Goal: Information Seeking & Learning: Learn about a topic

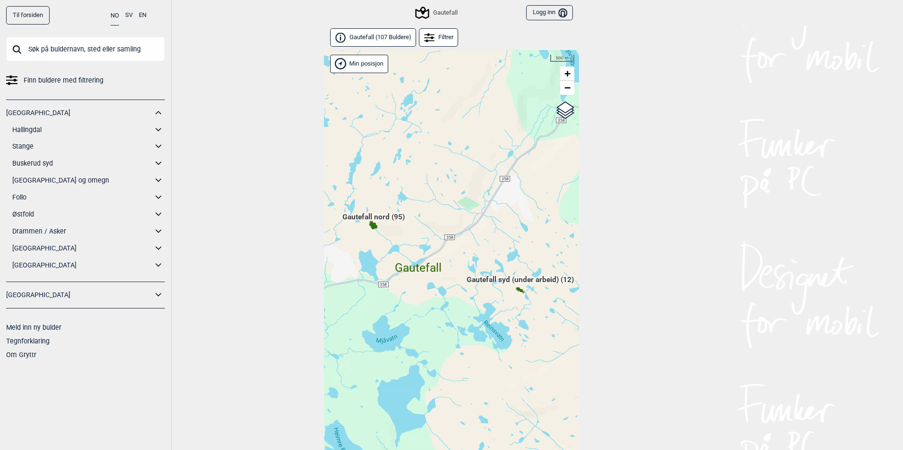
scroll to position [50, 0]
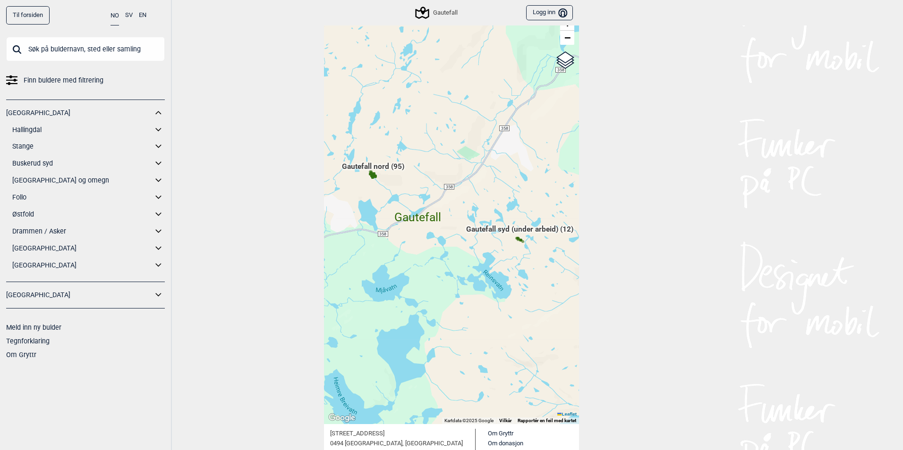
click at [373, 176] on span "Gautefall nord (95)" at bounding box center [373, 170] width 62 height 18
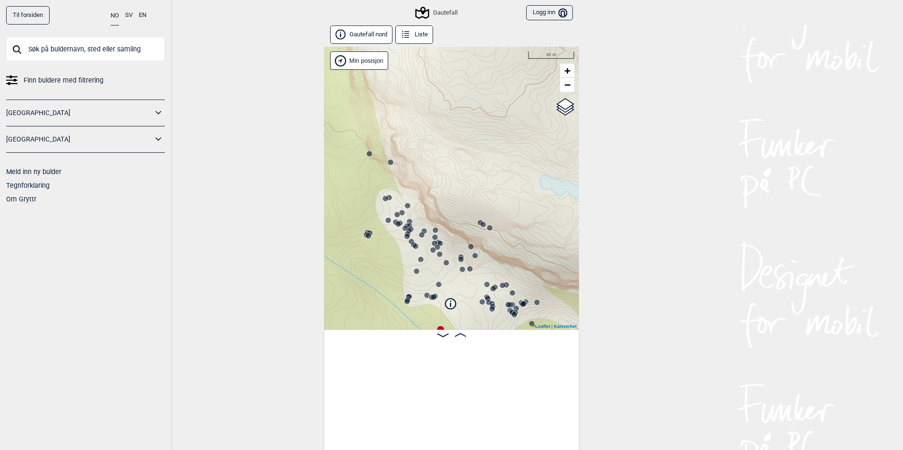
scroll to position [0, 74]
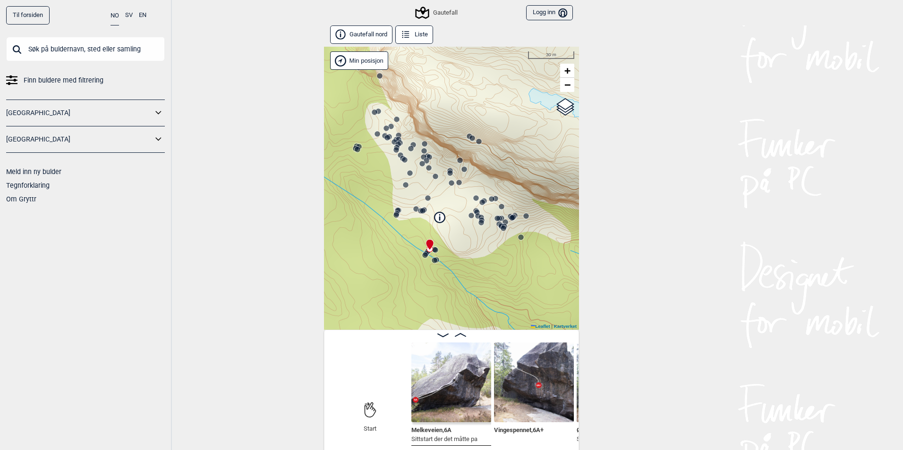
drag, startPoint x: 509, startPoint y: 237, endPoint x: 499, endPoint y: 178, distance: 60.3
click at [499, 178] on div "Gautefall" at bounding box center [451, 188] width 255 height 283
click at [519, 236] on circle at bounding box center [521, 237] width 6 height 6
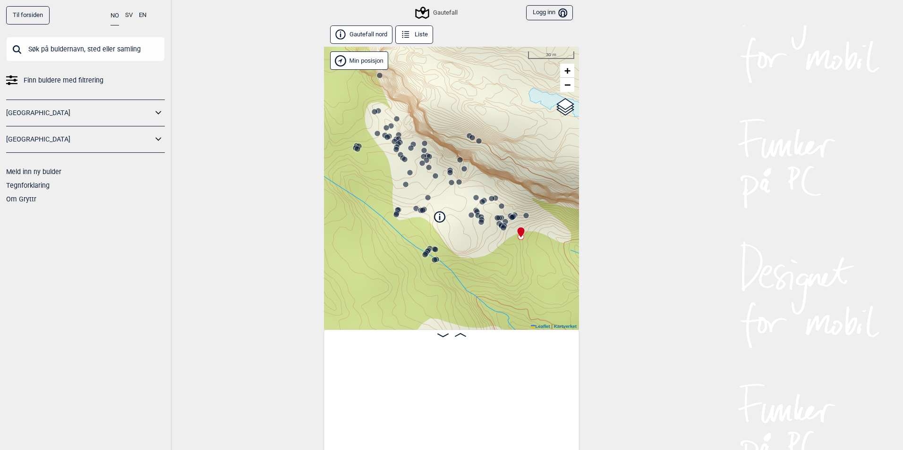
scroll to position [0, 4077]
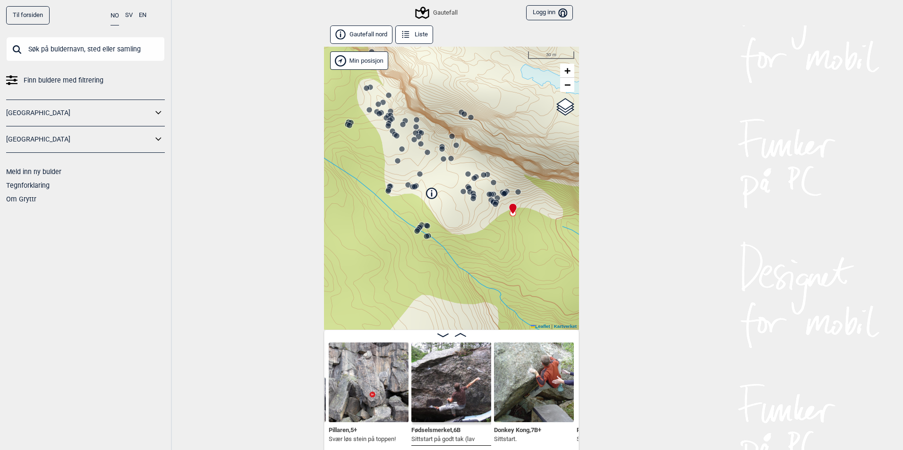
drag, startPoint x: 533, startPoint y: 255, endPoint x: 524, endPoint y: 232, distance: 24.9
click at [524, 232] on div "Gautefall" at bounding box center [451, 188] width 255 height 283
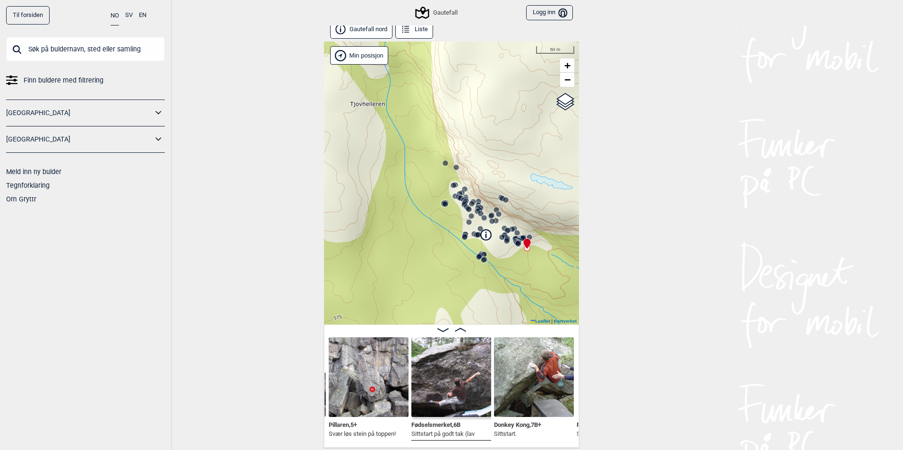
scroll to position [0, 0]
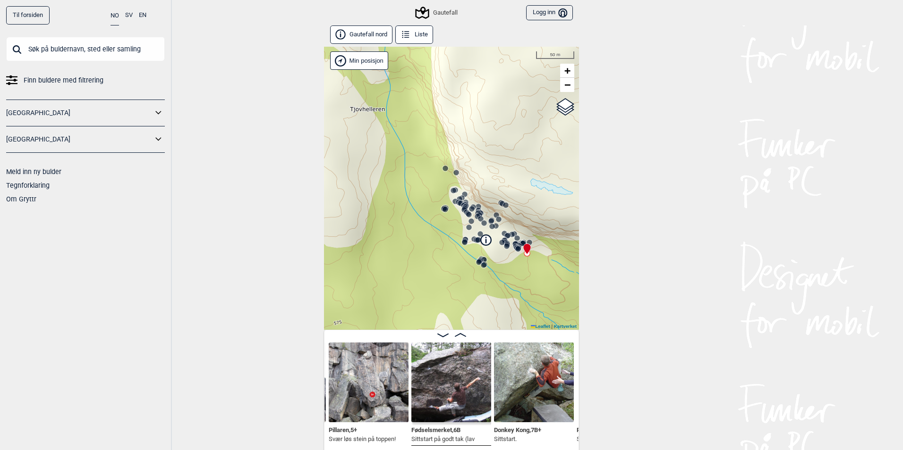
drag, startPoint x: 522, startPoint y: 393, endPoint x: 535, endPoint y: 413, distance: 23.8
click at [535, 413] on img at bounding box center [534, 383] width 80 height 80
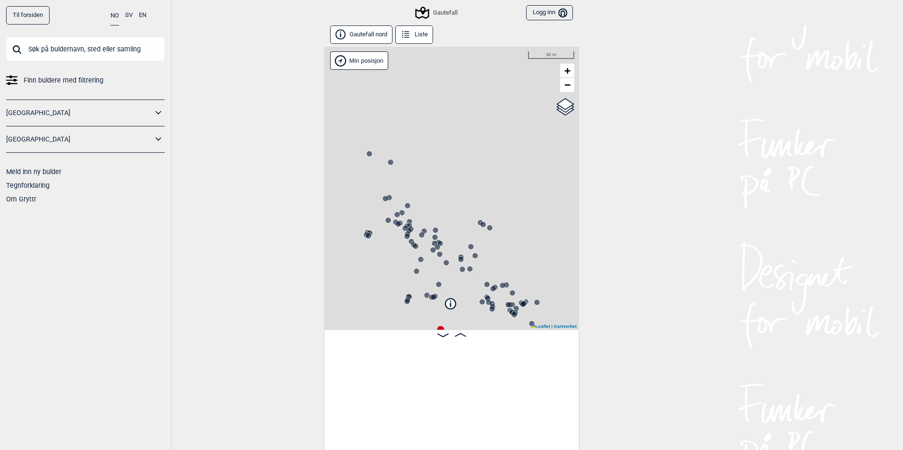
scroll to position [0, 74]
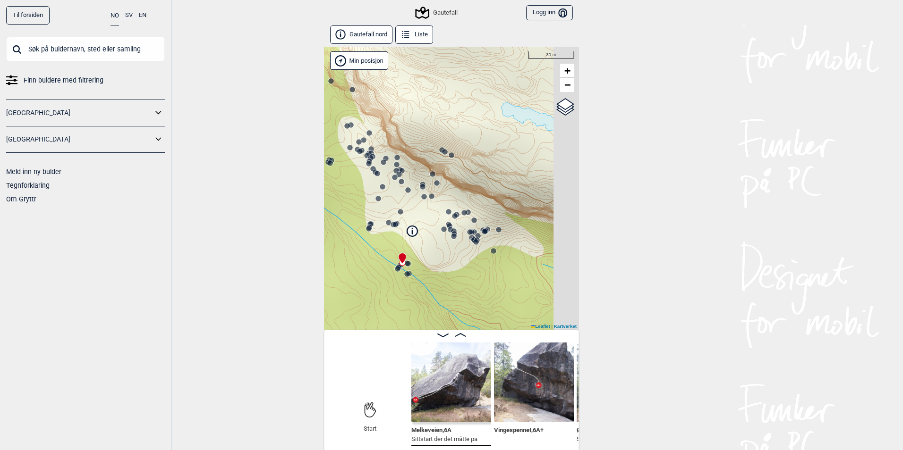
drag, startPoint x: 487, startPoint y: 292, endPoint x: 448, endPoint y: 220, distance: 82.1
click at [451, 220] on icon at bounding box center [455, 216] width 8 height 8
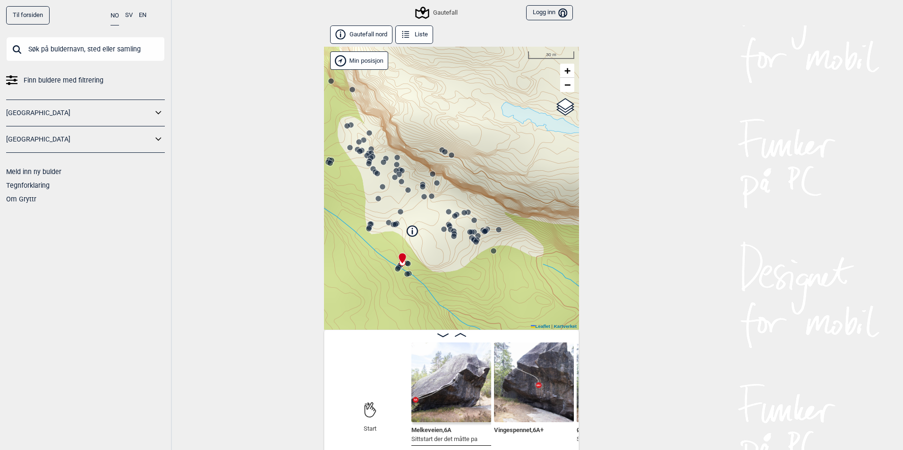
click at [460, 385] on img at bounding box center [451, 383] width 80 height 80
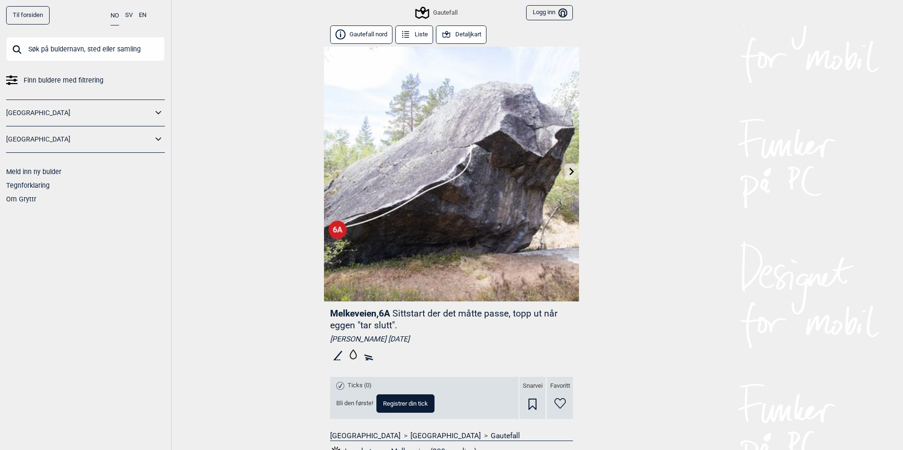
click at [568, 170] on icon at bounding box center [572, 172] width 8 height 8
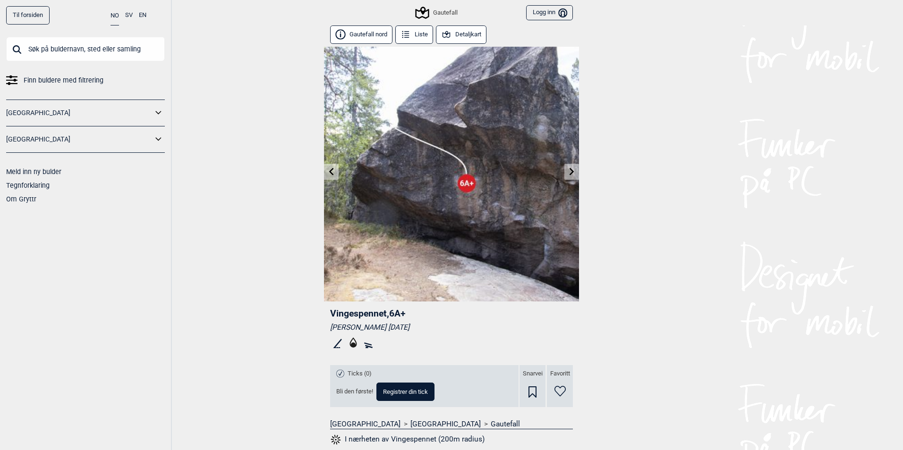
click at [568, 172] on icon at bounding box center [572, 172] width 8 height 8
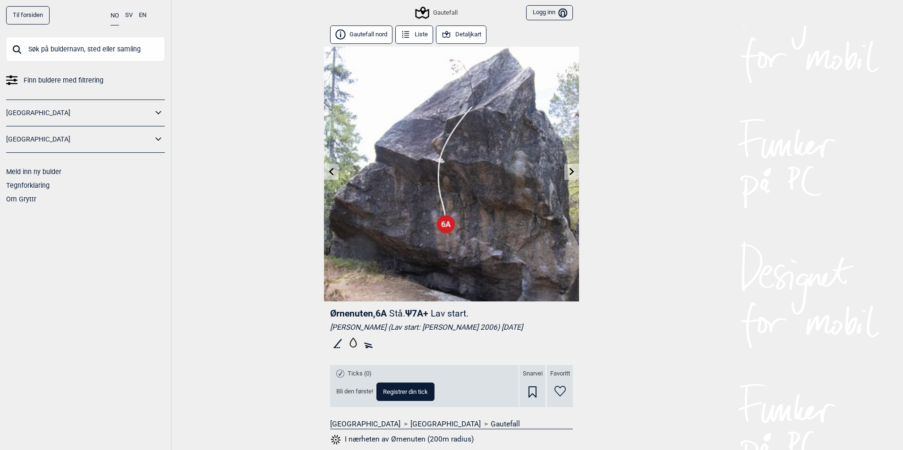
click at [568, 172] on icon at bounding box center [572, 172] width 8 height 8
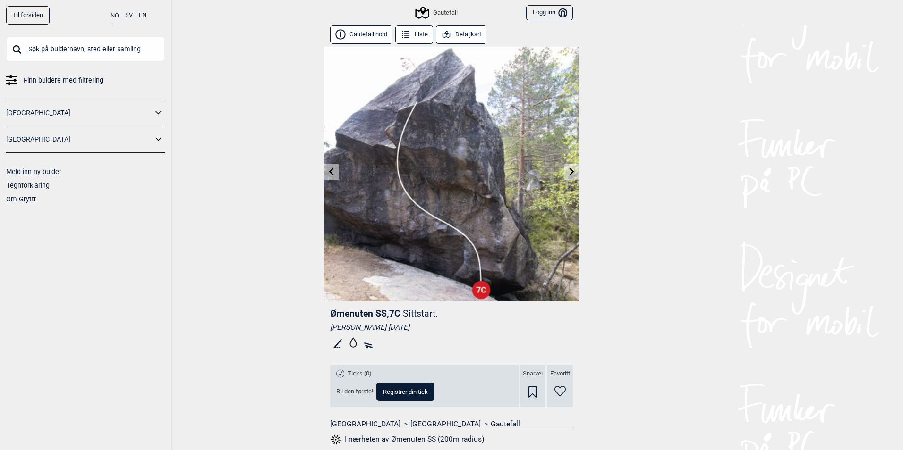
click at [328, 171] on icon at bounding box center [332, 172] width 8 height 8
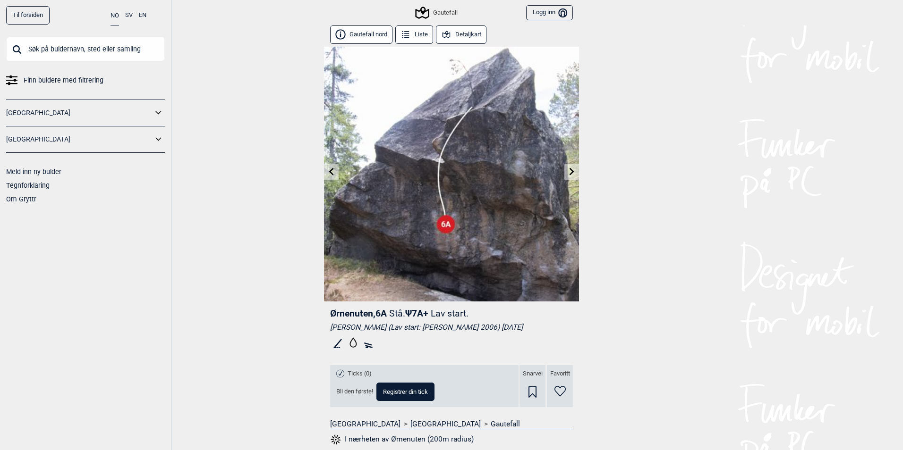
click at [565, 163] on img at bounding box center [451, 174] width 255 height 255
click at [564, 169] on link at bounding box center [571, 172] width 15 height 16
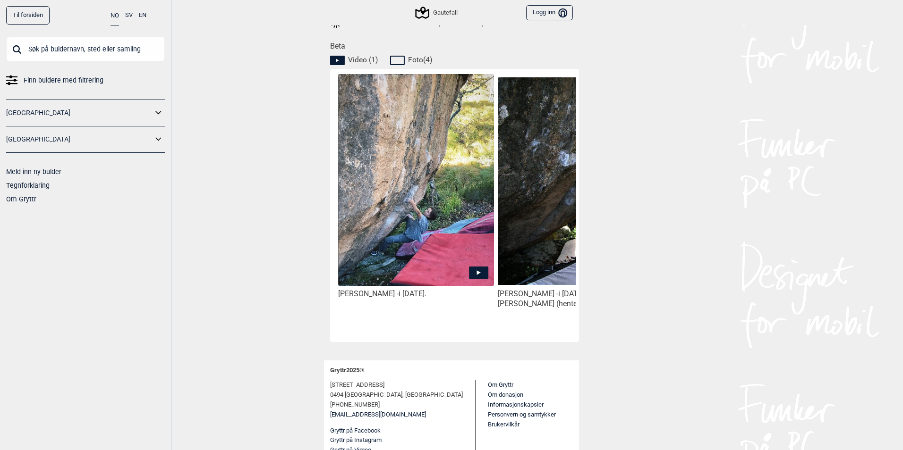
scroll to position [422, 0]
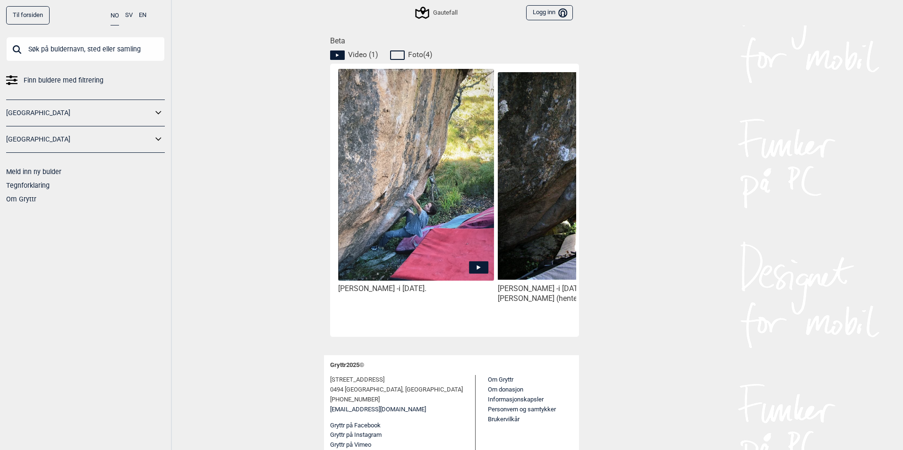
click at [477, 267] on icon at bounding box center [478, 268] width 19 height 12
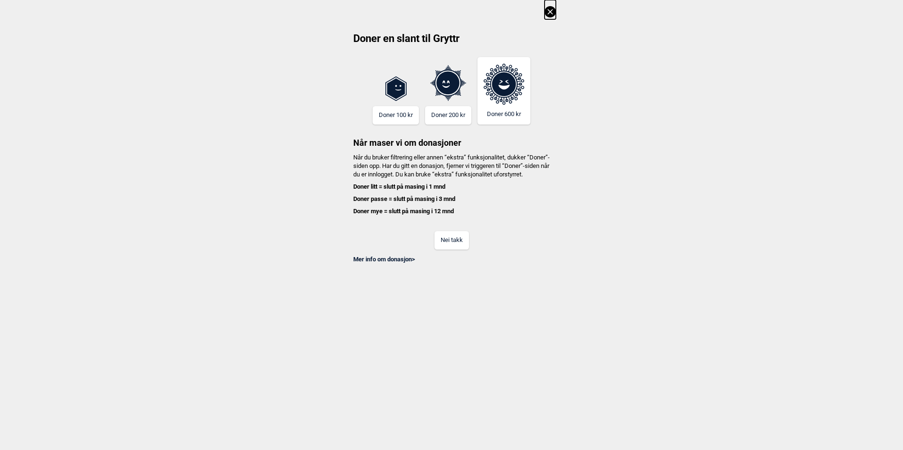
click at [455, 250] on button "Nei takk" at bounding box center [451, 240] width 34 height 18
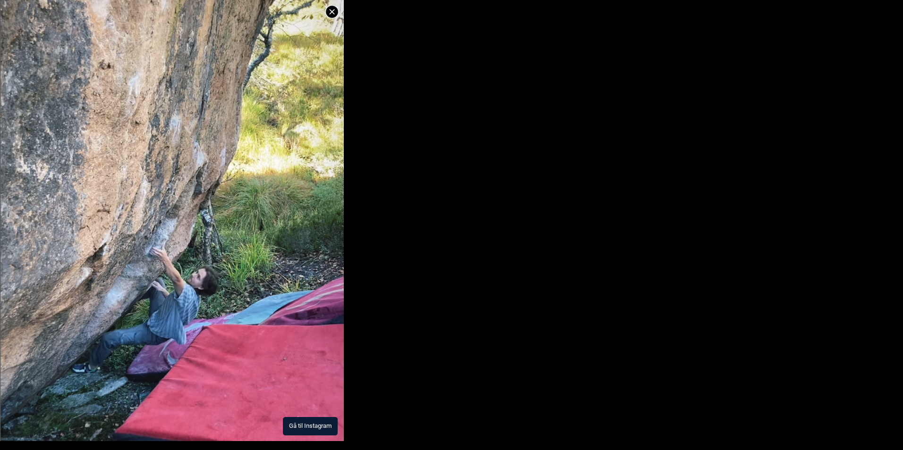
click at [316, 426] on button "Gå til Instagram" at bounding box center [310, 426] width 55 height 18
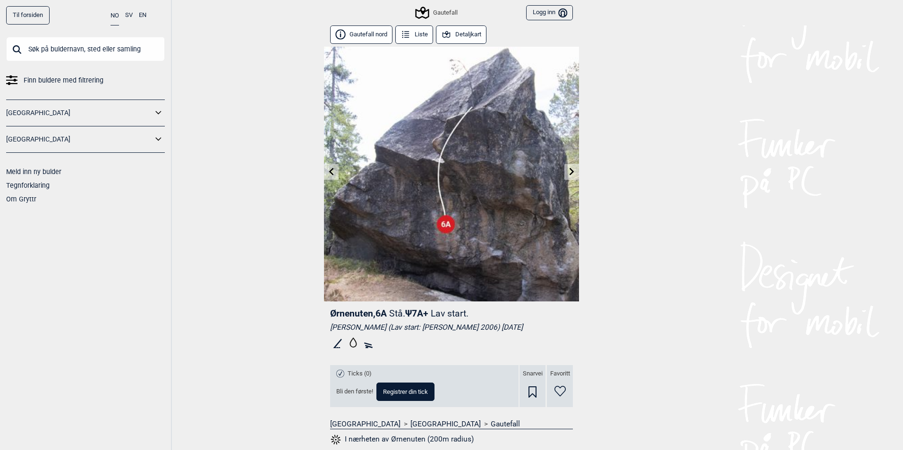
click at [564, 170] on link at bounding box center [571, 172] width 15 height 16
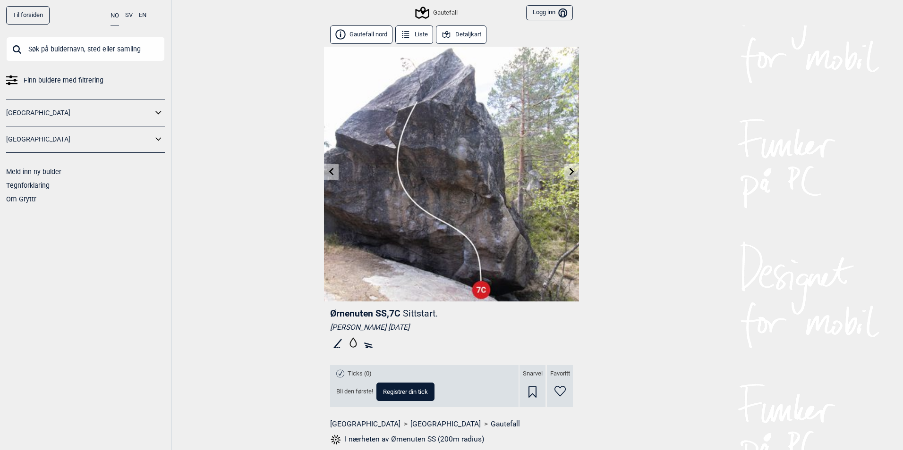
click at [329, 171] on icon at bounding box center [331, 172] width 5 height 8
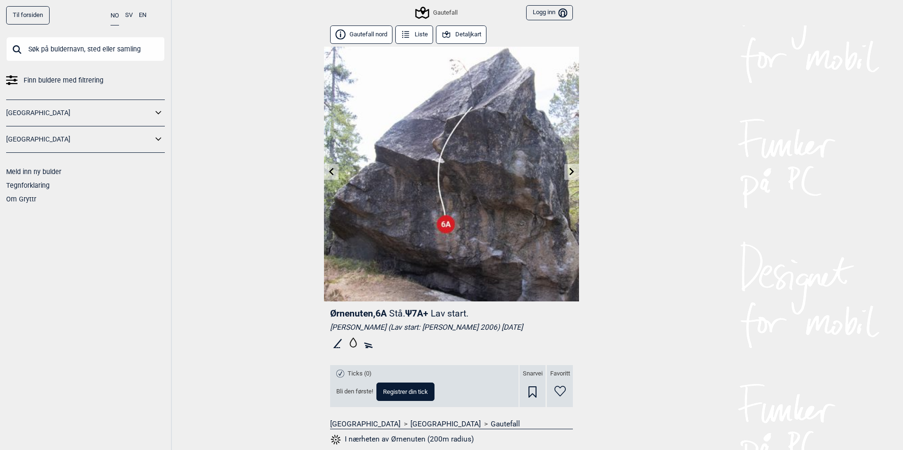
click at [564, 172] on link at bounding box center [571, 172] width 15 height 16
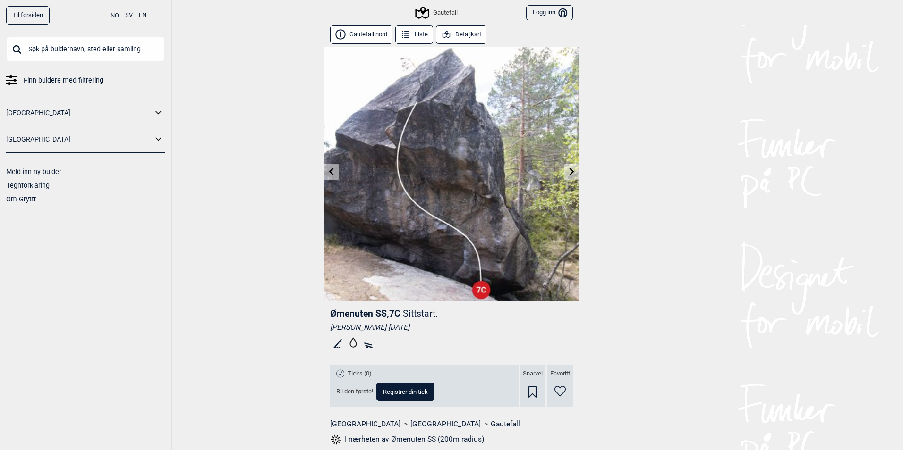
click at [564, 172] on link at bounding box center [571, 172] width 15 height 16
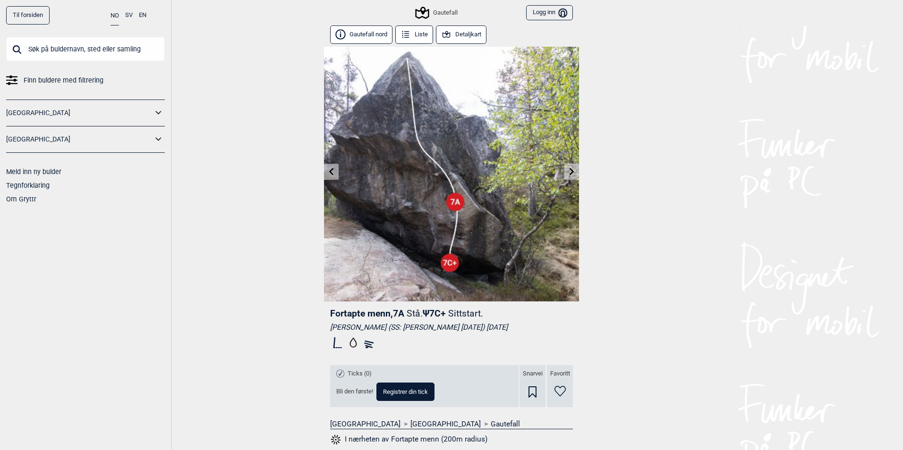
click at [329, 173] on icon at bounding box center [331, 172] width 5 height 8
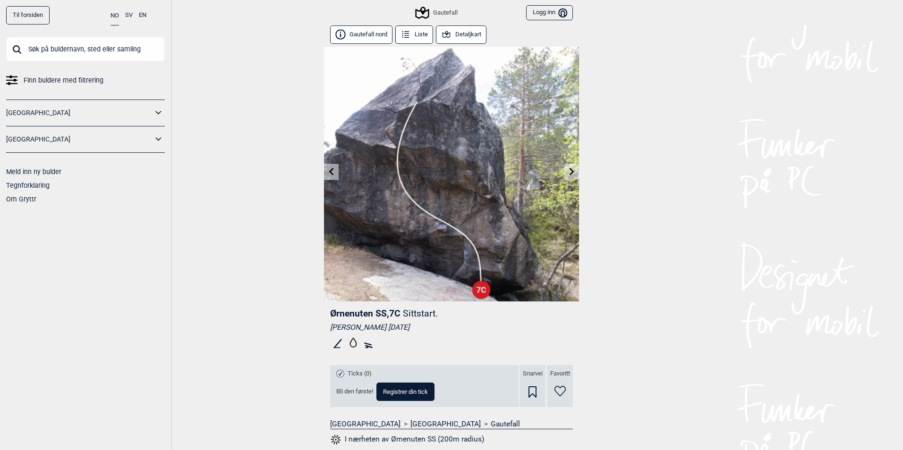
click at [568, 170] on icon at bounding box center [572, 172] width 8 height 8
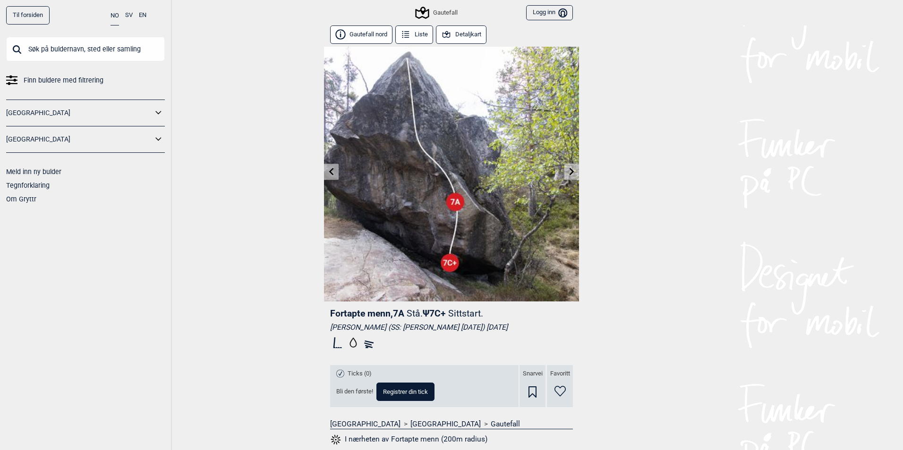
click at [328, 169] on icon at bounding box center [332, 172] width 8 height 8
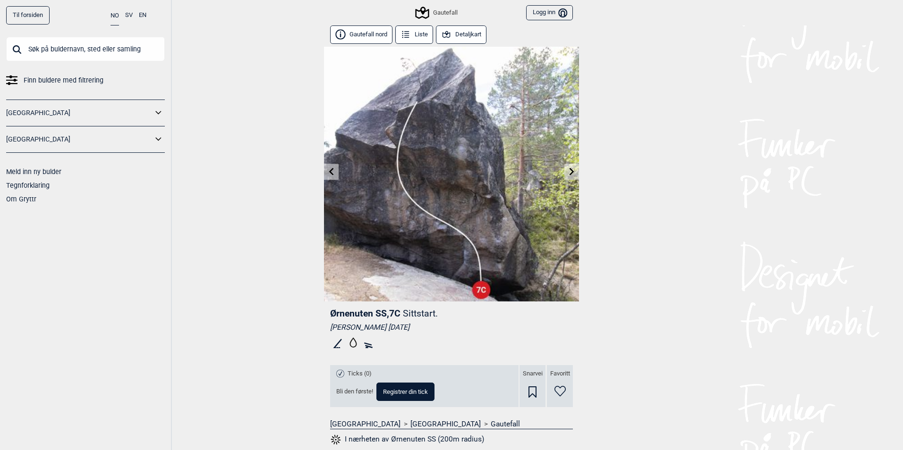
click at [569, 170] on icon at bounding box center [572, 172] width 8 height 8
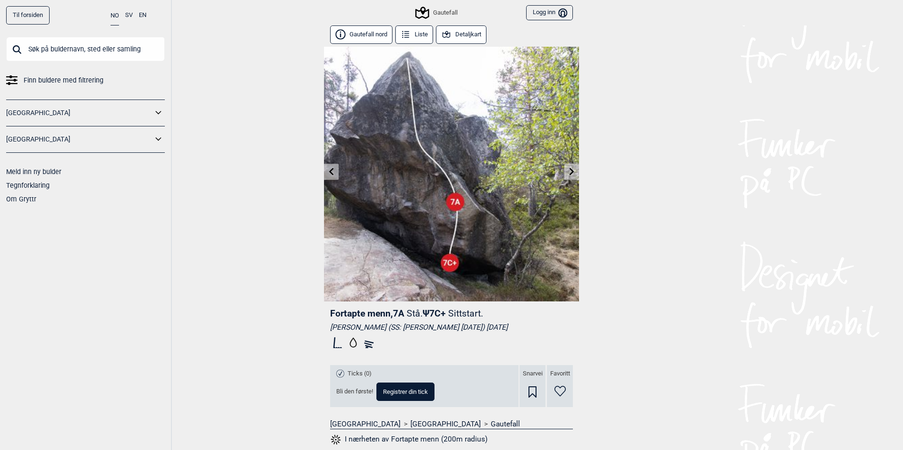
click at [566, 167] on link at bounding box center [571, 172] width 15 height 16
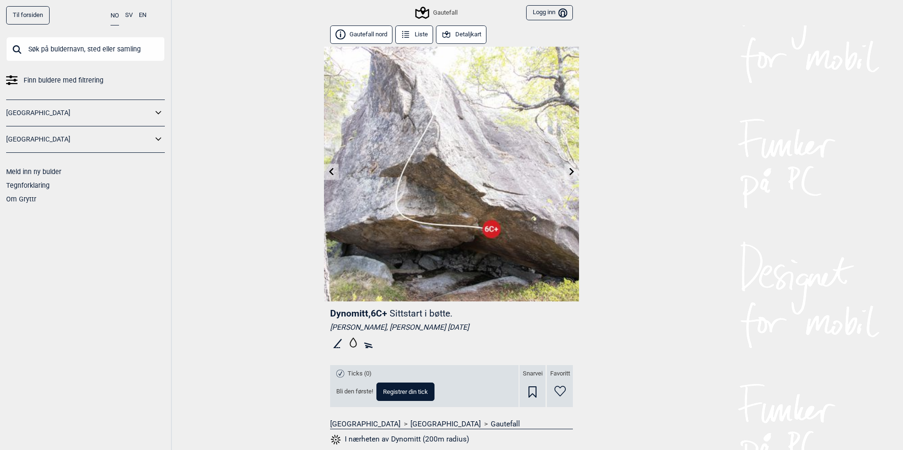
click at [569, 169] on icon at bounding box center [571, 172] width 5 height 8
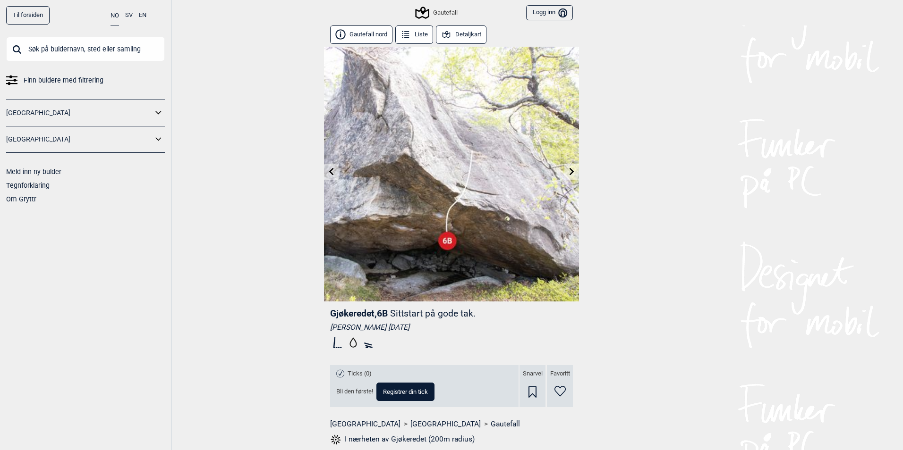
click at [569, 169] on icon at bounding box center [571, 172] width 5 height 8
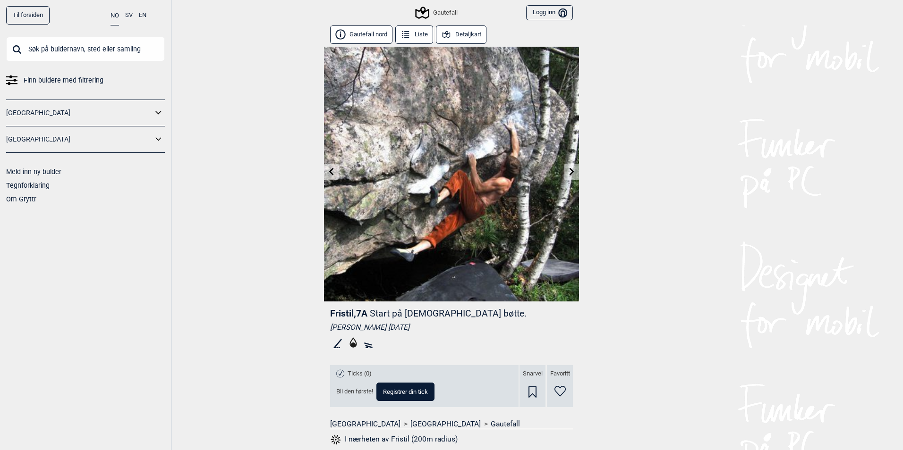
click at [569, 169] on icon at bounding box center [571, 172] width 5 height 8
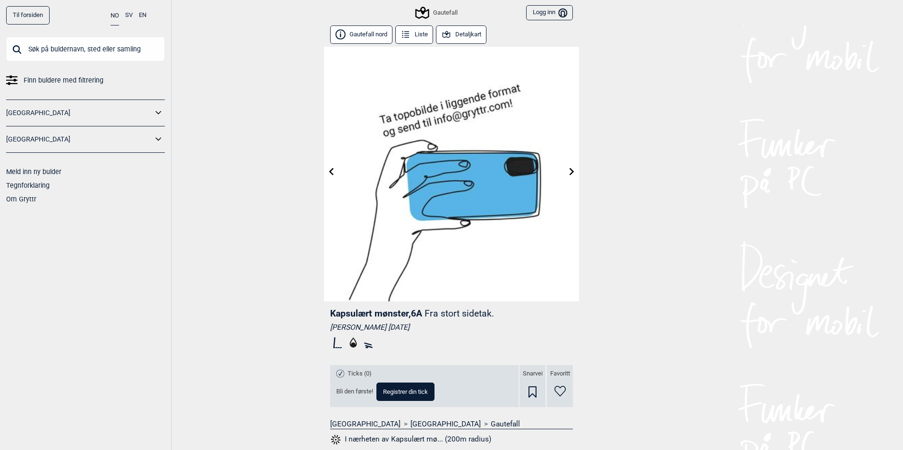
click at [569, 169] on icon at bounding box center [571, 172] width 5 height 8
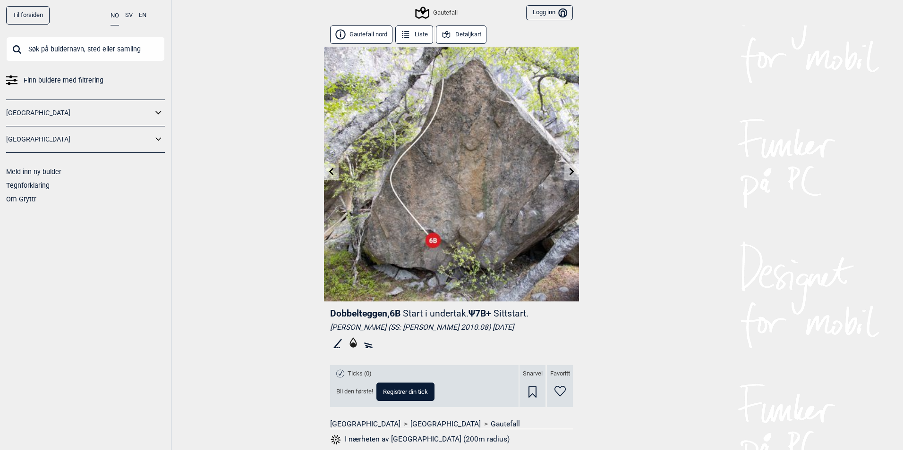
click at [570, 168] on icon at bounding box center [572, 172] width 8 height 8
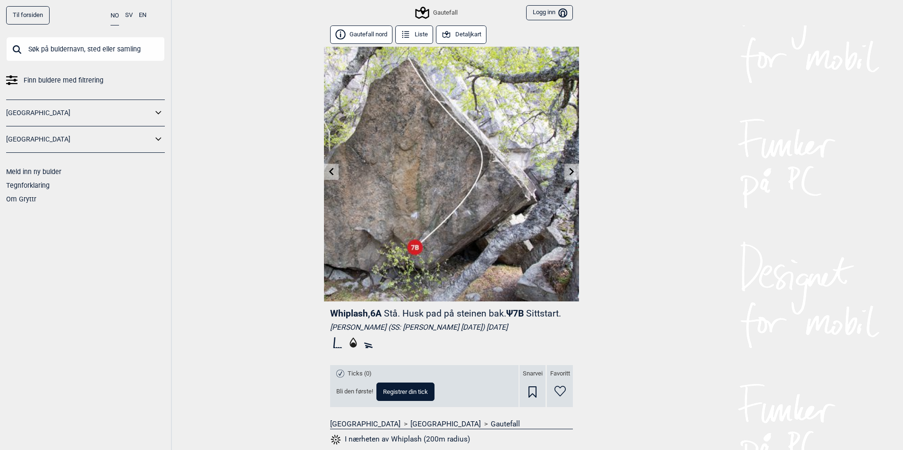
click at [570, 172] on icon at bounding box center [572, 172] width 8 height 8
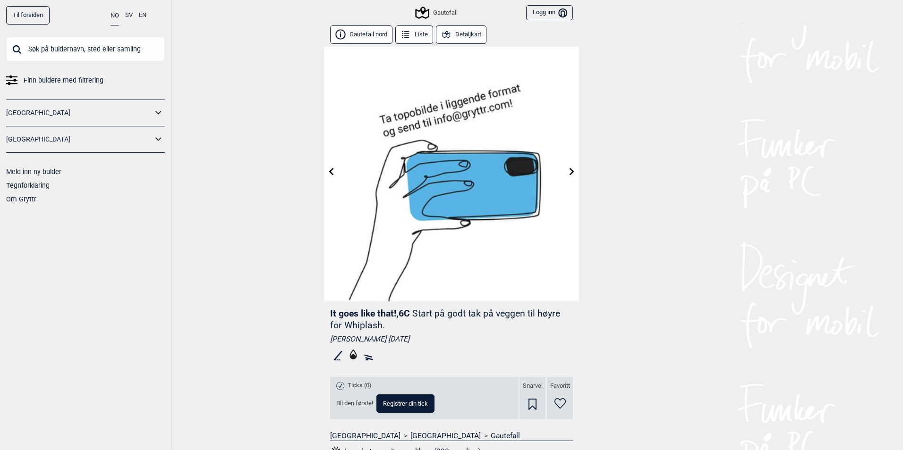
click at [564, 177] on link at bounding box center [571, 172] width 15 height 16
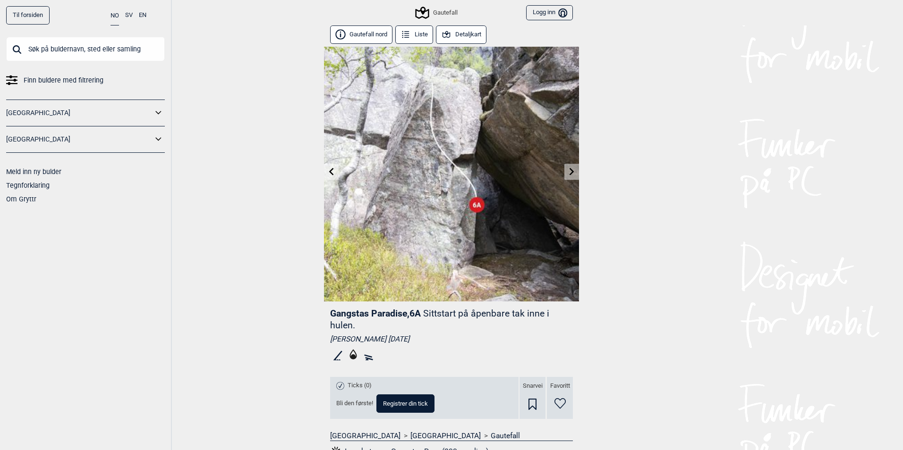
click at [572, 174] on link at bounding box center [571, 172] width 15 height 16
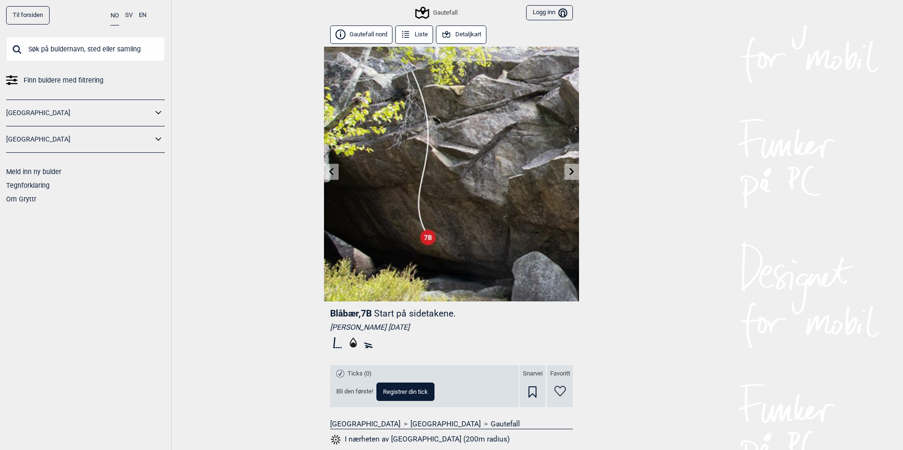
click at [573, 171] on link at bounding box center [571, 172] width 15 height 16
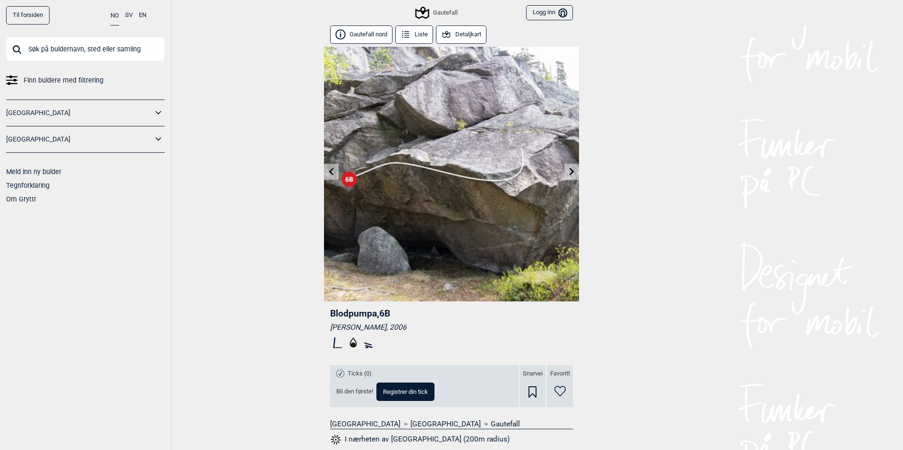
click at [568, 172] on icon at bounding box center [572, 172] width 8 height 8
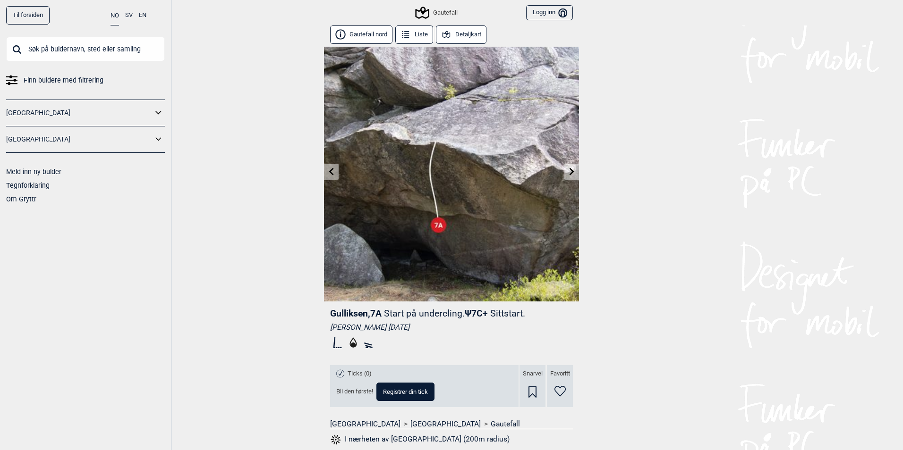
scroll to position [422, 0]
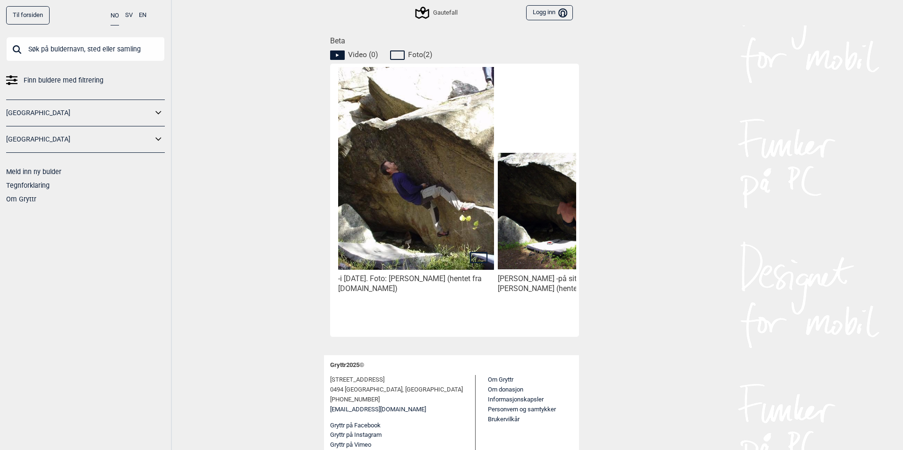
drag, startPoint x: 439, startPoint y: 322, endPoint x: 450, endPoint y: 327, distance: 12.3
click at [450, 327] on div "- i [DATE]. Foto: [PERSON_NAME] (hentet fra [DOMAIN_NAME]) [PERSON_NAME] - på s…" at bounding box center [456, 199] width 240 height 264
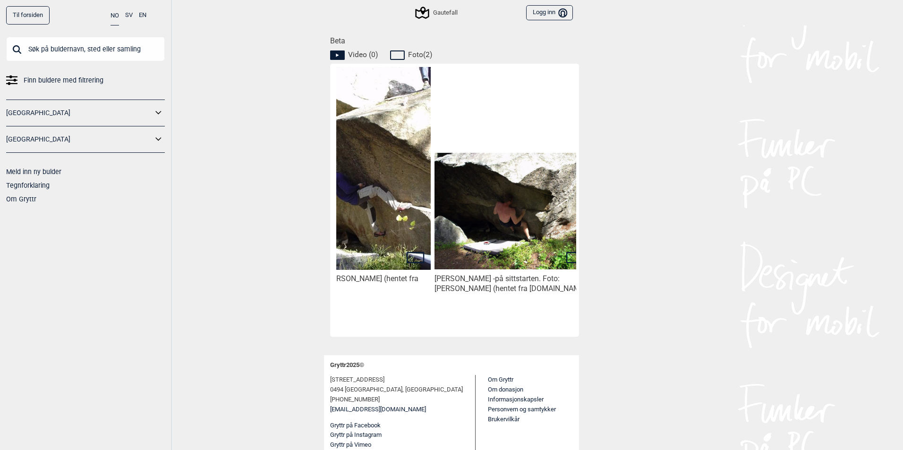
scroll to position [0, 79]
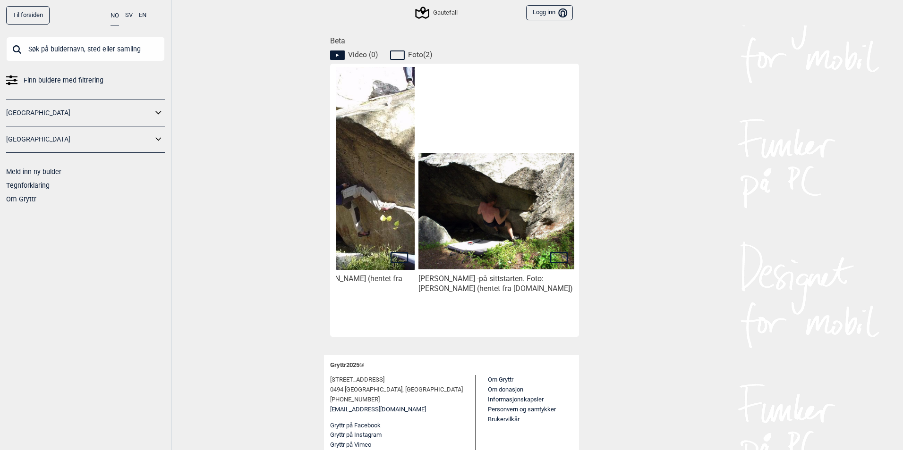
click at [639, 271] on div "Til forsiden NO SV EN Finn buldere med filtrering [GEOGRAPHIC_DATA] [GEOGRAPHIC…" at bounding box center [451, 225] width 903 height 450
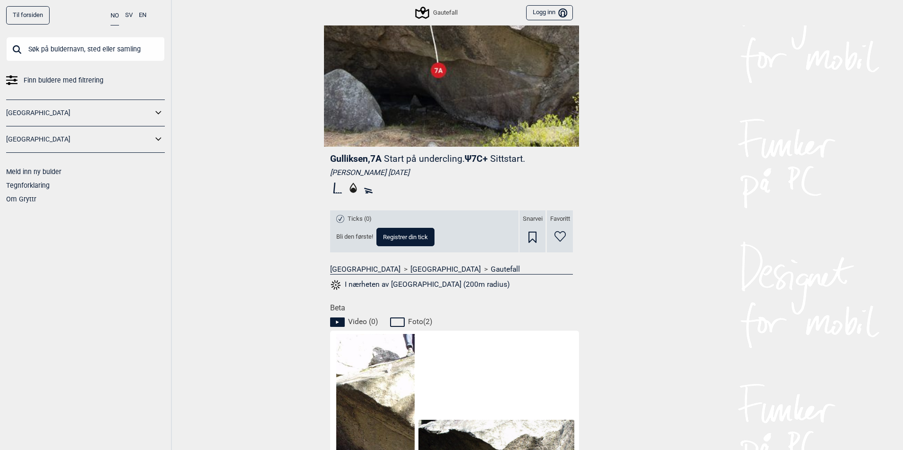
scroll to position [0, 0]
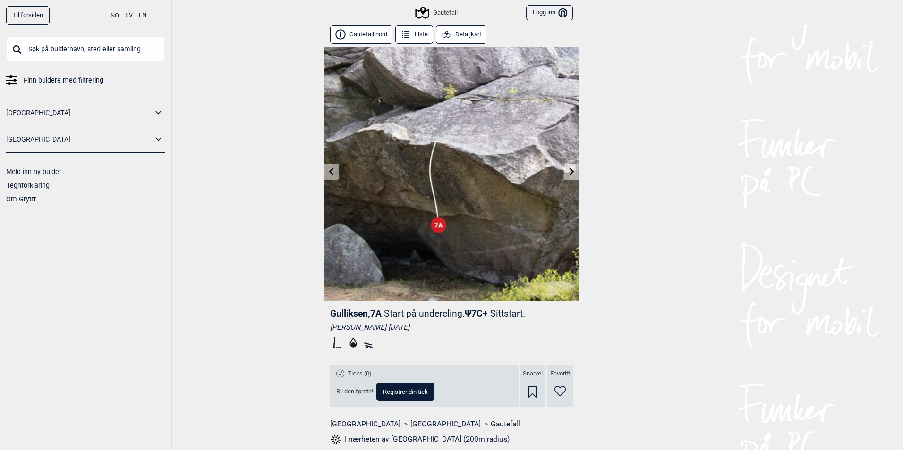
click at [564, 171] on link at bounding box center [571, 172] width 15 height 16
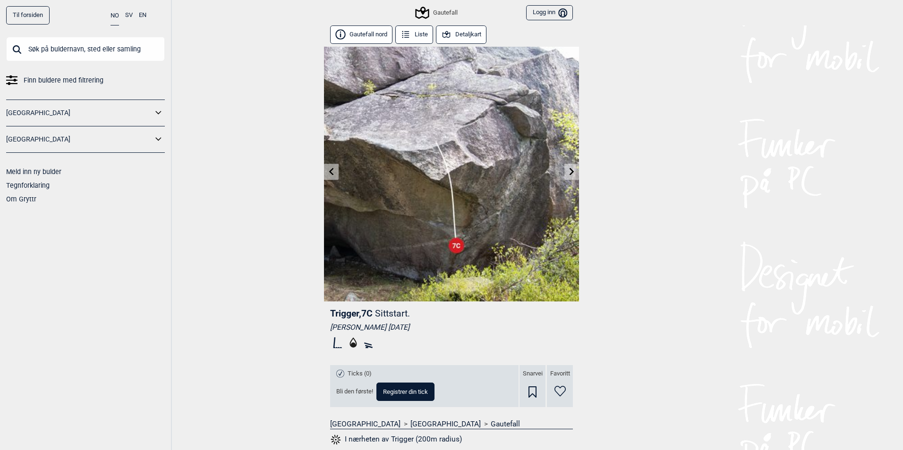
click at [565, 165] on link at bounding box center [571, 172] width 15 height 16
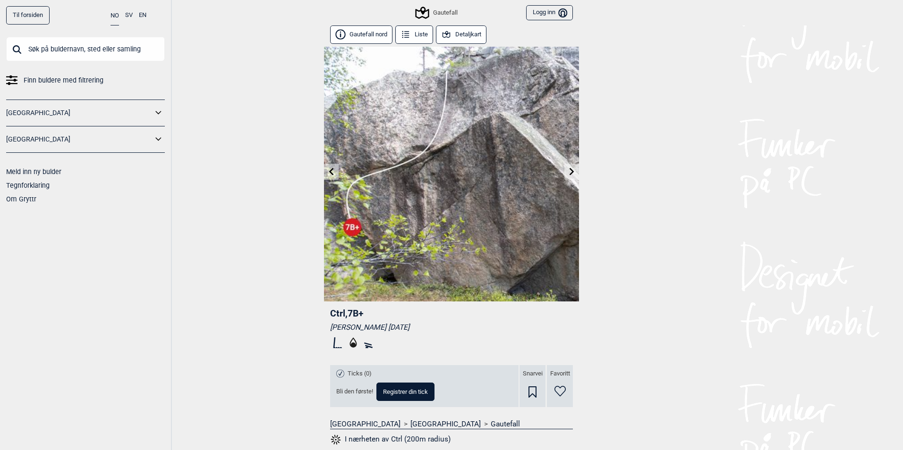
click at [572, 175] on link at bounding box center [571, 172] width 15 height 16
click at [341, 37] on icon at bounding box center [340, 34] width 10 height 10
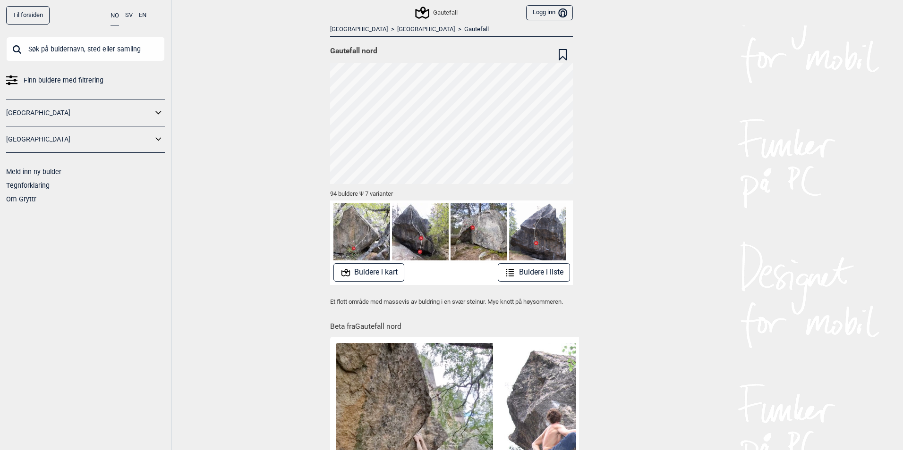
click at [464, 29] on link "Gautefall" at bounding box center [476, 29] width 25 height 8
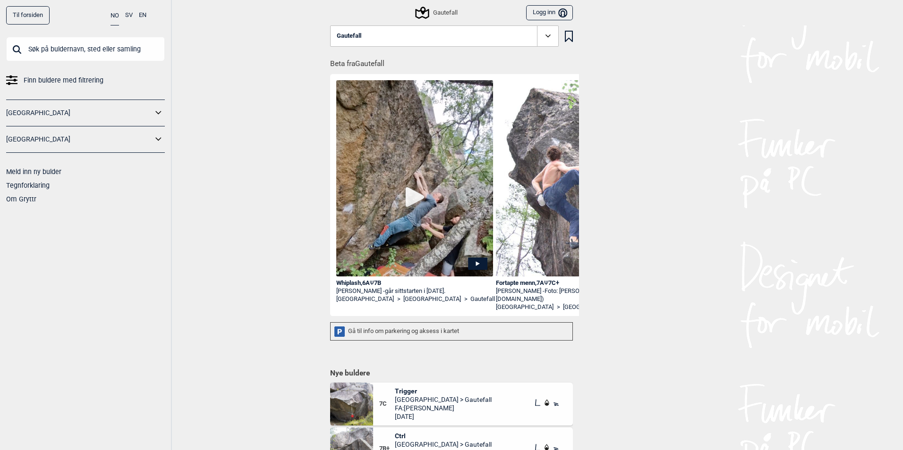
click at [428, 338] on div "Gå til info om parkering og aksess i kartet" at bounding box center [451, 331] width 243 height 18
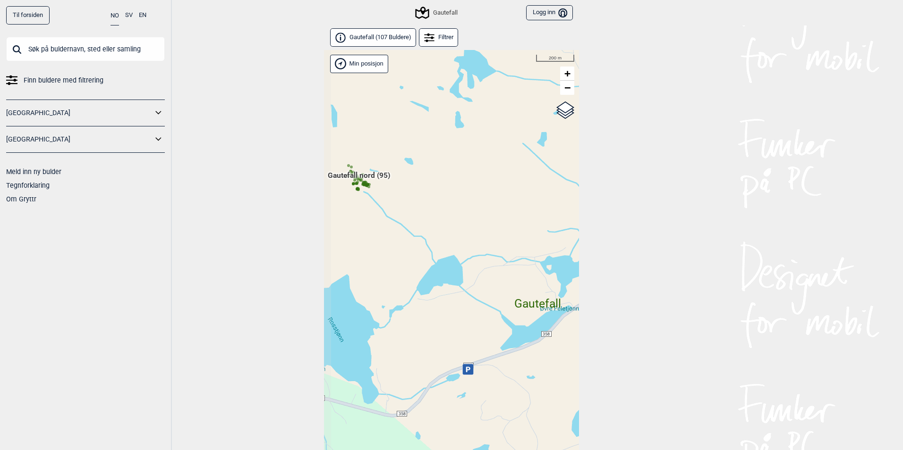
scroll to position [24, 0]
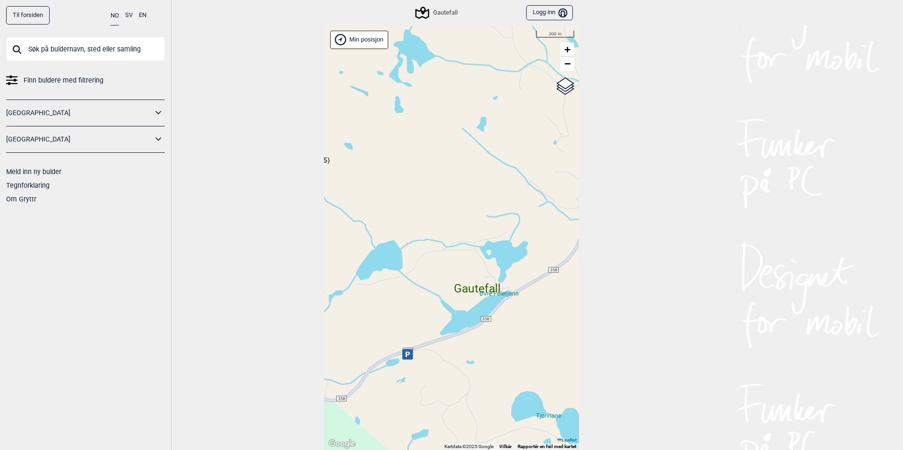
drag, startPoint x: 512, startPoint y: 352, endPoint x: 457, endPoint y: 367, distance: 57.3
click at [457, 367] on div "Hallingdal Gol Ål Stange Kolomoen [GEOGRAPHIC_DATA] [GEOGRAPHIC_DATA][PERSON_NA…" at bounding box center [451, 238] width 255 height 425
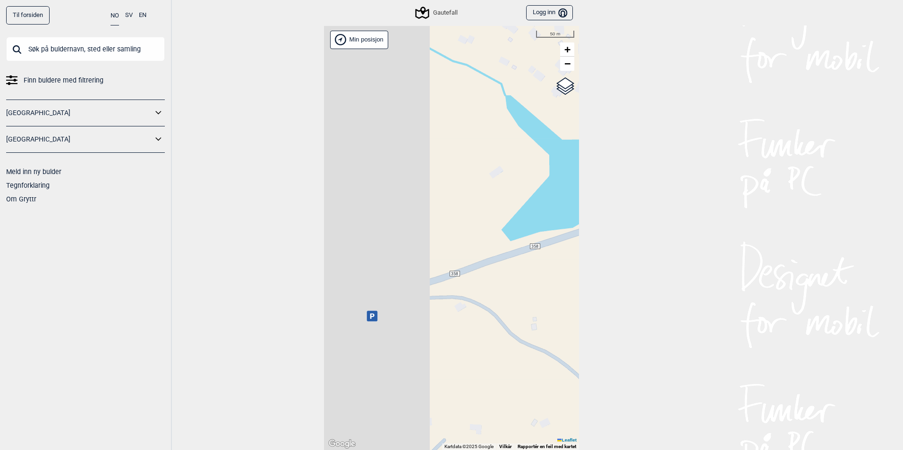
drag, startPoint x: 457, startPoint y: 287, endPoint x: 508, endPoint y: 291, distance: 51.1
click at [513, 280] on div "Hallingdal Gol Ål Stange Kolomoen [GEOGRAPHIC_DATA] [GEOGRAPHIC_DATA][PERSON_NA…" at bounding box center [451, 238] width 255 height 425
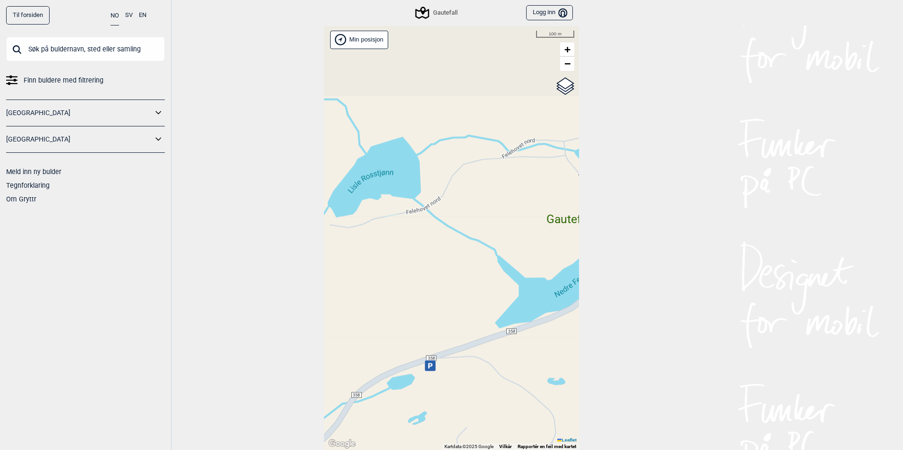
drag, startPoint x: 451, startPoint y: 110, endPoint x: 466, endPoint y: 266, distance: 156.1
click at [466, 266] on div "Hallingdal Gol Ål Stange Kolomoen [GEOGRAPHIC_DATA] [GEOGRAPHIC_DATA][PERSON_NA…" at bounding box center [451, 238] width 255 height 425
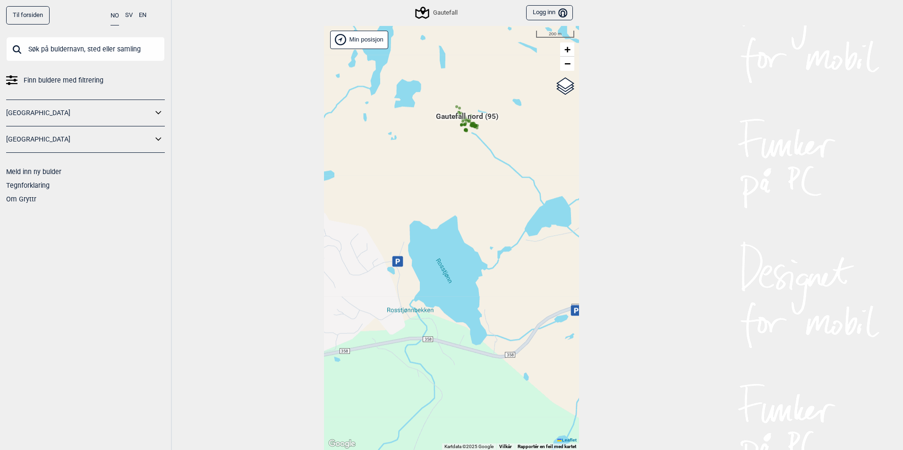
drag, startPoint x: 403, startPoint y: 219, endPoint x: 499, endPoint y: 203, distance: 97.1
click at [499, 203] on div "Hallingdal Gol Ål Stange Kolomoen [GEOGRAPHIC_DATA] [GEOGRAPHIC_DATA][PERSON_NA…" at bounding box center [451, 238] width 255 height 425
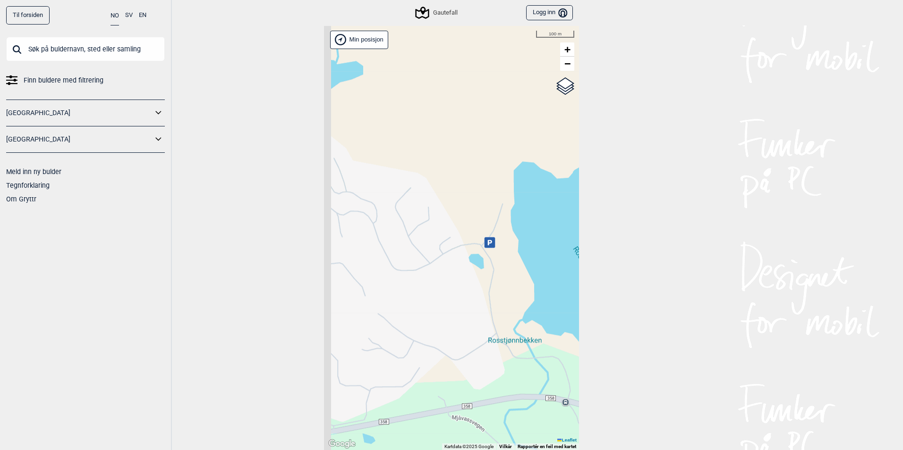
drag, startPoint x: 383, startPoint y: 271, endPoint x: 467, endPoint y: 262, distance: 84.0
click at [467, 262] on div "Hallingdal Gol Ål Stange Kolomoen [GEOGRAPHIC_DATA] [GEOGRAPHIC_DATA][PERSON_NA…" at bounding box center [451, 238] width 255 height 425
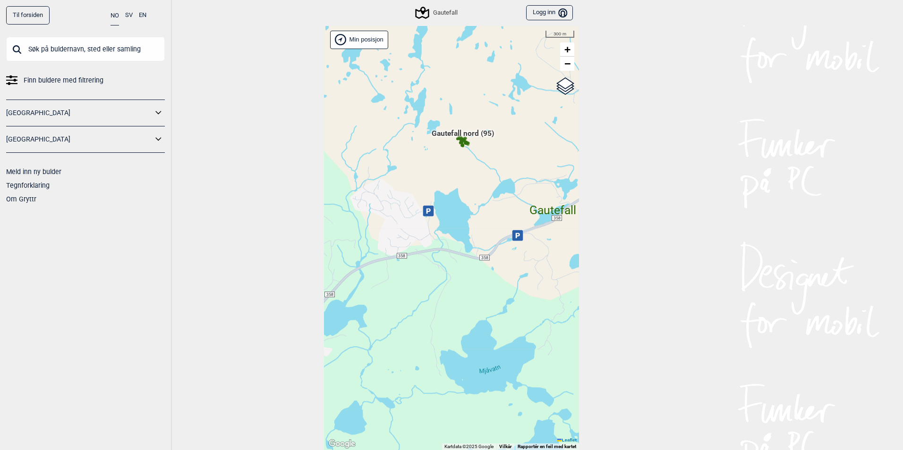
drag, startPoint x: 519, startPoint y: 207, endPoint x: 433, endPoint y: 206, distance: 85.9
click at [433, 206] on div "Hallingdal Gol Ål Stange Kolomoen [GEOGRAPHIC_DATA] [GEOGRAPHIC_DATA][PERSON_NA…" at bounding box center [451, 238] width 255 height 425
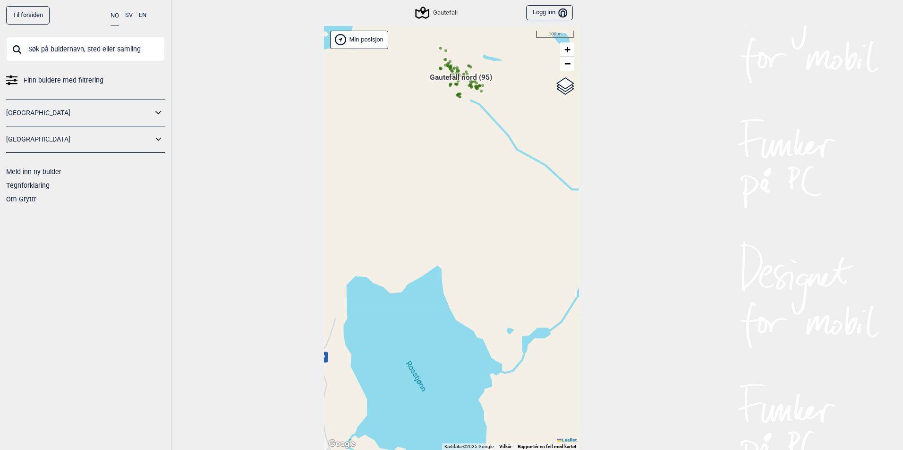
click at [454, 78] on span "Gautefall nord (95)" at bounding box center [461, 81] width 62 height 18
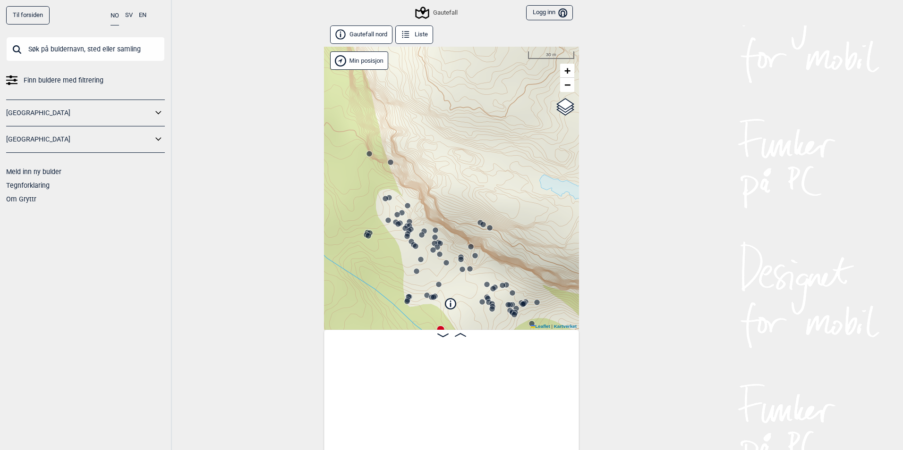
scroll to position [0, 74]
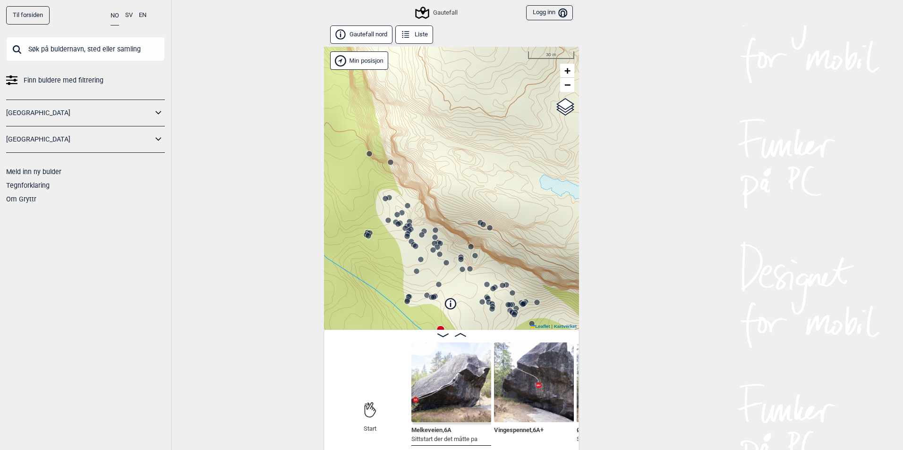
click at [420, 41] on button "Liste" at bounding box center [414, 34] width 38 height 18
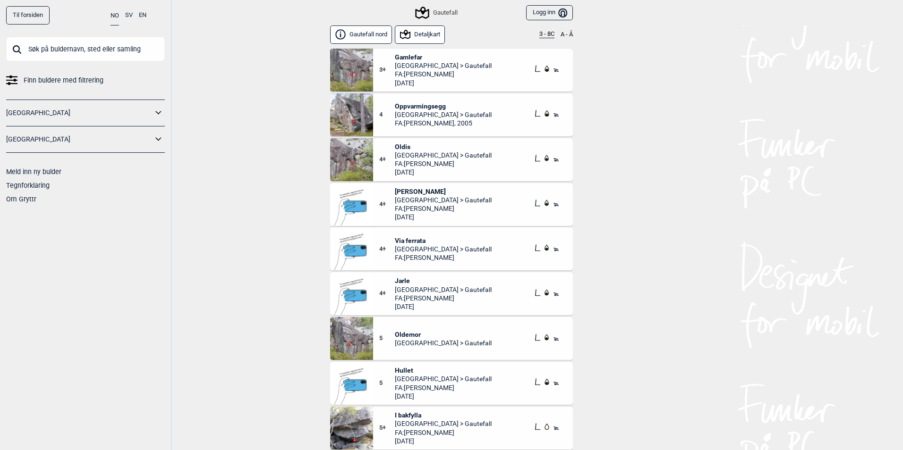
click at [539, 34] on button "3 - 8C" at bounding box center [546, 35] width 15 height 8
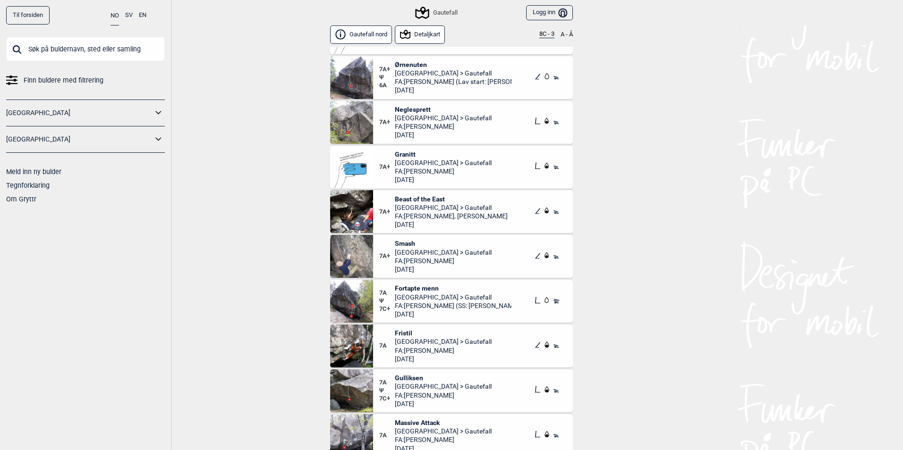
scroll to position [735, 0]
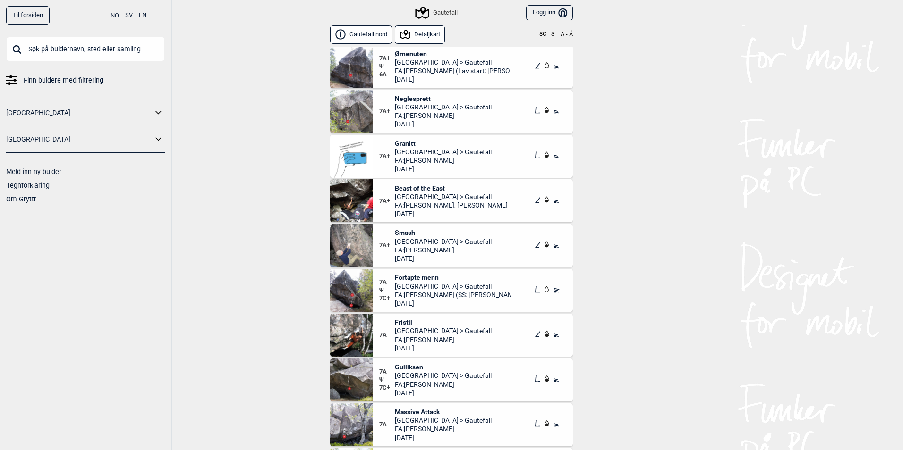
click at [412, 231] on span "Smash" at bounding box center [443, 232] width 97 height 8
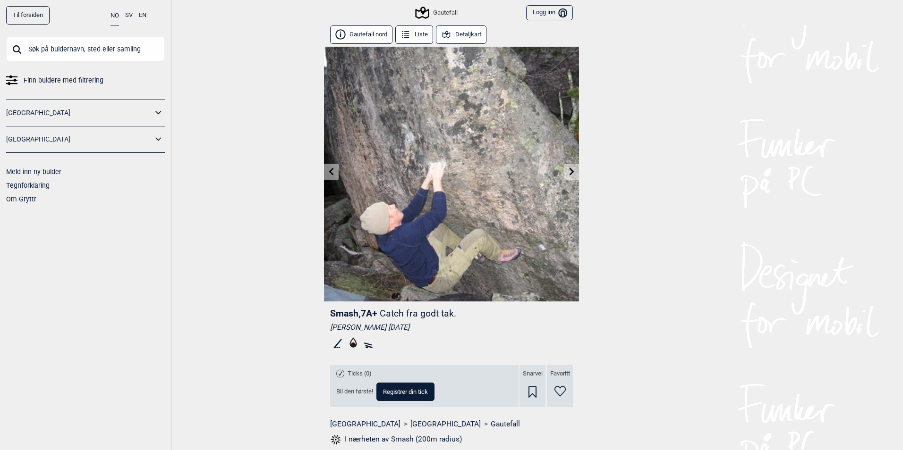
click at [332, 175] on link at bounding box center [331, 172] width 15 height 16
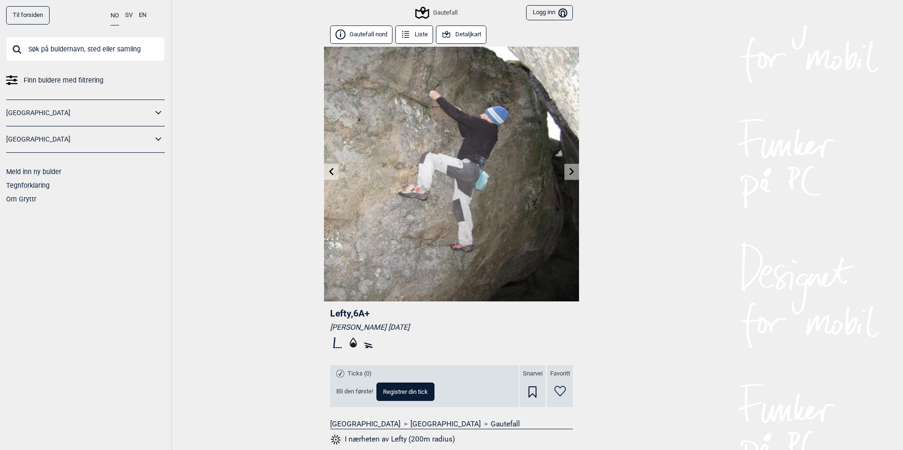
click at [568, 176] on link at bounding box center [571, 172] width 15 height 16
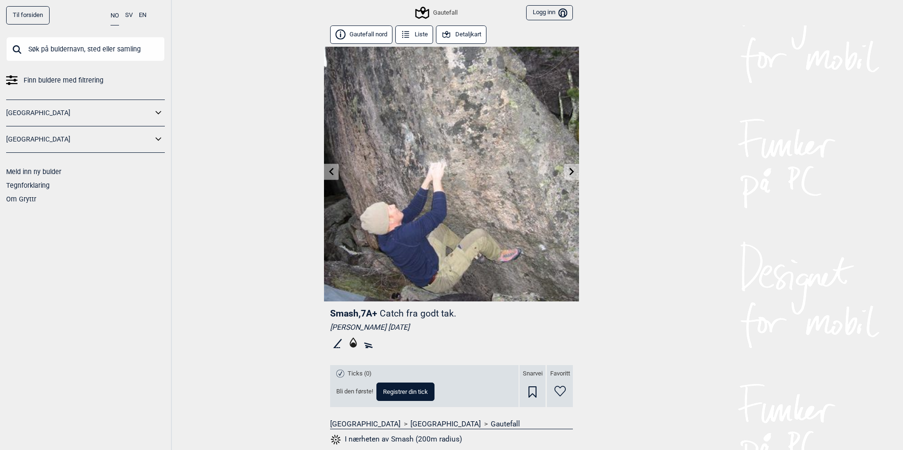
click at [568, 176] on link at bounding box center [571, 172] width 15 height 16
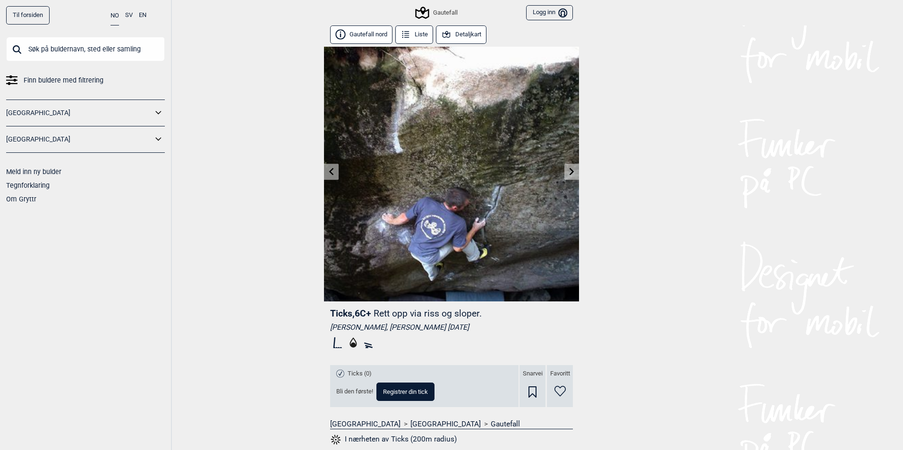
click at [568, 168] on icon at bounding box center [572, 172] width 8 height 8
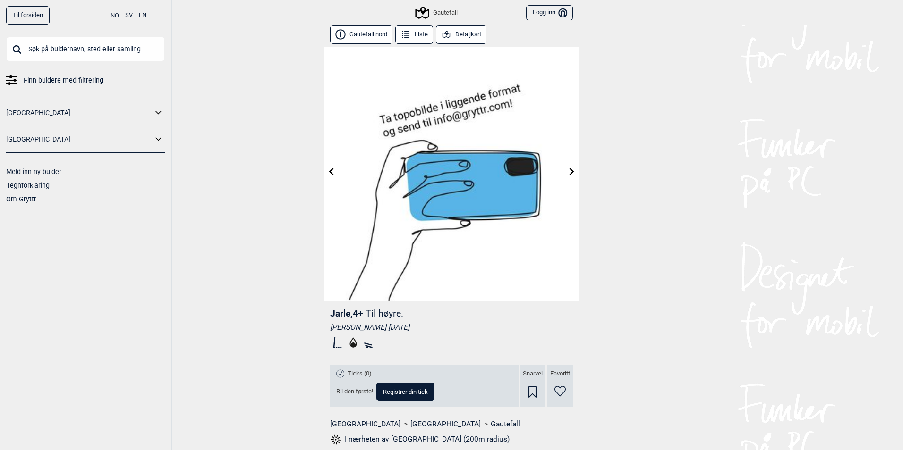
click at [568, 171] on icon at bounding box center [572, 172] width 8 height 8
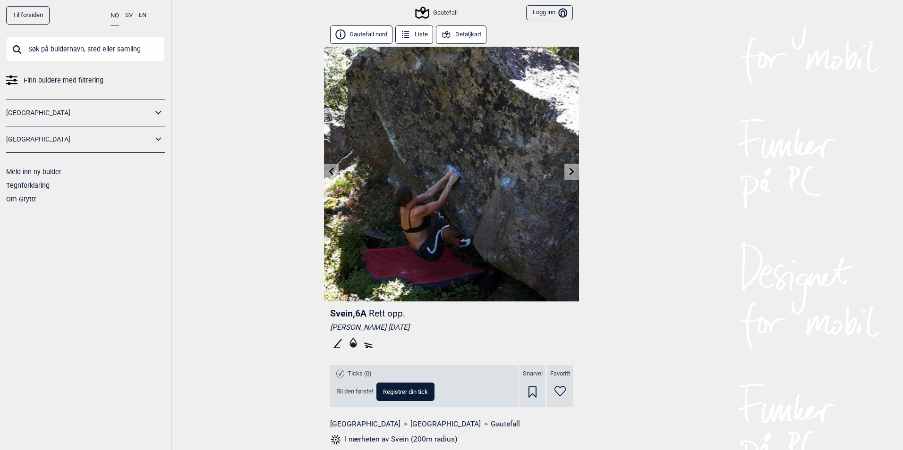
click at [570, 173] on icon at bounding box center [572, 172] width 8 height 8
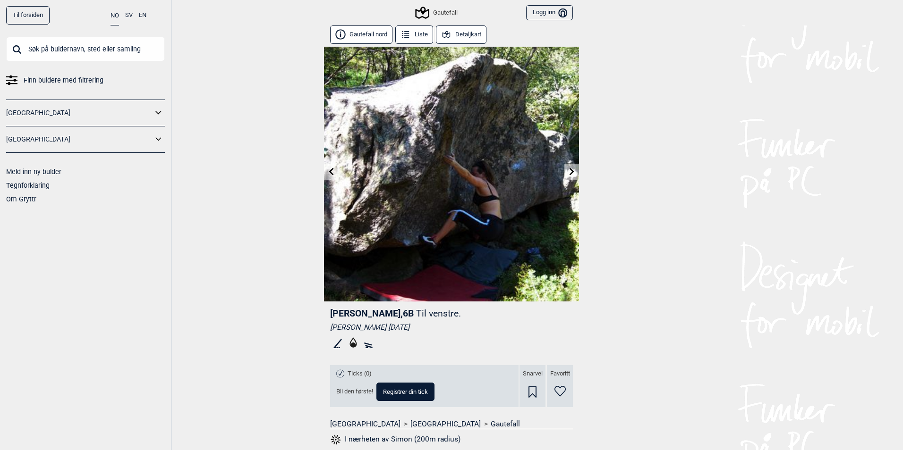
click at [572, 174] on link at bounding box center [571, 172] width 15 height 16
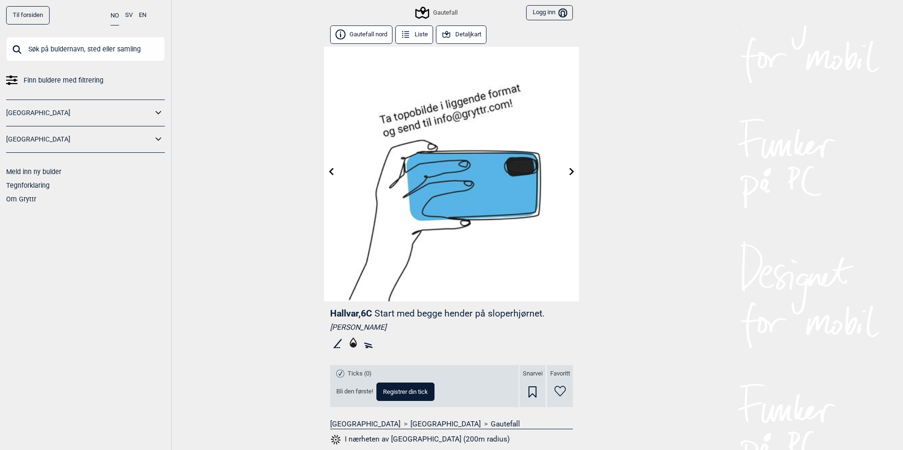
click at [572, 174] on link at bounding box center [571, 172] width 15 height 16
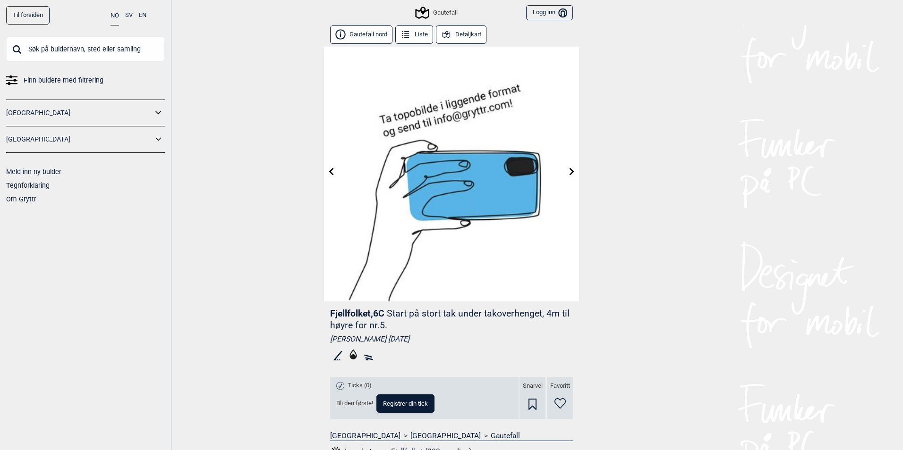
click at [568, 171] on icon at bounding box center [572, 172] width 8 height 8
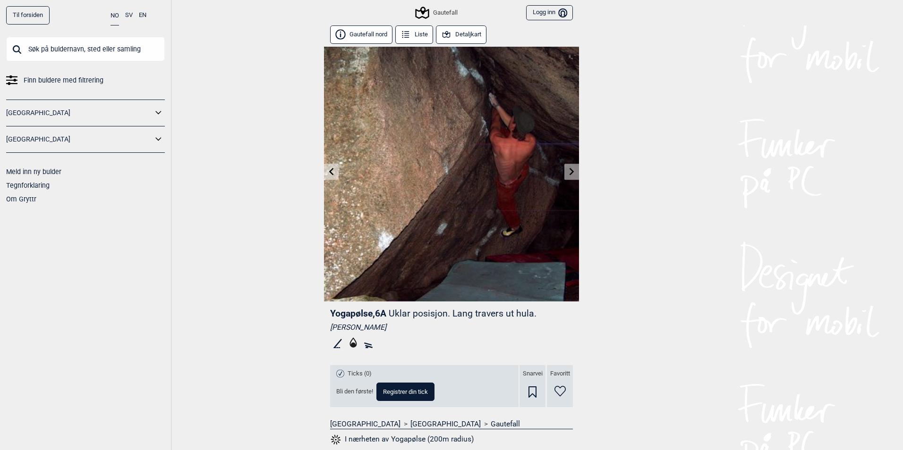
click at [568, 171] on icon at bounding box center [572, 172] width 8 height 8
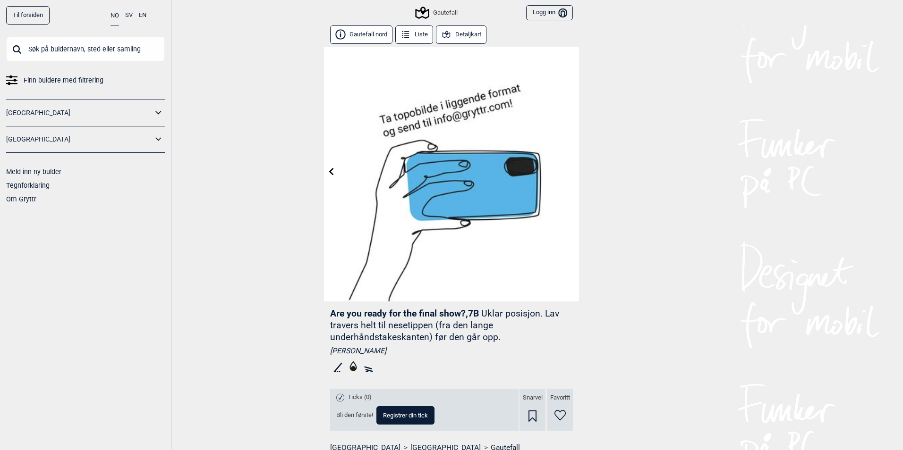
click at [409, 41] on button "Liste" at bounding box center [414, 34] width 38 height 18
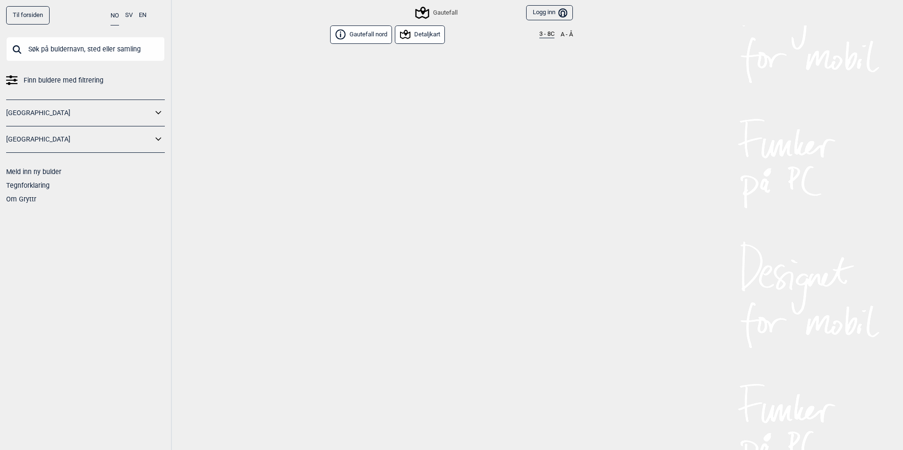
scroll to position [3866, 0]
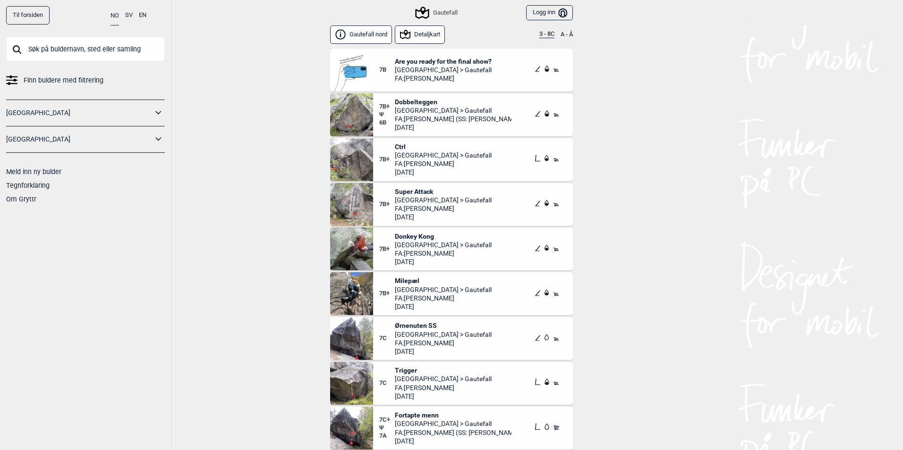
click at [432, 37] on button "Detaljkart" at bounding box center [420, 34] width 50 height 18
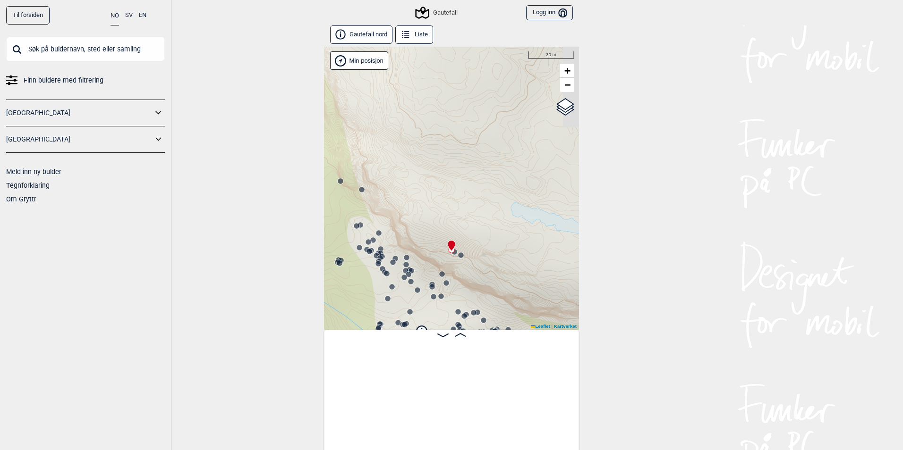
scroll to position [0, 7579]
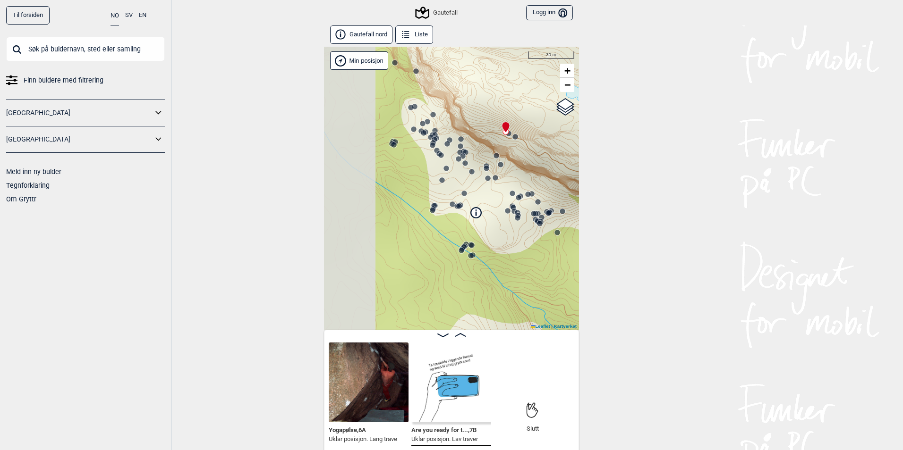
drag, startPoint x: 457, startPoint y: 298, endPoint x: 511, endPoint y: 180, distance: 129.7
click at [511, 180] on div "Gautefall" at bounding box center [451, 188] width 255 height 283
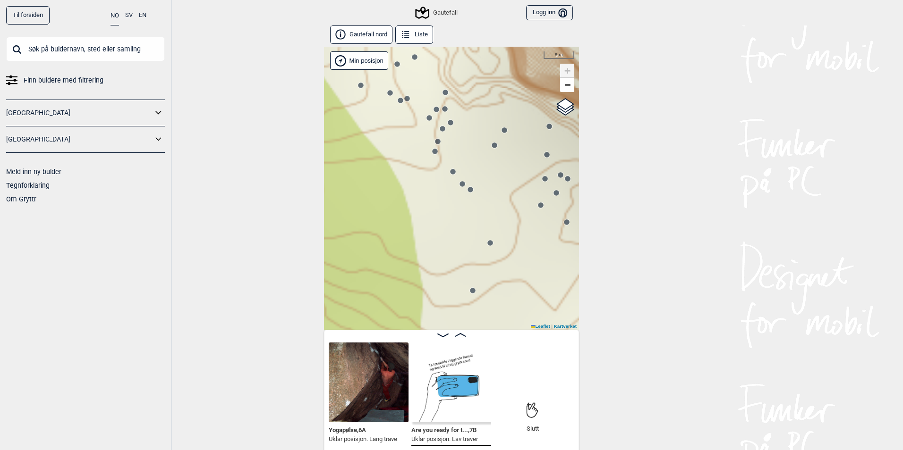
click at [425, 121] on icon at bounding box center [429, 118] width 8 height 8
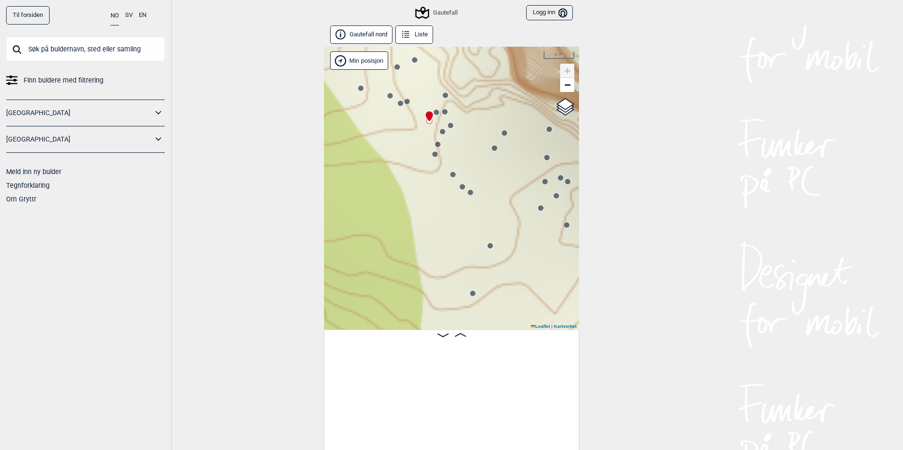
scroll to position [0, 1037]
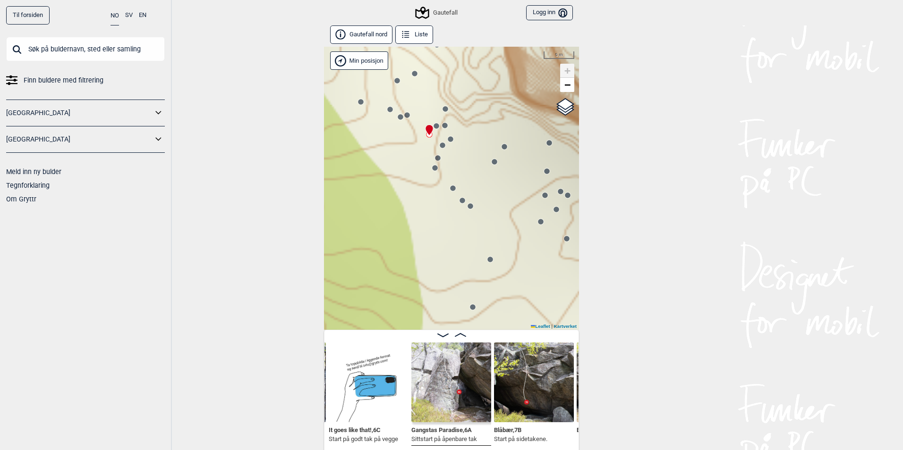
click at [442, 129] on icon at bounding box center [445, 126] width 8 height 8
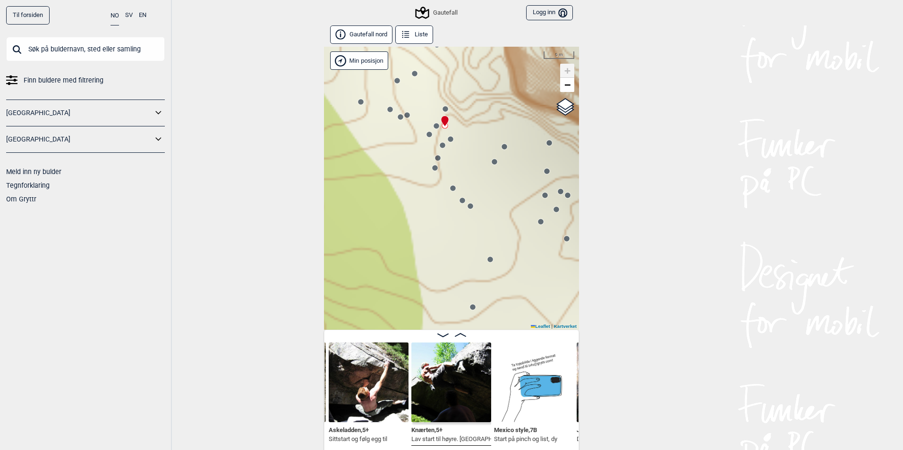
click at [443, 110] on circle at bounding box center [445, 109] width 6 height 6
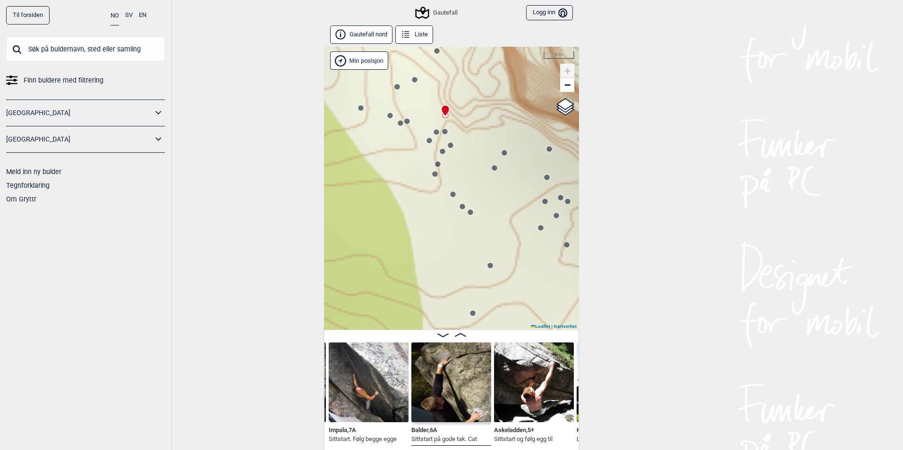
click at [405, 122] on circle at bounding box center [407, 121] width 6 height 6
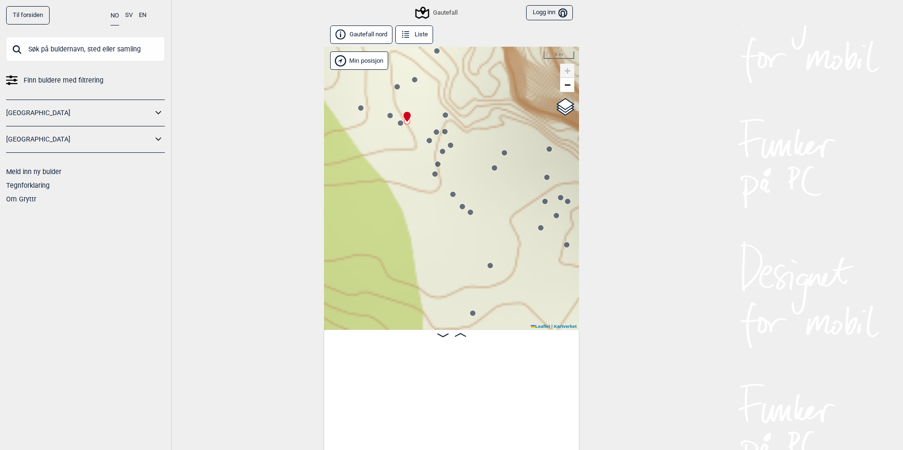
scroll to position [0, 957]
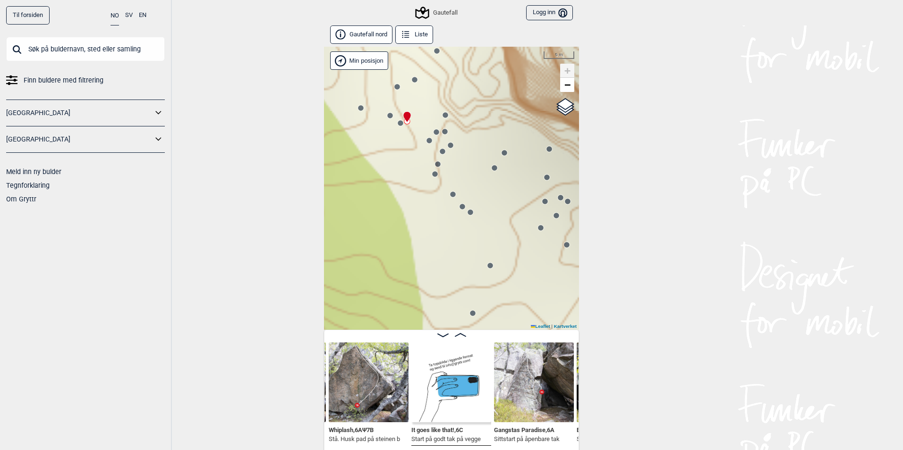
click at [389, 119] on icon at bounding box center [390, 116] width 8 height 8
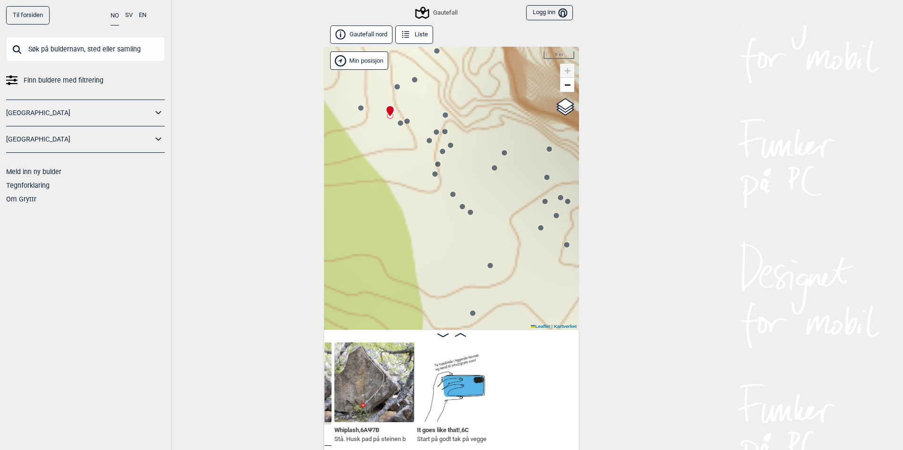
scroll to position [0, 798]
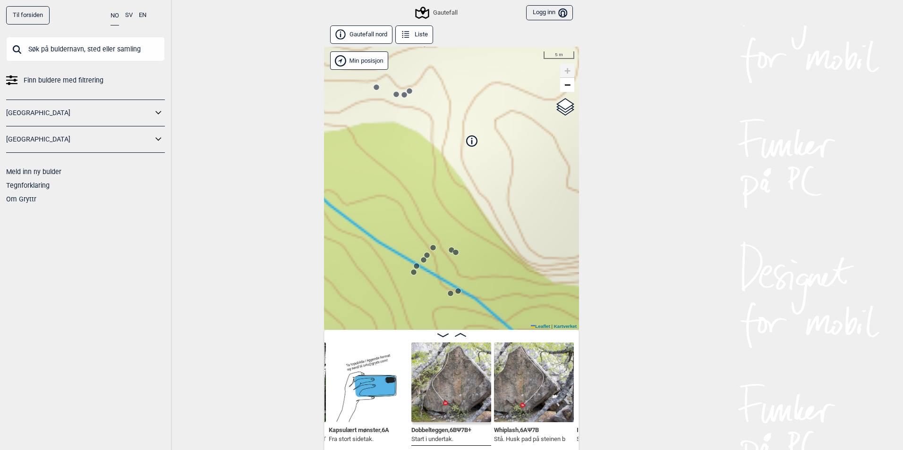
click at [400, 93] on icon at bounding box center [404, 95] width 8 height 8
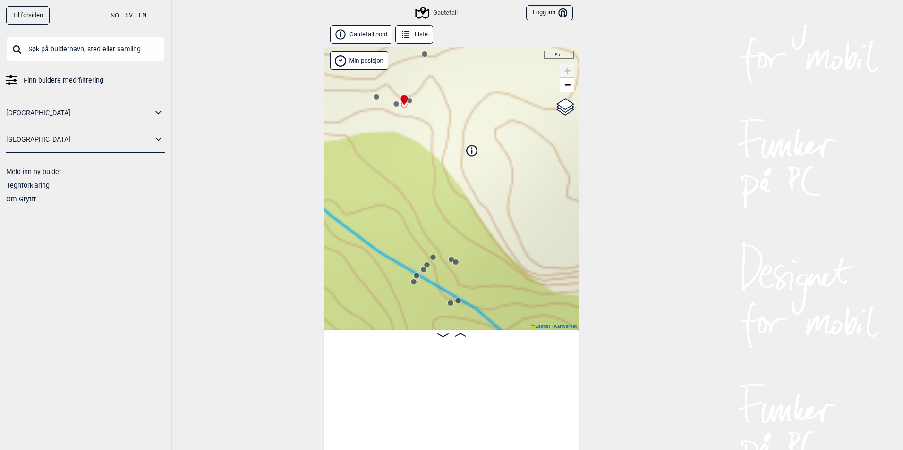
scroll to position [0, 2257]
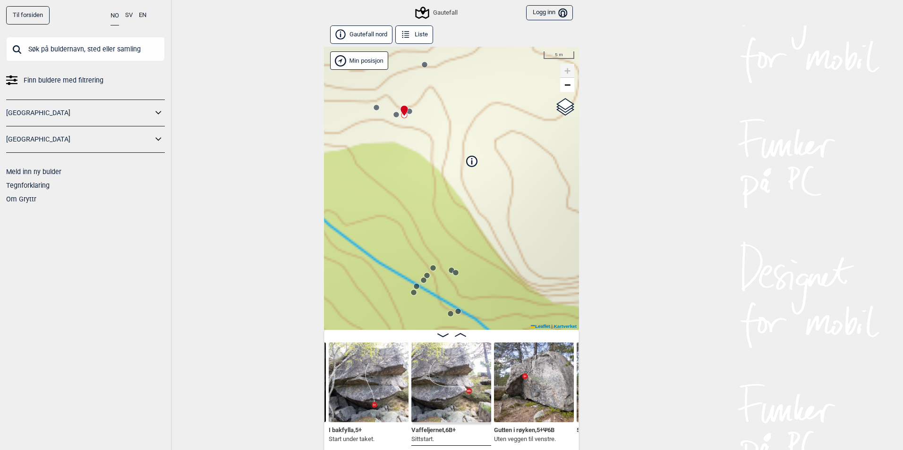
click at [452, 415] on img at bounding box center [451, 383] width 80 height 80
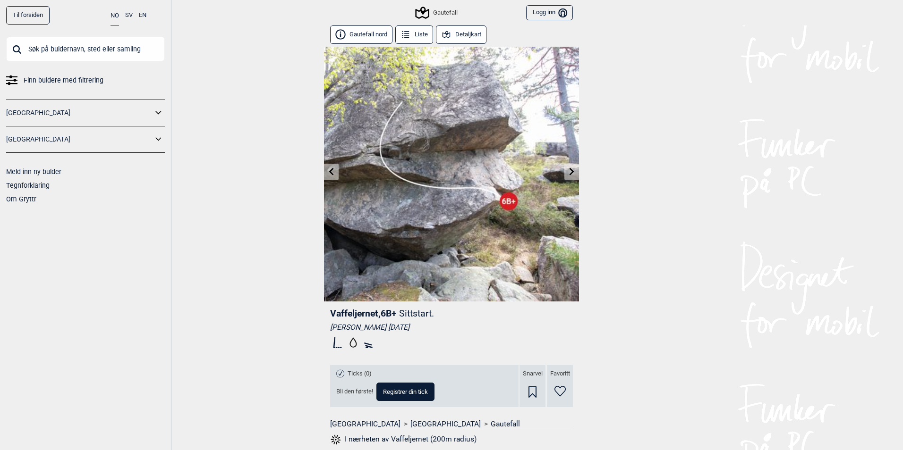
click at [424, 37] on button "Liste" at bounding box center [414, 34] width 38 height 18
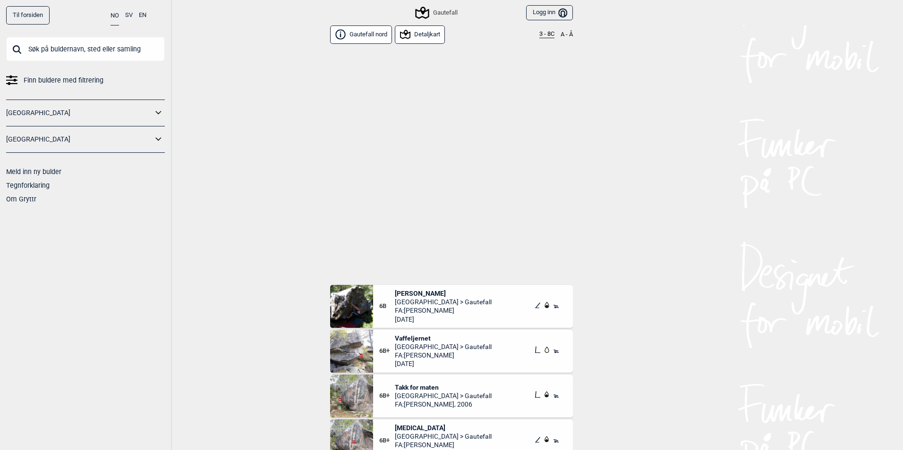
scroll to position [1951, 0]
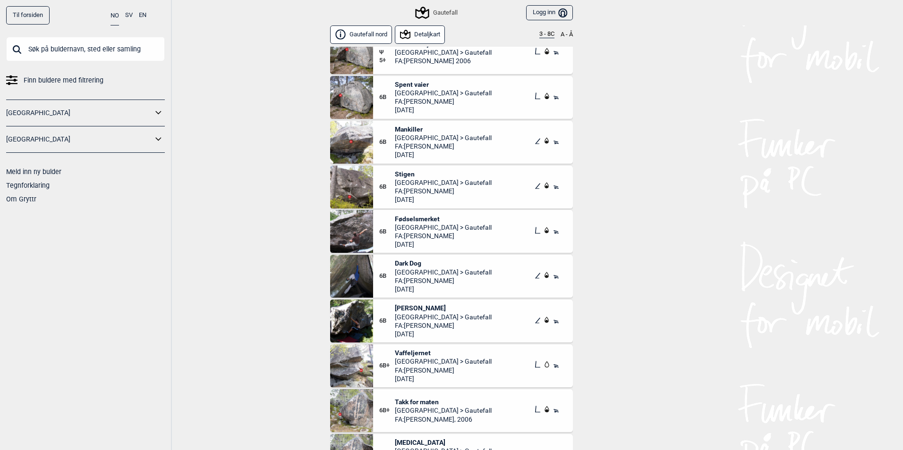
click at [405, 130] on span "Mankiller" at bounding box center [443, 129] width 97 height 8
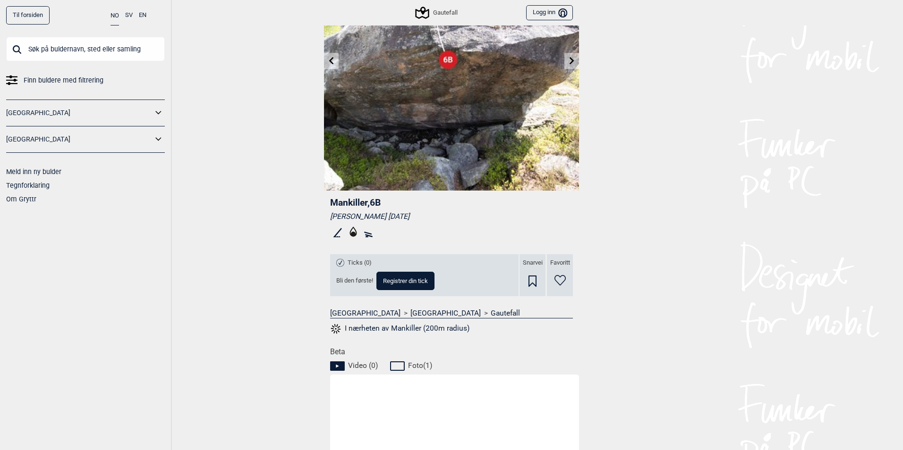
scroll to position [330, 0]
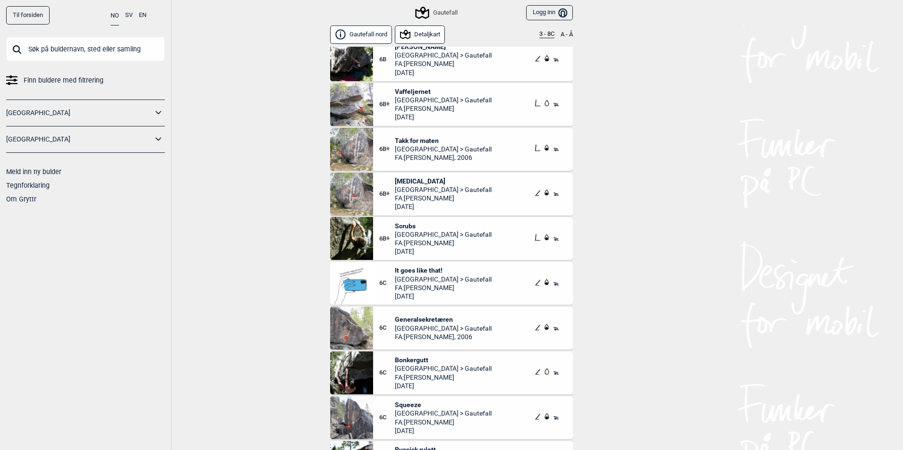
scroll to position [2187, 0]
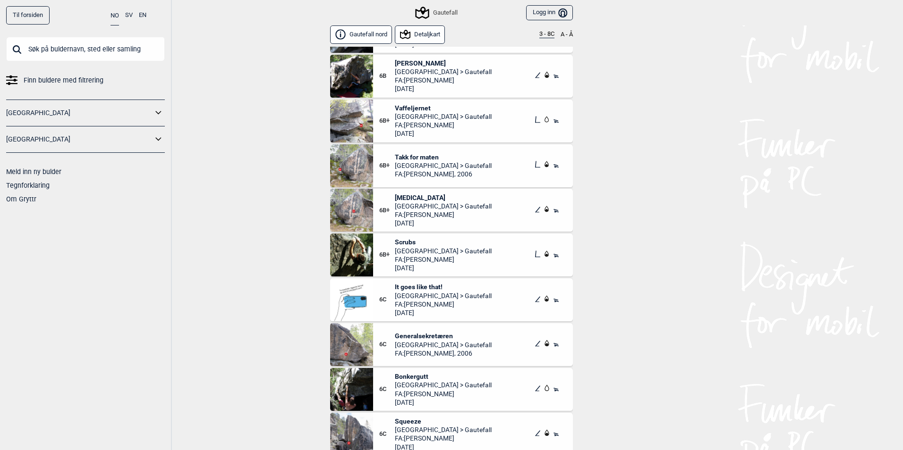
click at [417, 154] on span "Takk for maten" at bounding box center [443, 157] width 97 height 8
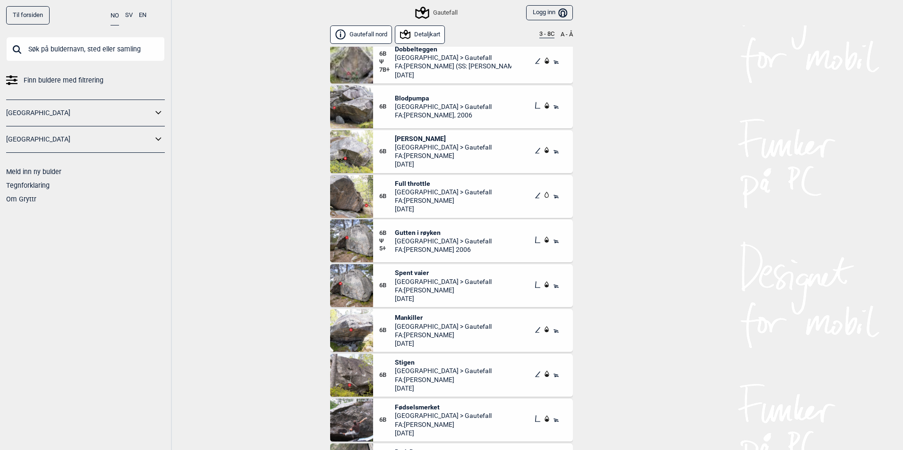
scroll to position [1762, 0]
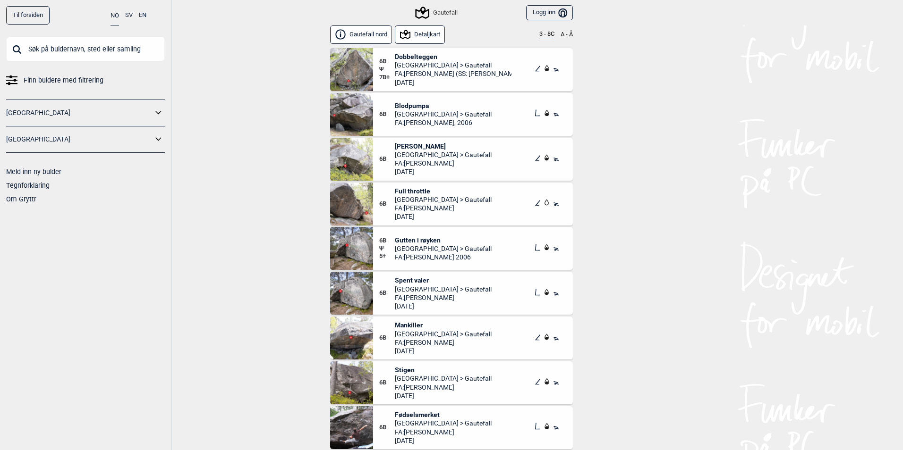
click at [410, 194] on span "Full throttle" at bounding box center [443, 191] width 97 height 8
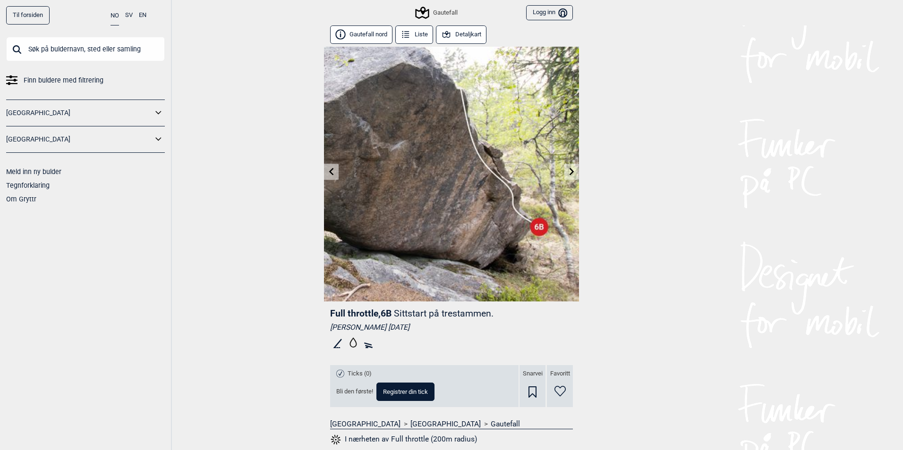
click at [330, 170] on icon at bounding box center [332, 172] width 8 height 8
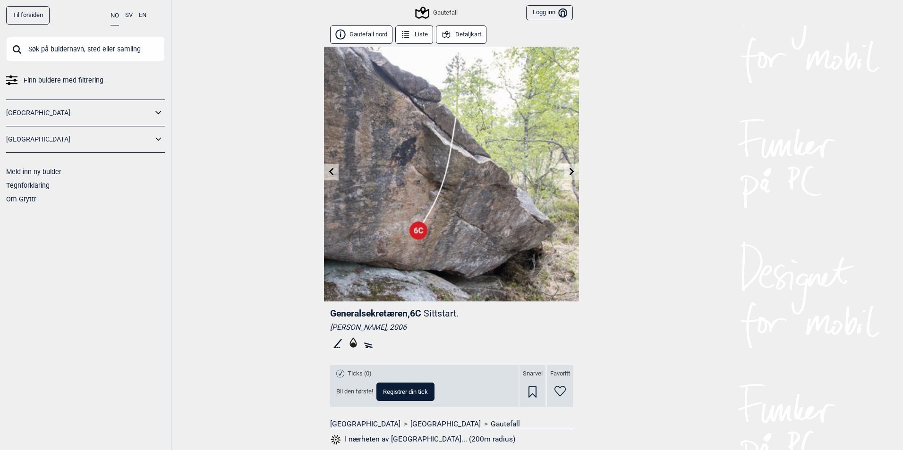
click at [335, 176] on link at bounding box center [331, 172] width 15 height 16
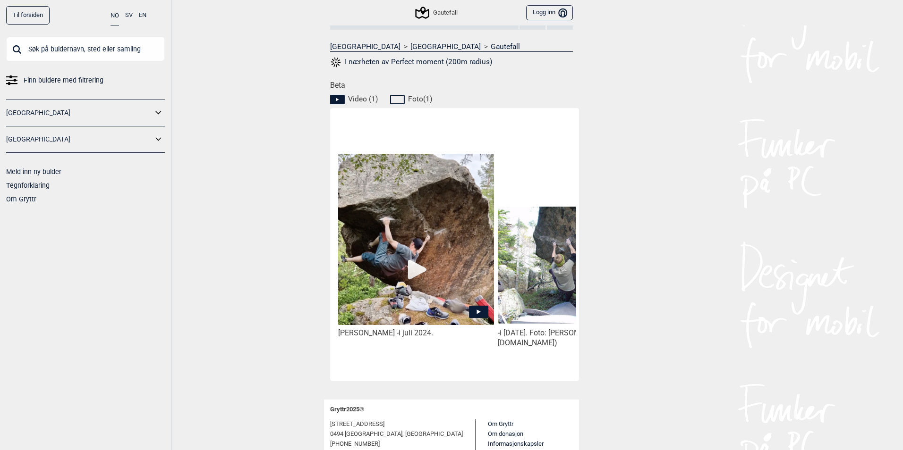
click at [416, 267] on img at bounding box center [416, 240] width 156 height 172
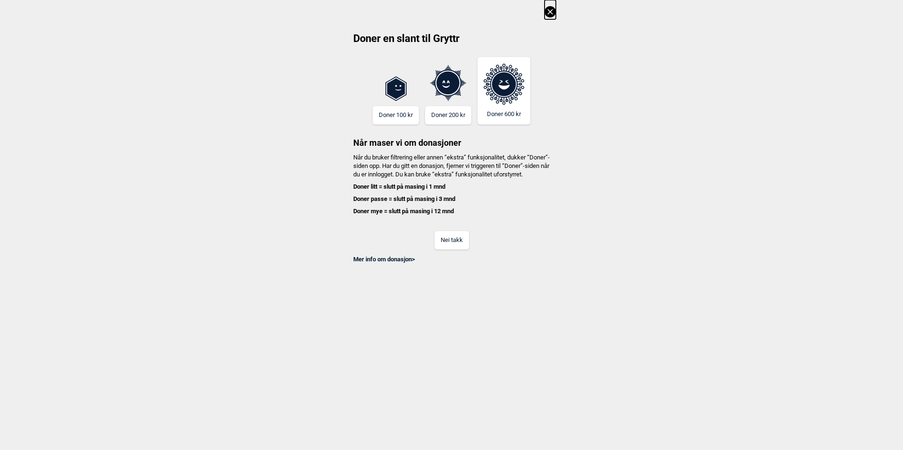
click at [436, 248] on button "Nei takk" at bounding box center [451, 240] width 34 height 18
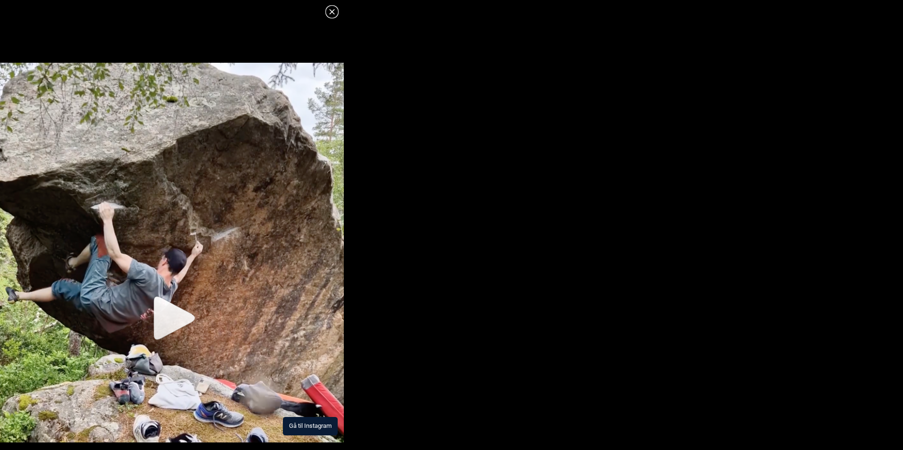
click at [161, 307] on img at bounding box center [172, 253] width 344 height 380
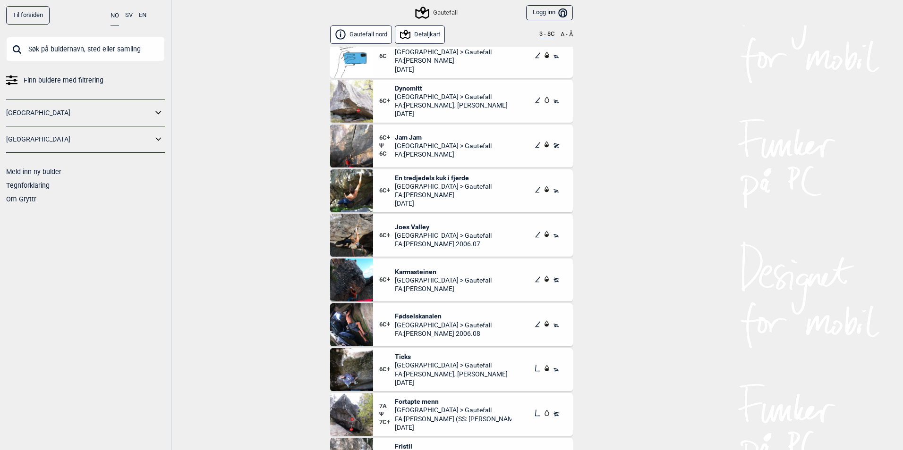
scroll to position [2848, 0]
click at [410, 267] on div "6C+ Karmasteinen Telemark > Gautefall FA: [PERSON_NAME]" at bounding box center [473, 281] width 200 height 43
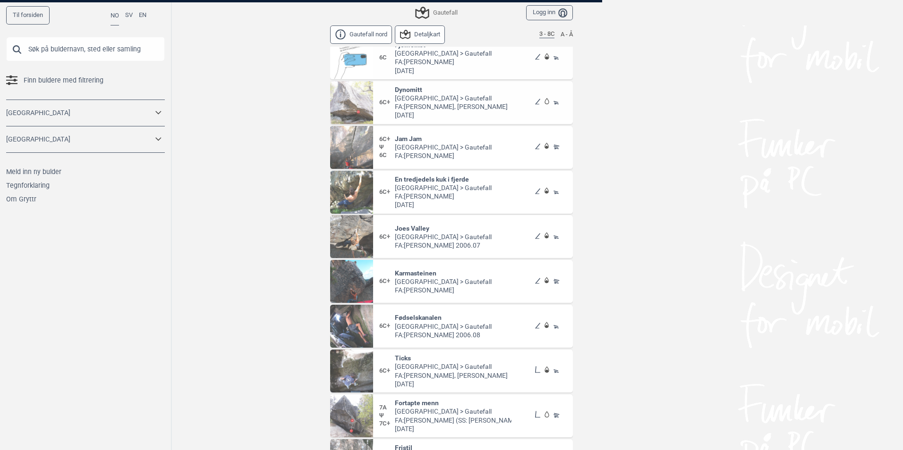
click at [411, 272] on div at bounding box center [451, 225] width 903 height 450
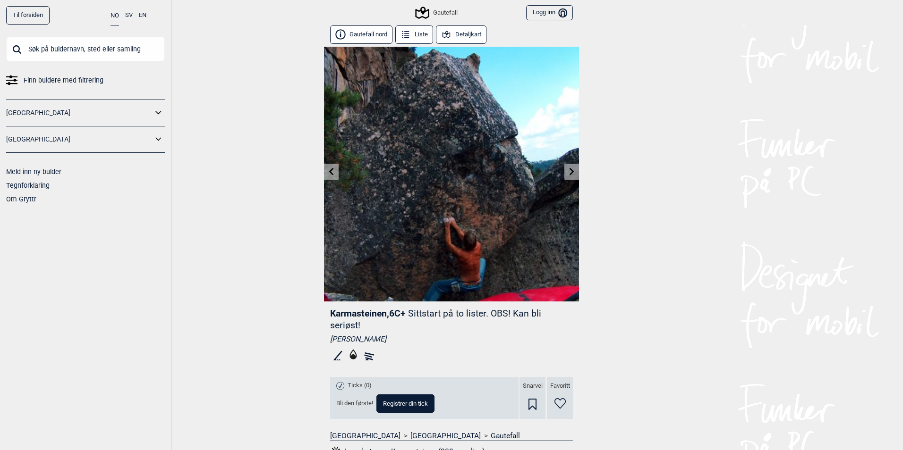
click at [329, 171] on icon at bounding box center [332, 172] width 8 height 8
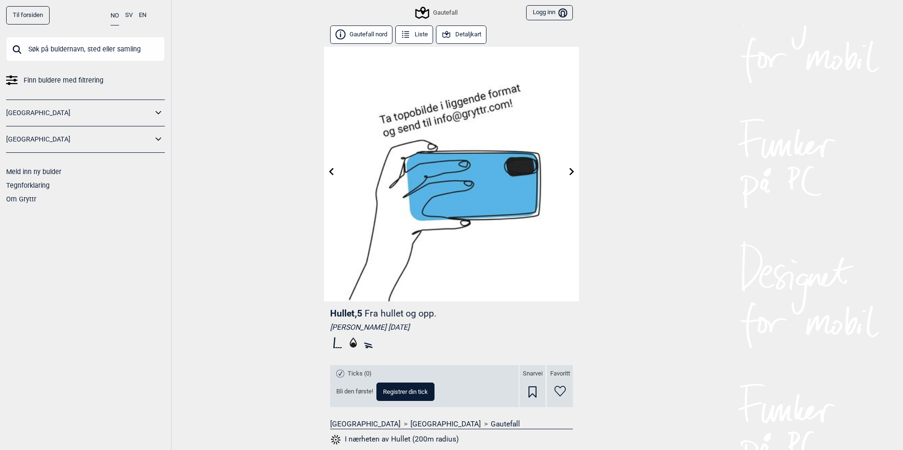
click at [568, 172] on icon at bounding box center [572, 172] width 8 height 8
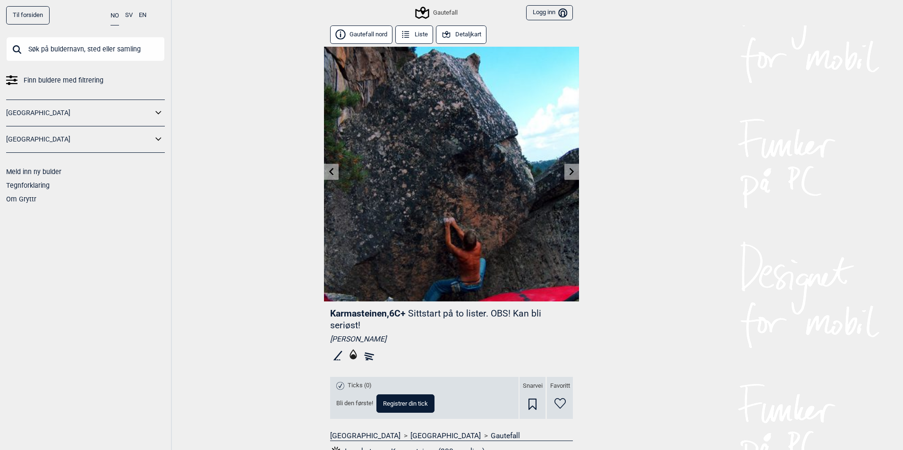
click at [568, 172] on icon at bounding box center [572, 172] width 8 height 8
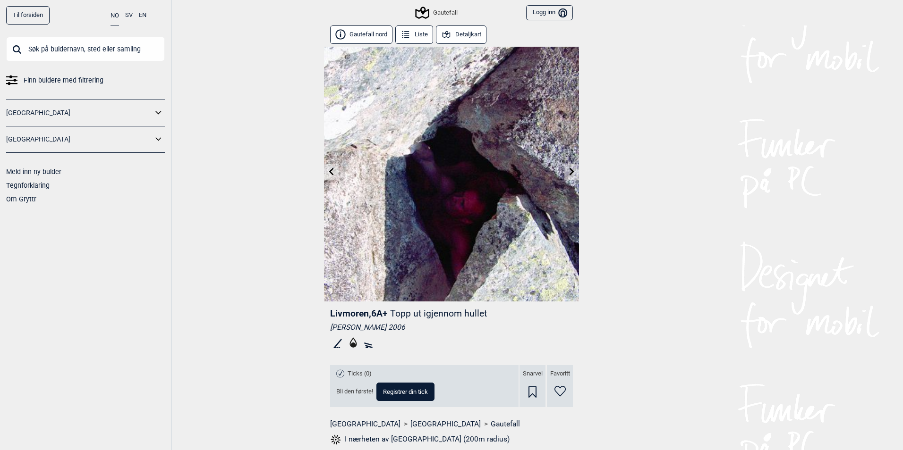
click at [570, 170] on icon at bounding box center [572, 172] width 8 height 8
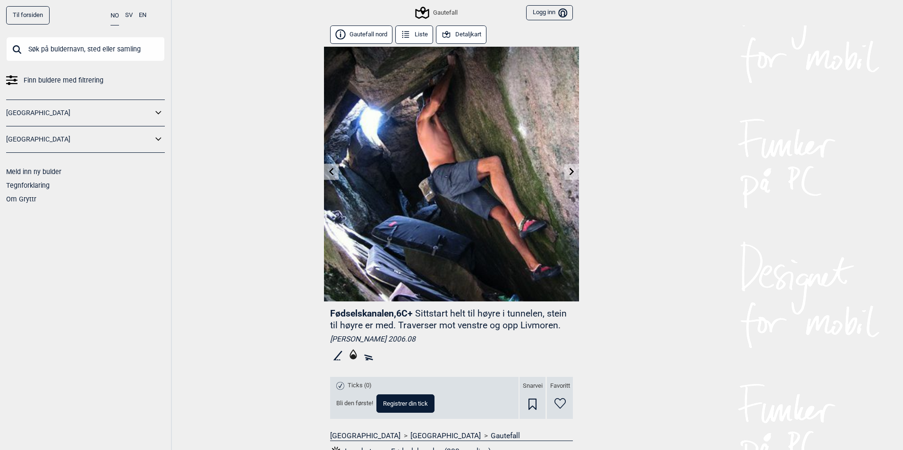
click at [570, 170] on icon at bounding box center [572, 172] width 8 height 8
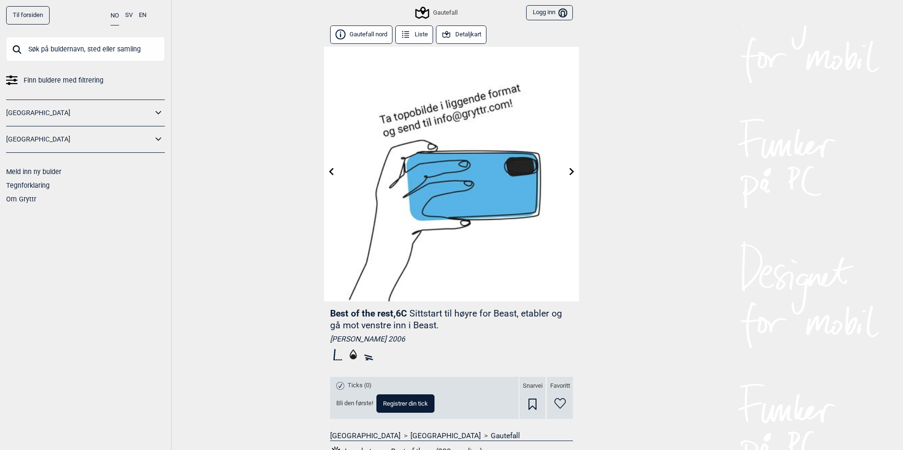
click at [570, 170] on icon at bounding box center [572, 172] width 8 height 8
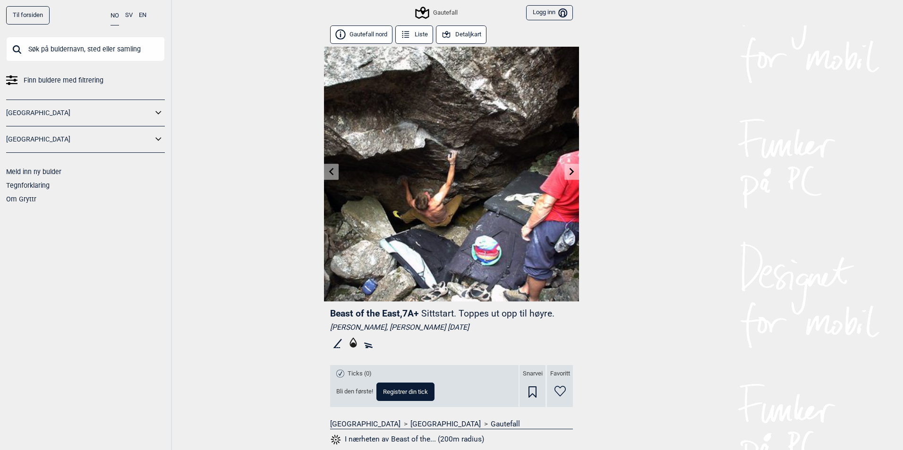
click at [420, 37] on button "Liste" at bounding box center [414, 34] width 38 height 18
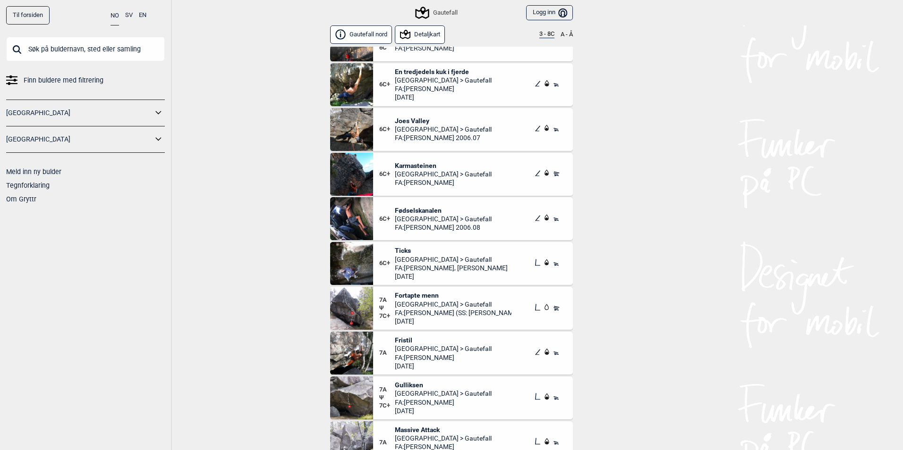
scroll to position [2952, 0]
click at [542, 36] on button "3 - 8C" at bounding box center [546, 35] width 15 height 8
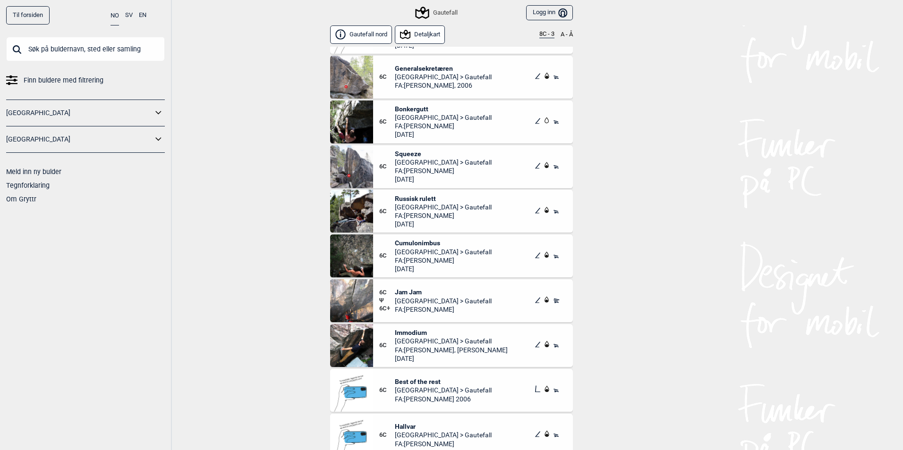
scroll to position [1558, 0]
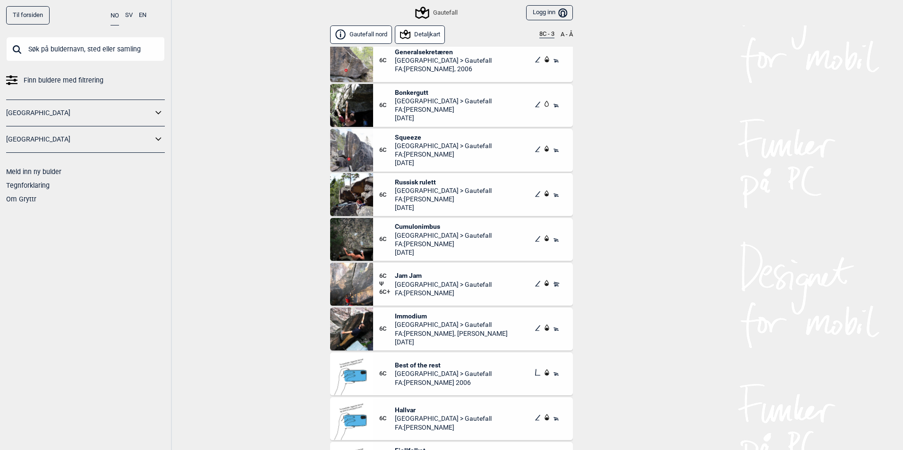
click at [420, 276] on span "Jam Jam" at bounding box center [443, 275] width 97 height 8
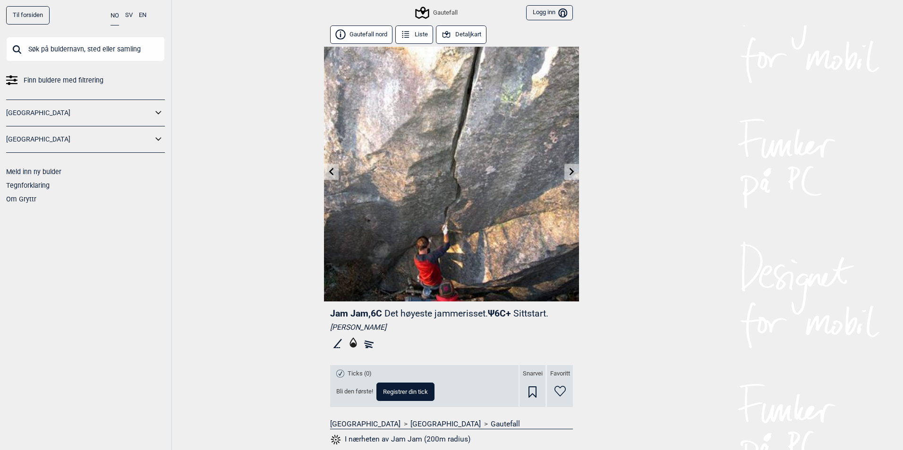
click at [405, 30] on button "Liste" at bounding box center [414, 34] width 38 height 18
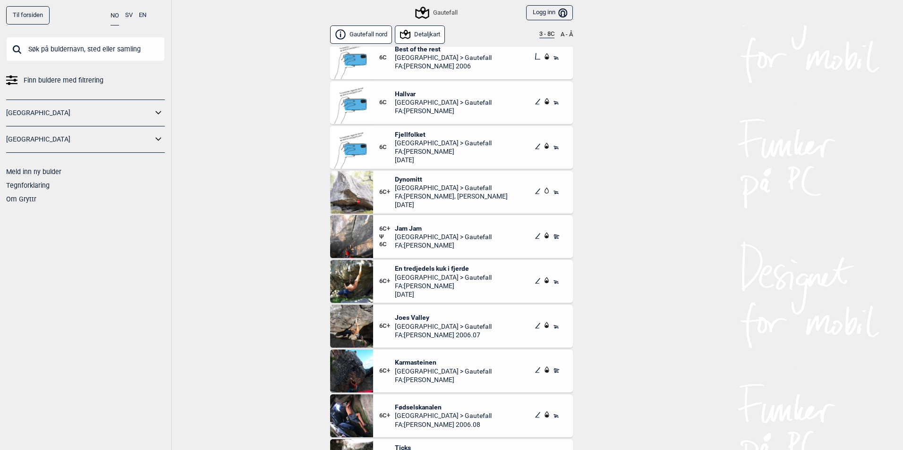
scroll to position [2805, 0]
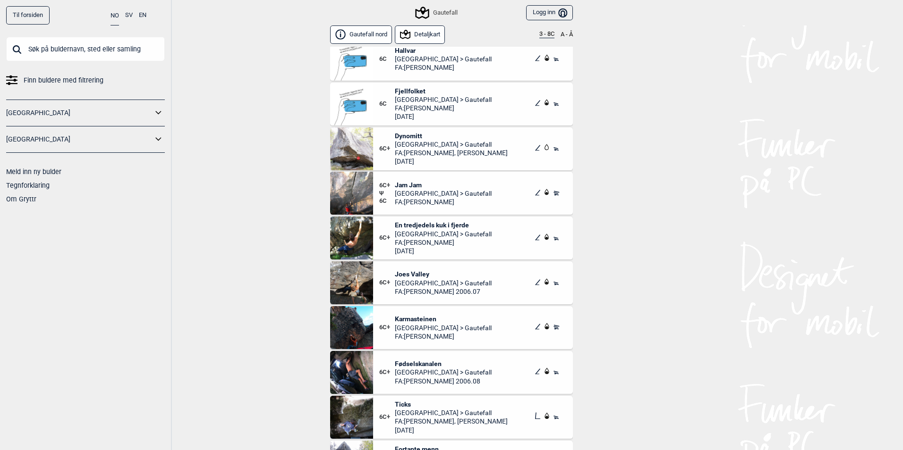
click at [423, 222] on span "En tredjedels kuk i fjerde" at bounding box center [443, 225] width 97 height 8
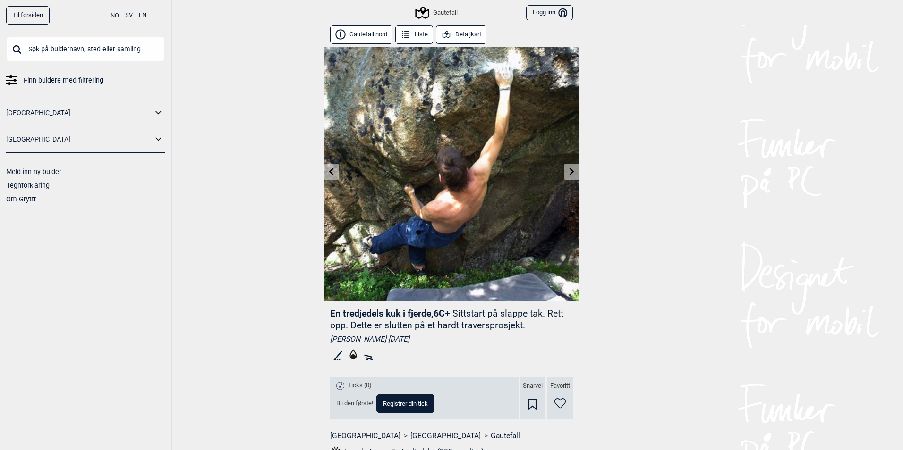
scroll to position [434, 0]
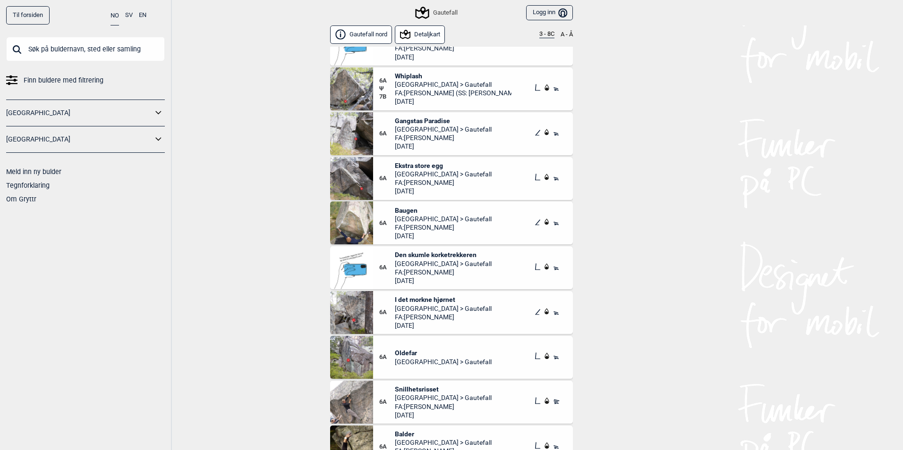
scroll to position [850, 0]
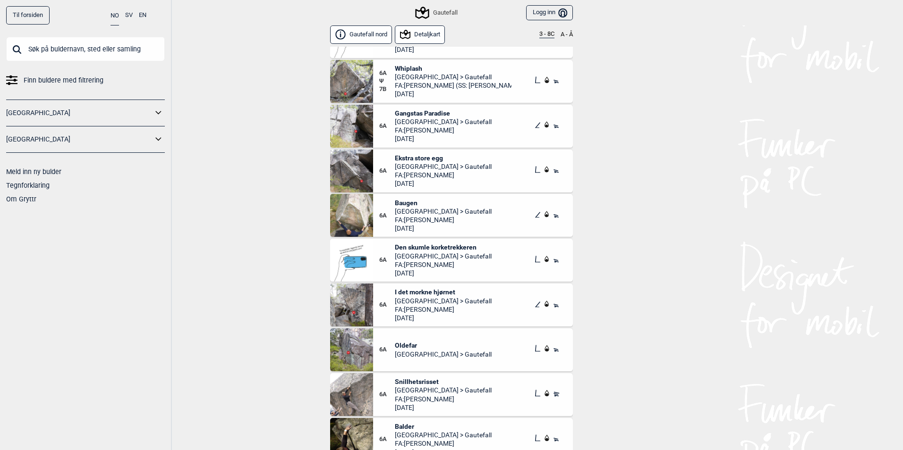
click at [542, 34] on button "3 - 8C" at bounding box center [546, 35] width 15 height 8
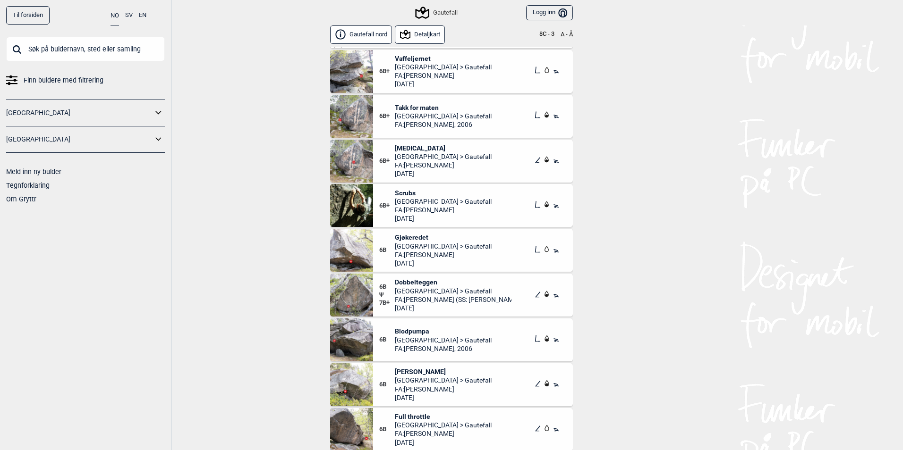
scroll to position [1983, 0]
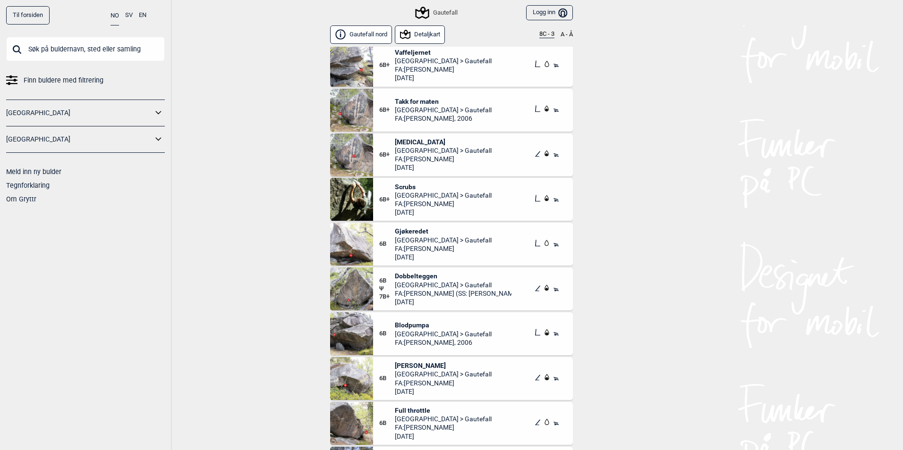
click at [85, 42] on input "text" at bounding box center [85, 49] width 159 height 25
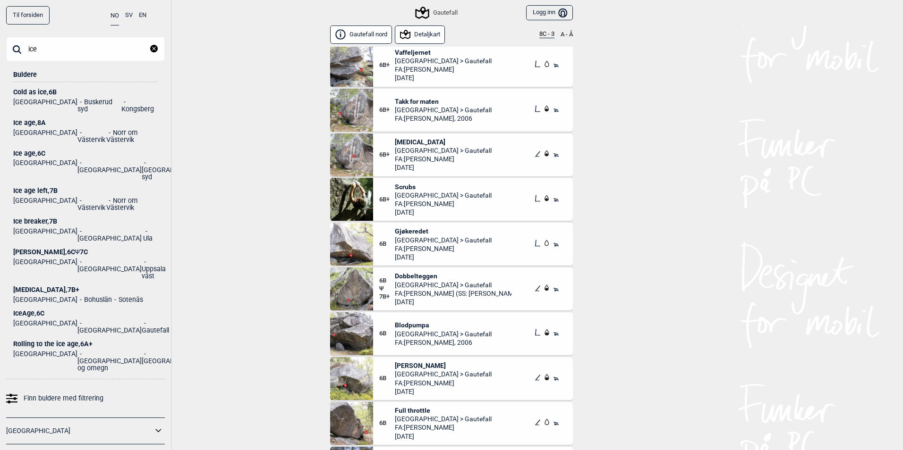
type input "ice"
click at [30, 310] on div "IceAge , 6C" at bounding box center [85, 313] width 144 height 7
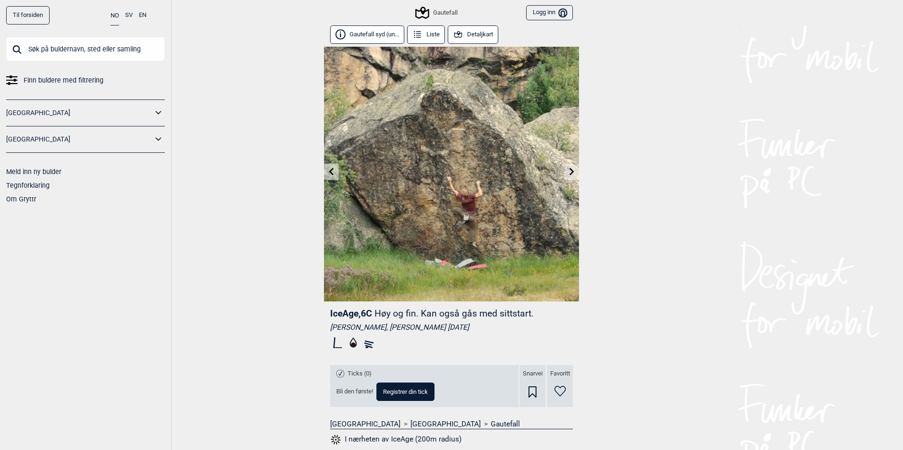
click at [484, 39] on button "Detaljkart" at bounding box center [473, 34] width 51 height 18
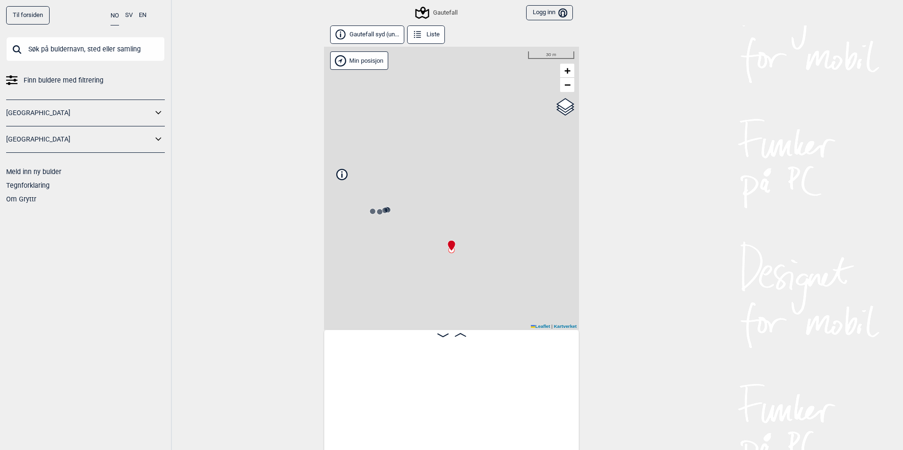
scroll to position [0, 558]
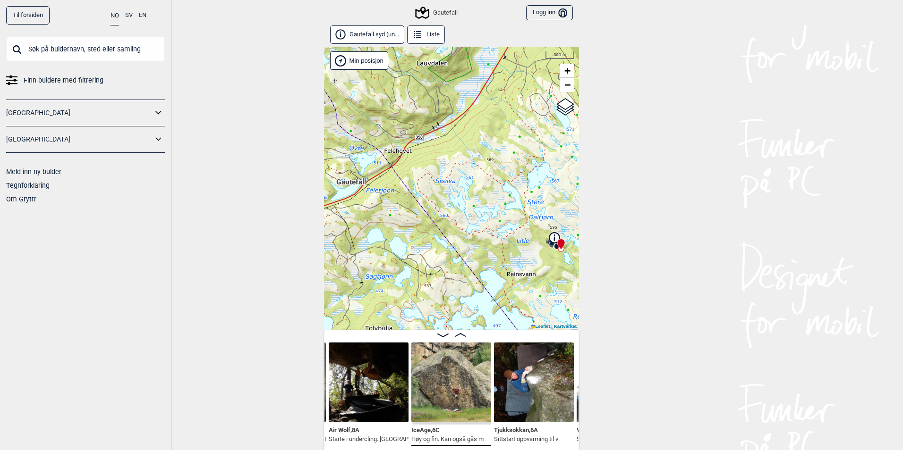
click at [525, 276] on div "Gautefall Min posisjon 300 m + − Kartverket OpenStreetMap Google satellite Leaf…" at bounding box center [451, 188] width 255 height 283
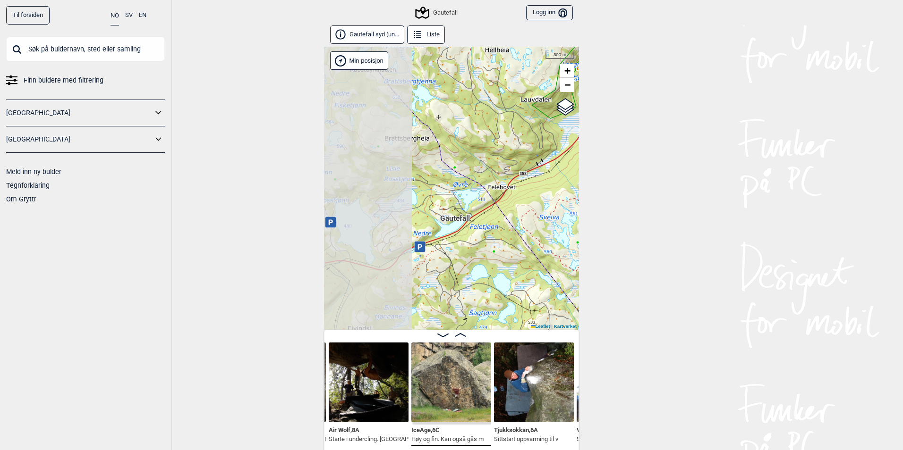
drag, startPoint x: 503, startPoint y: 263, endPoint x: 574, endPoint y: 287, distance: 75.1
click at [574, 287] on div "Gautefall Min posisjon 300 m + − Kartverket OpenStreetMap Google satellite Leaf…" at bounding box center [451, 188] width 255 height 283
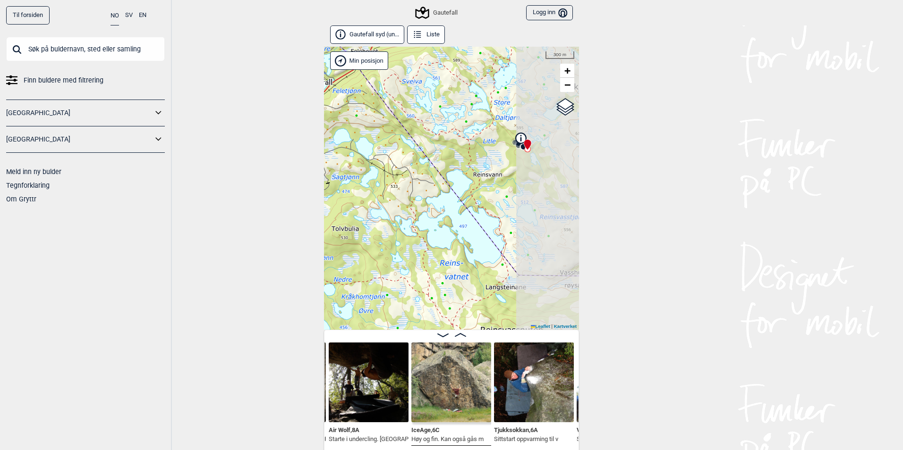
drag, startPoint x: 520, startPoint y: 214, endPoint x: 344, endPoint y: 132, distance: 194.7
click at [344, 132] on div "Gautefall Min posisjon 300 m + − Kartverket OpenStreetMap Google satellite Leaf…" at bounding box center [451, 188] width 255 height 283
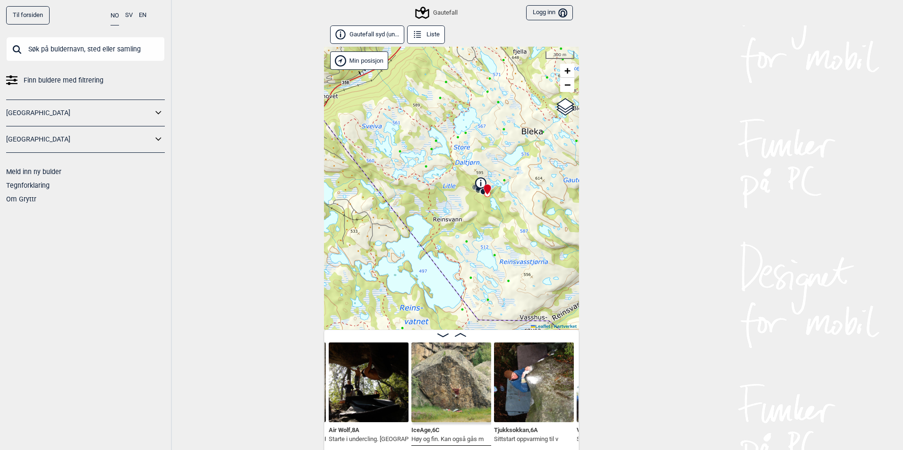
drag, startPoint x: 448, startPoint y: 158, endPoint x: 408, endPoint y: 213, distance: 68.5
click at [402, 214] on div "Gautefall Min posisjon 300 m + − Kartverket OpenStreetMap Google satellite Leaf…" at bounding box center [451, 188] width 255 height 283
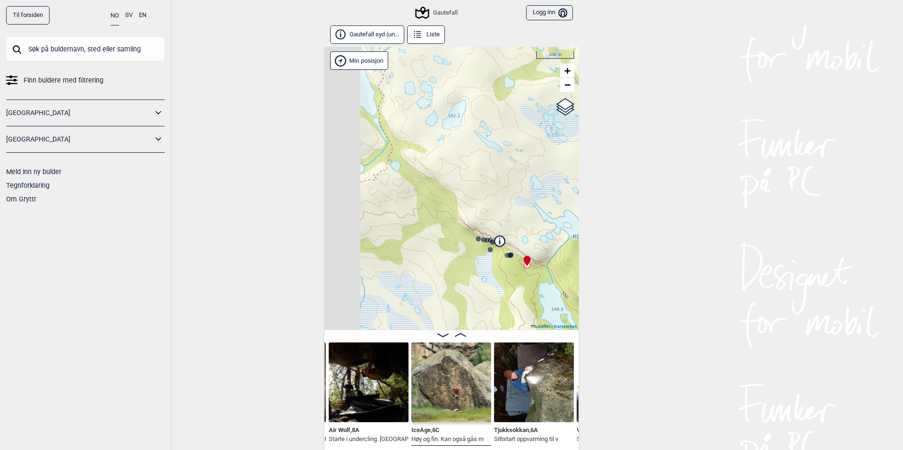
drag, startPoint x: 400, startPoint y: 159, endPoint x: 597, endPoint y: 366, distance: 285.5
click at [597, 366] on div "Til forsiden NO SV EN Finn buldere med filtrering [GEOGRAPHIC_DATA] [GEOGRAPHIC…" at bounding box center [451, 225] width 903 height 450
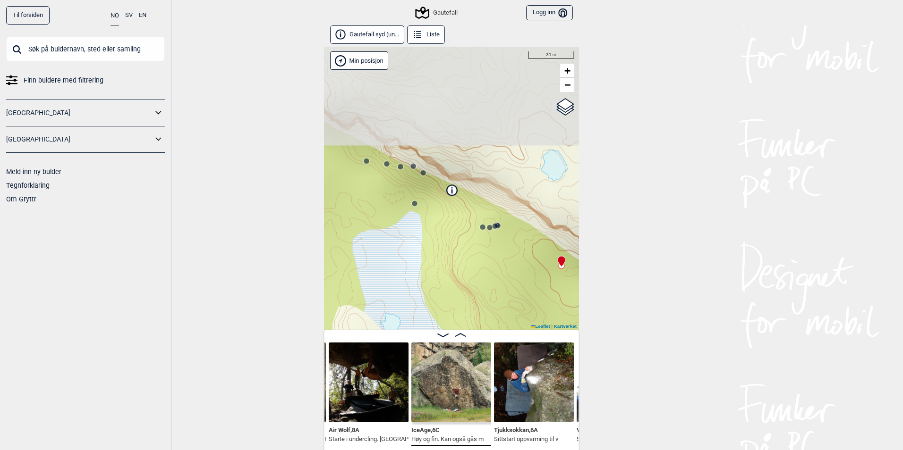
drag, startPoint x: 489, startPoint y: 183, endPoint x: 516, endPoint y: 296, distance: 116.0
click at [516, 296] on div "Gautefall Min posisjon 30 m + − Kartverket OpenStreetMap Google satellite Leafl…" at bounding box center [451, 188] width 255 height 283
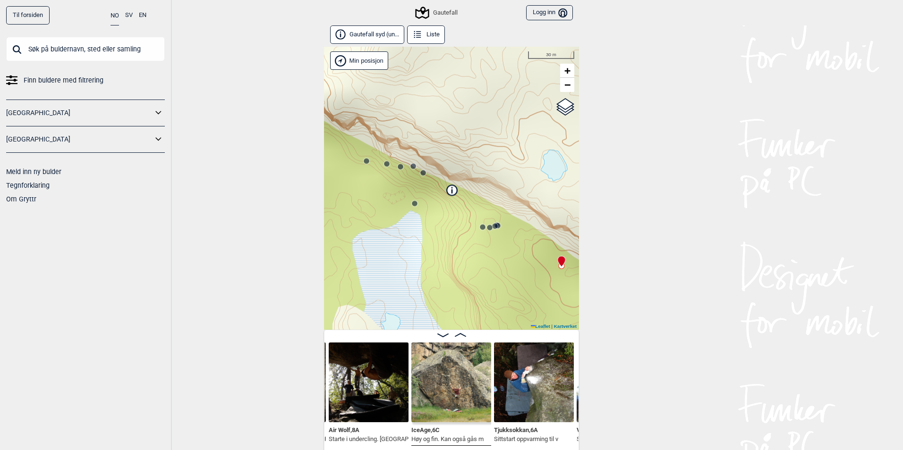
click at [495, 225] on icon at bounding box center [495, 226] width 8 height 8
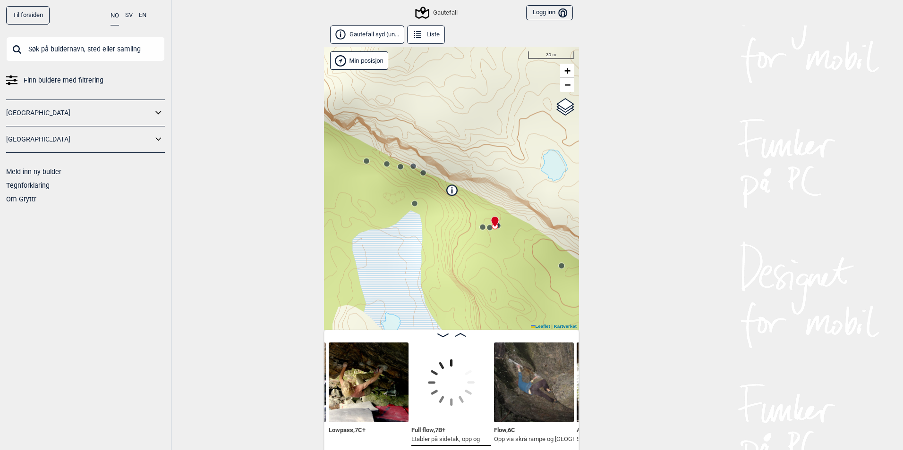
click at [497, 225] on icon at bounding box center [498, 226] width 8 height 8
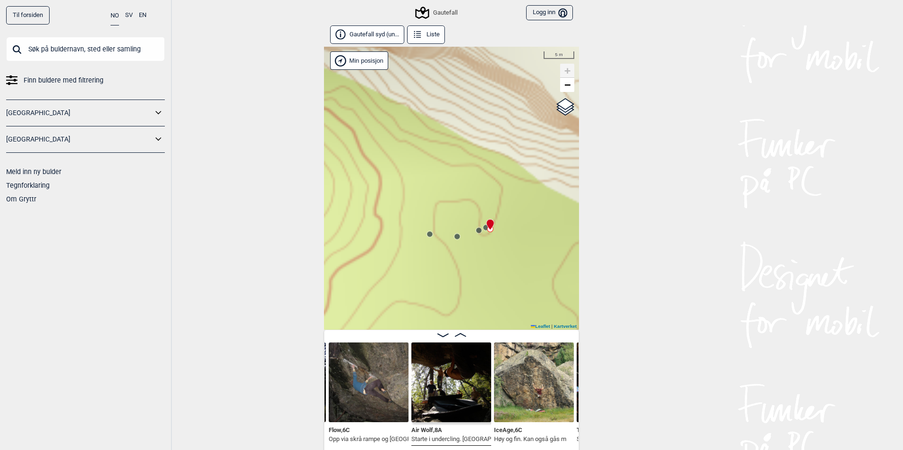
click at [451, 415] on img at bounding box center [451, 383] width 80 height 80
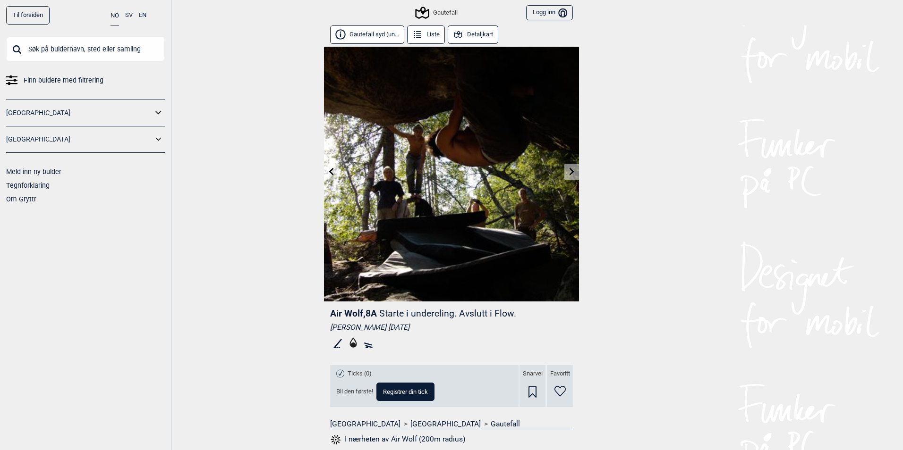
click at [562, 162] on img at bounding box center [451, 174] width 255 height 255
click at [329, 173] on icon at bounding box center [332, 172] width 8 height 8
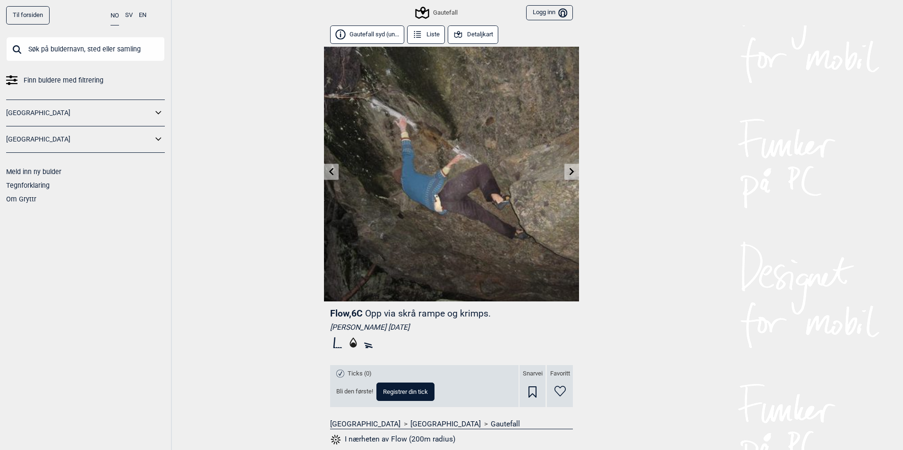
click at [431, 27] on button "Liste" at bounding box center [426, 34] width 38 height 18
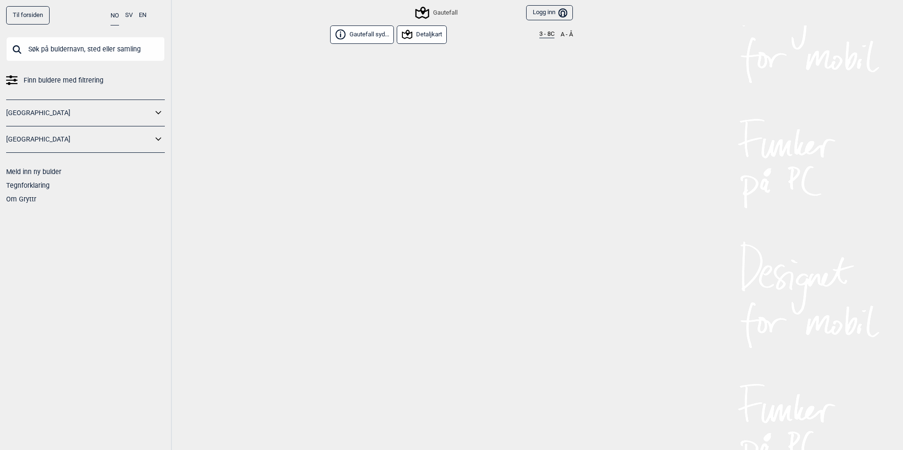
scroll to position [86, 0]
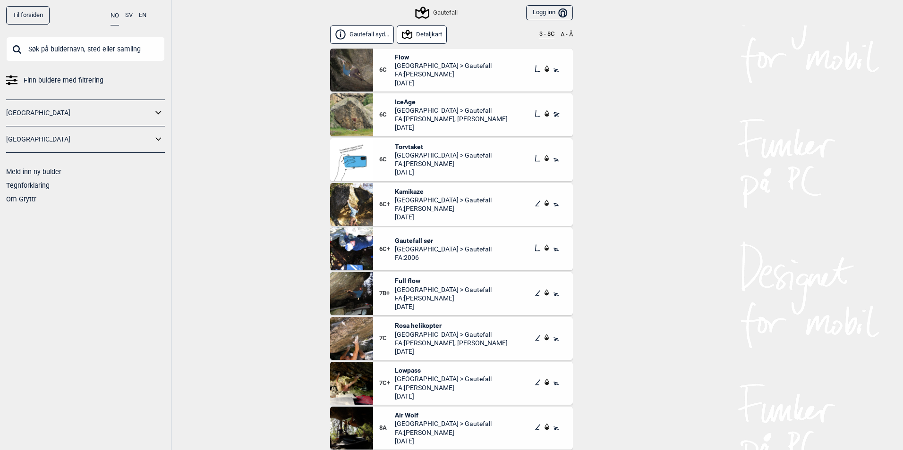
click at [441, 10] on div "Gautefall" at bounding box center [436, 12] width 41 height 11
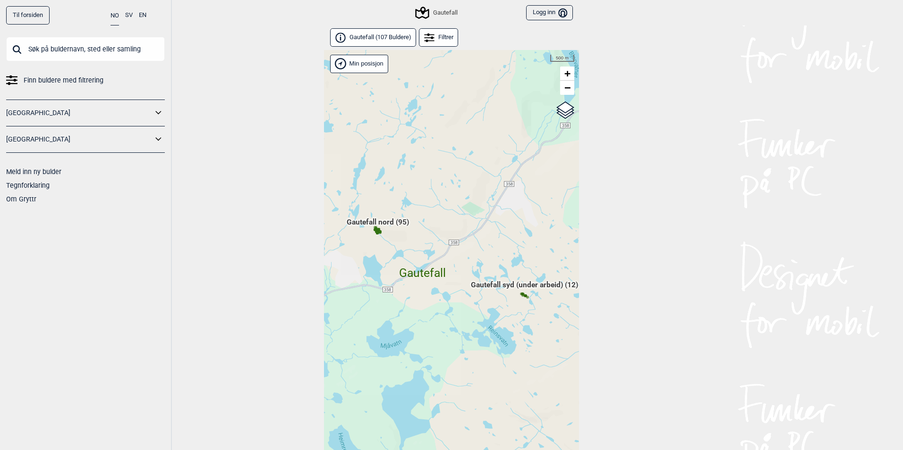
click at [399, 39] on span "Gautefall ( 107 Buldere )" at bounding box center [380, 38] width 62 height 8
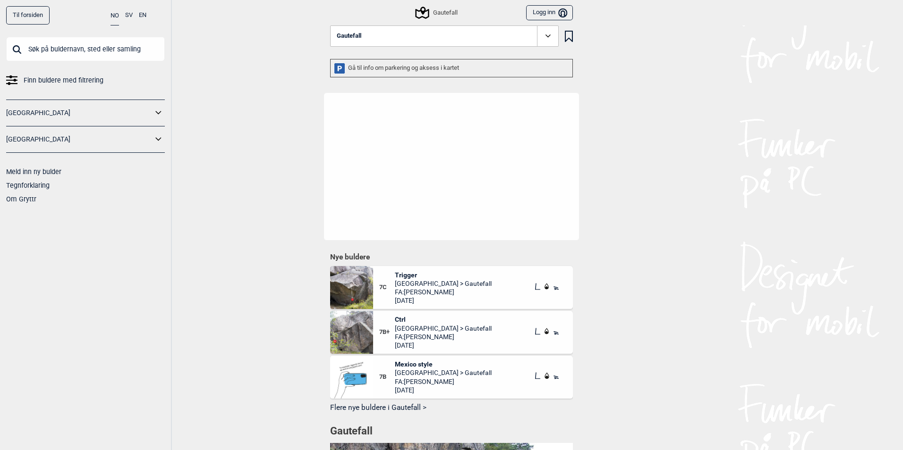
click at [494, 40] on button "Gautefall" at bounding box center [444, 36] width 228 height 22
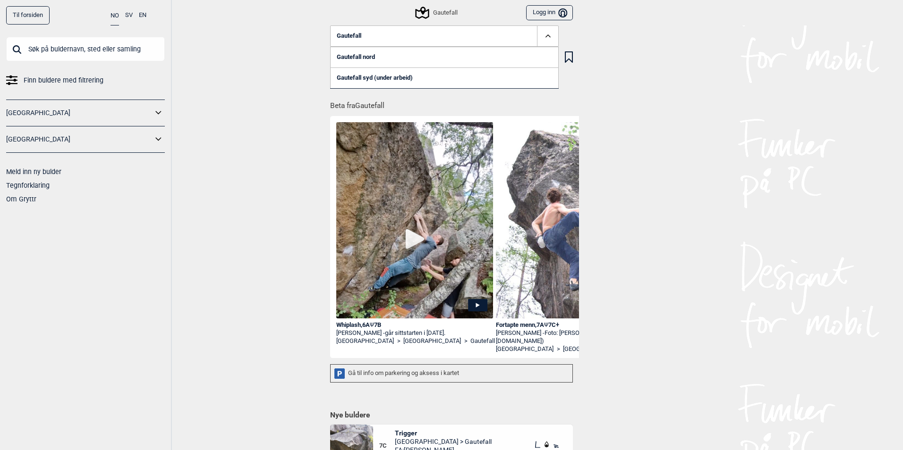
click at [411, 76] on link "Gautefall syd (under arbeid)" at bounding box center [444, 78] width 228 height 21
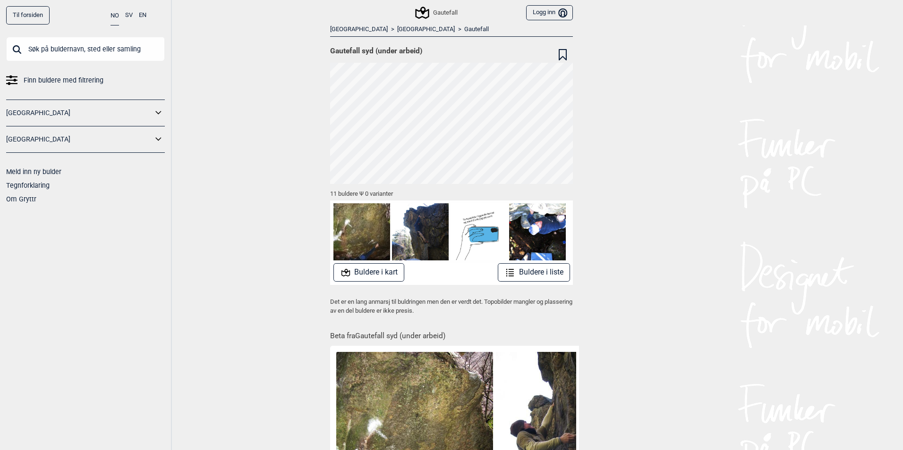
click at [536, 279] on button "Buldere i liste" at bounding box center [534, 272] width 72 height 18
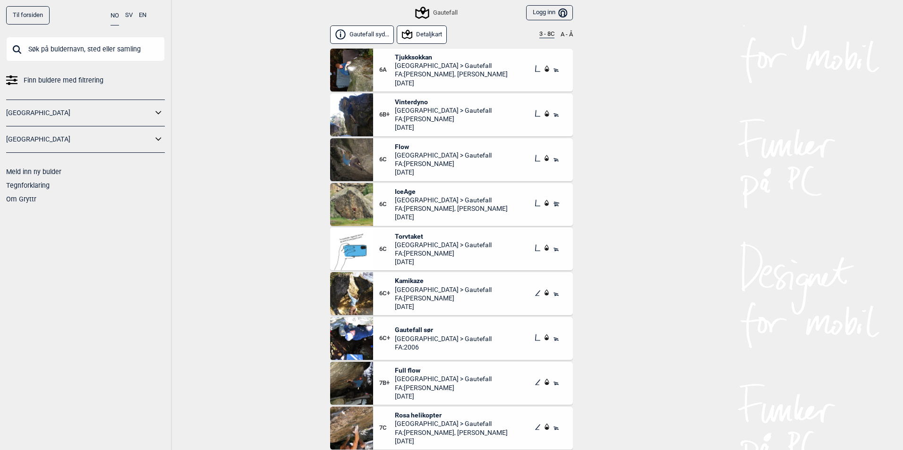
click at [539, 35] on button "3 - 8C" at bounding box center [546, 35] width 15 height 8
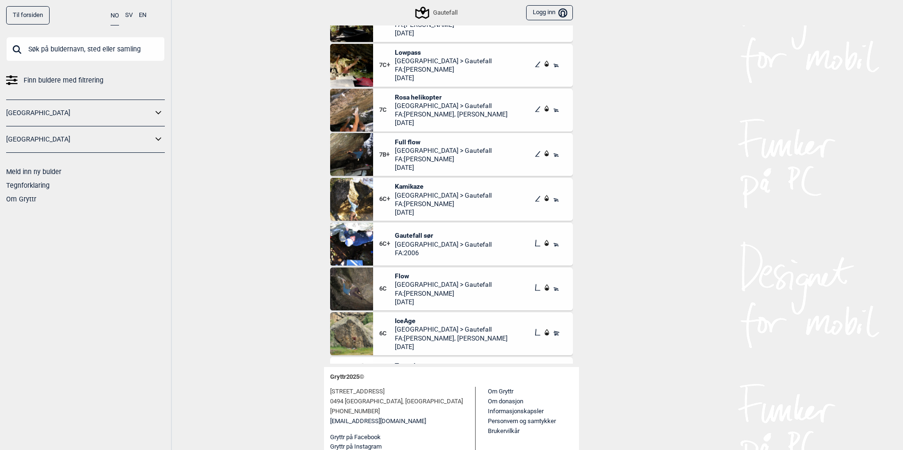
click at [403, 142] on span "Full flow" at bounding box center [443, 142] width 97 height 8
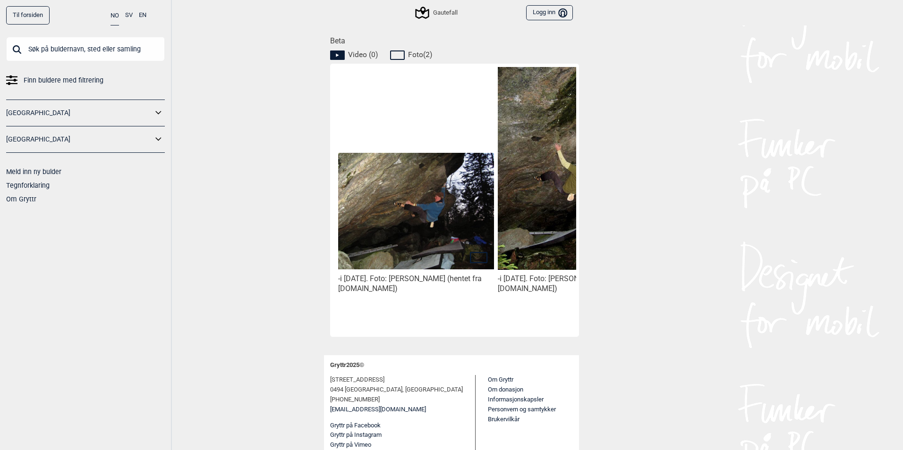
scroll to position [0, 79]
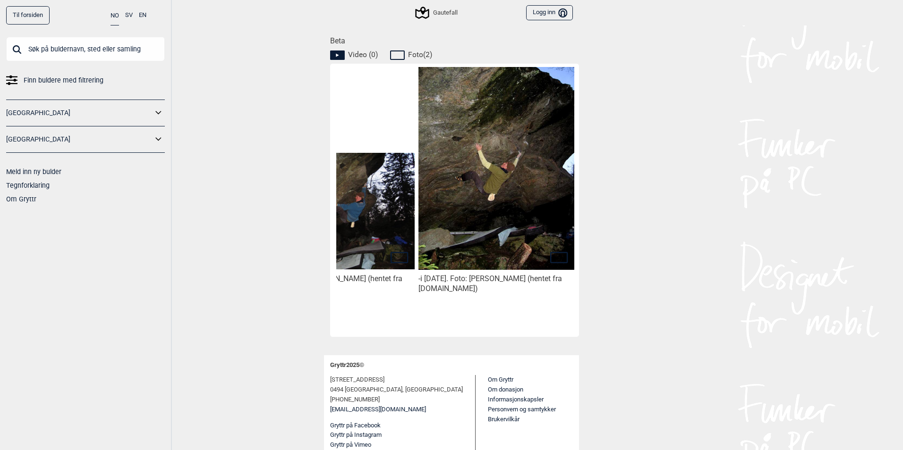
click at [162, 113] on icon at bounding box center [158, 113] width 12 height 14
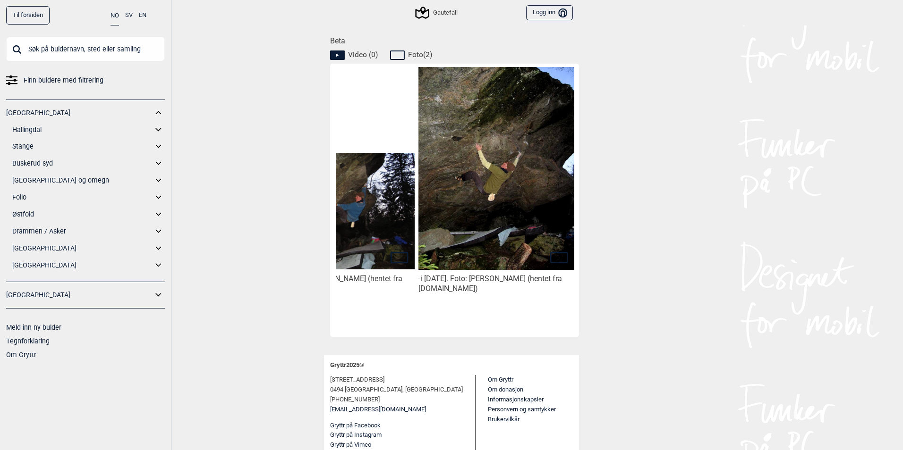
click at [159, 126] on icon at bounding box center [158, 130] width 12 height 14
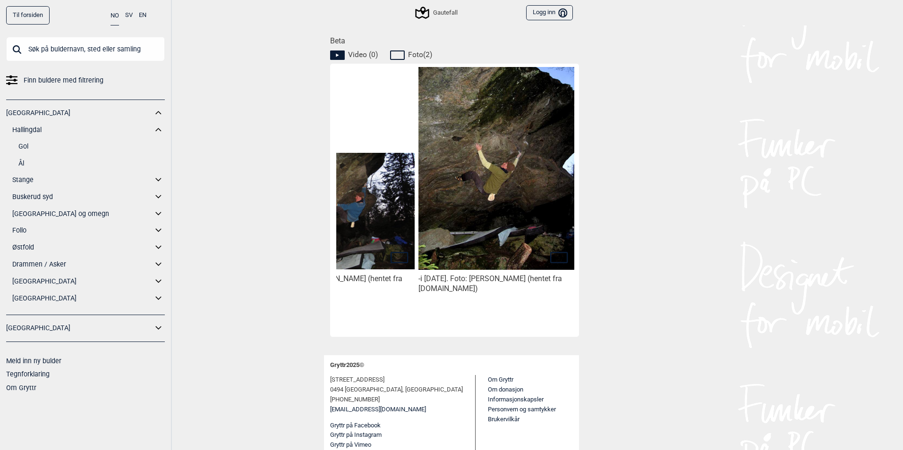
click at [25, 147] on link "Gol" at bounding box center [91, 147] width 146 height 14
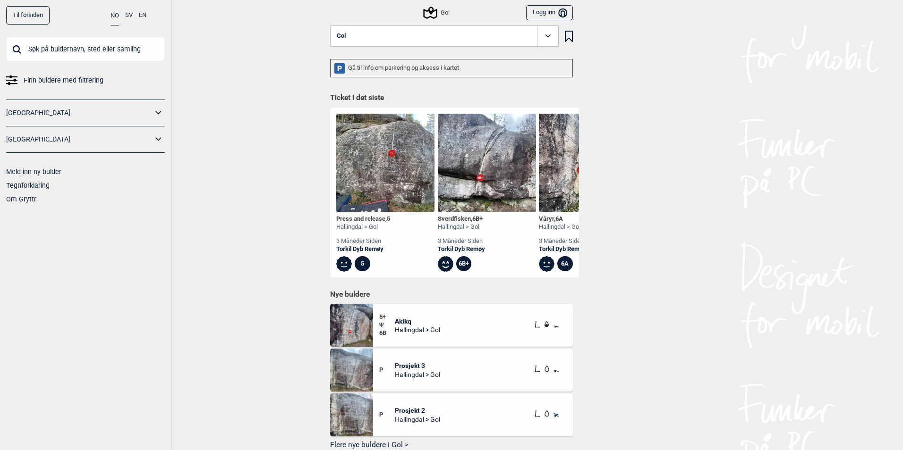
click at [550, 40] on span at bounding box center [548, 36] width 22 height 22
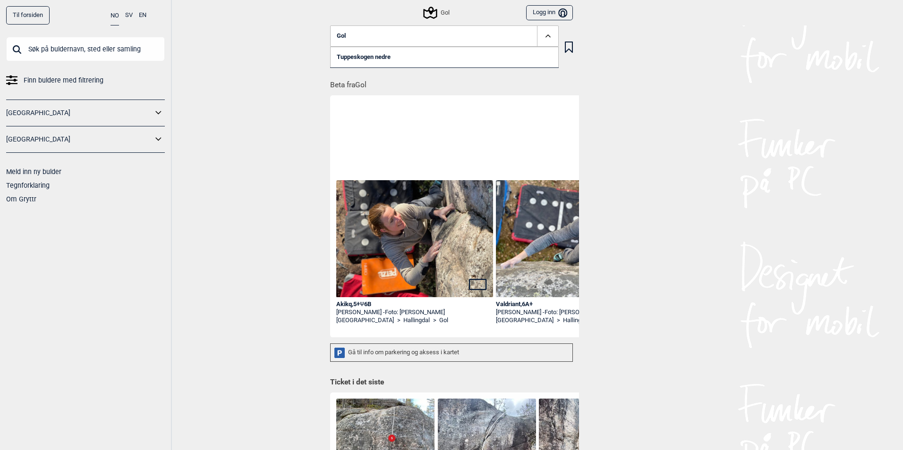
click at [364, 60] on link "Tuppeskogen nedre" at bounding box center [444, 57] width 228 height 21
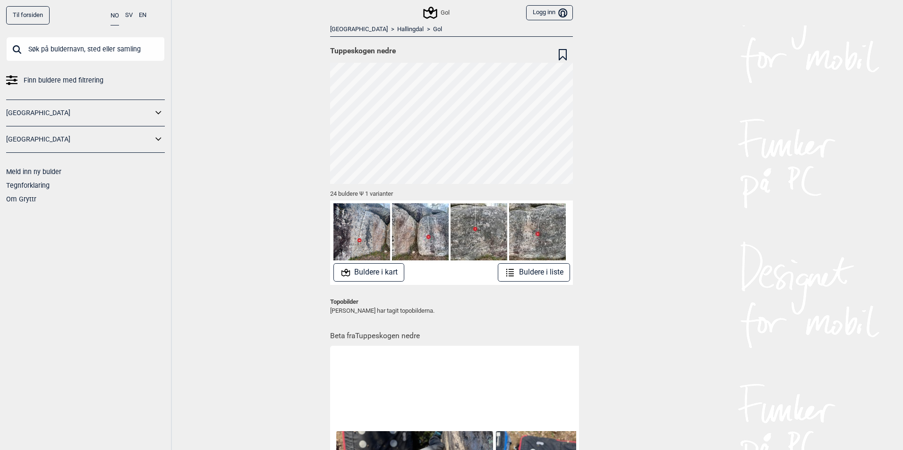
click at [397, 27] on link "Hallingdal" at bounding box center [410, 29] width 26 height 8
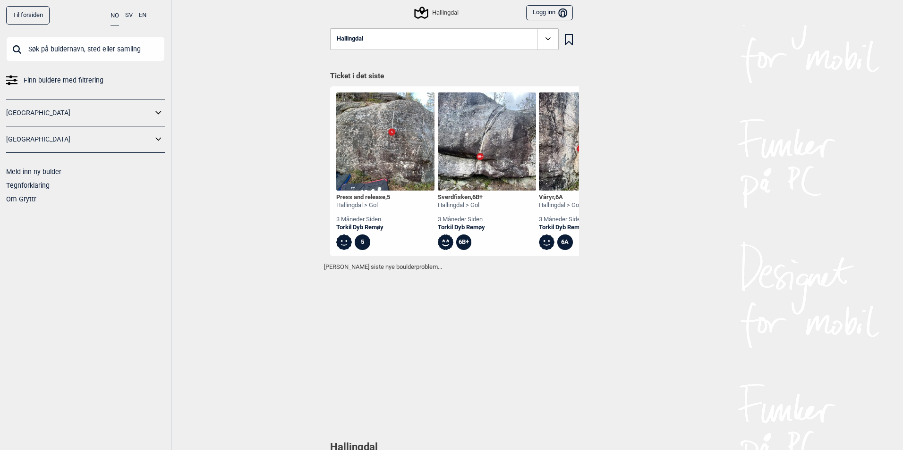
click at [373, 37] on button "Hallingdal" at bounding box center [444, 39] width 228 height 22
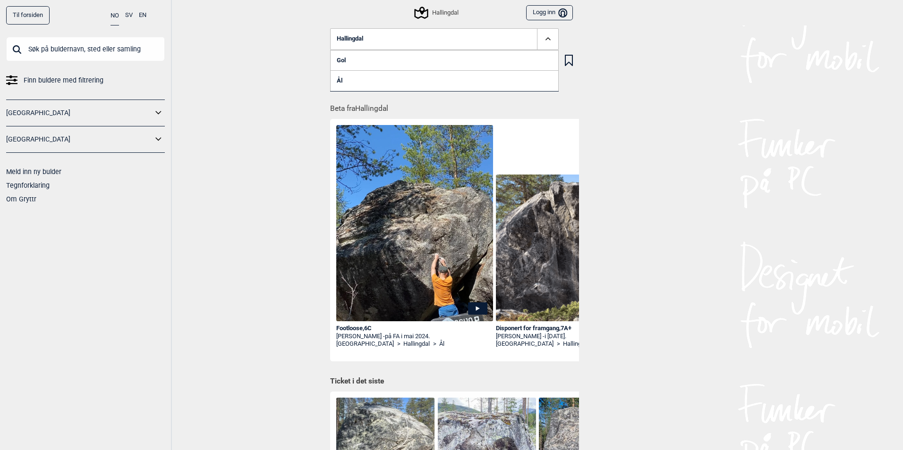
click at [369, 41] on button "Hallingdal" at bounding box center [444, 39] width 228 height 22
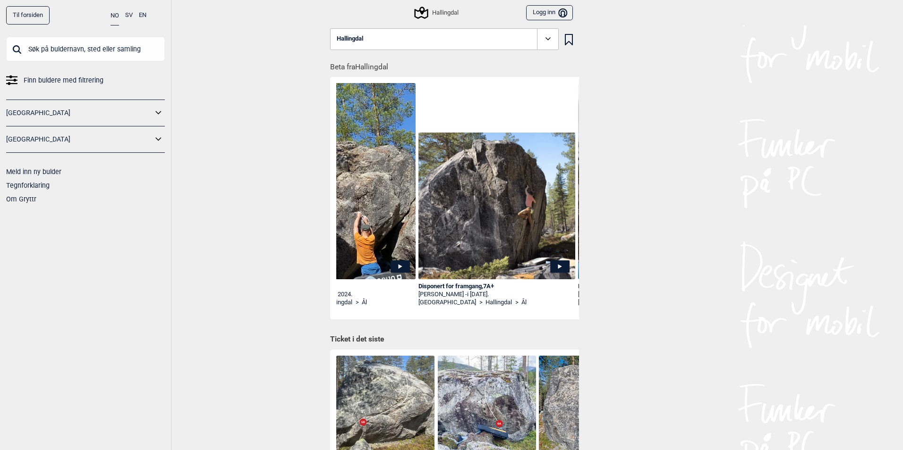
scroll to position [0, 108]
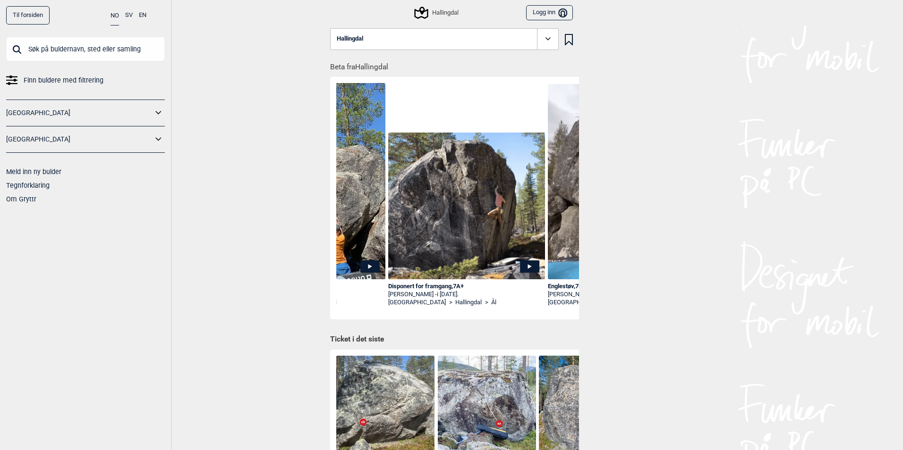
click at [417, 285] on div "Disponert for framgang , 7A+" at bounding box center [466, 287] width 157 height 8
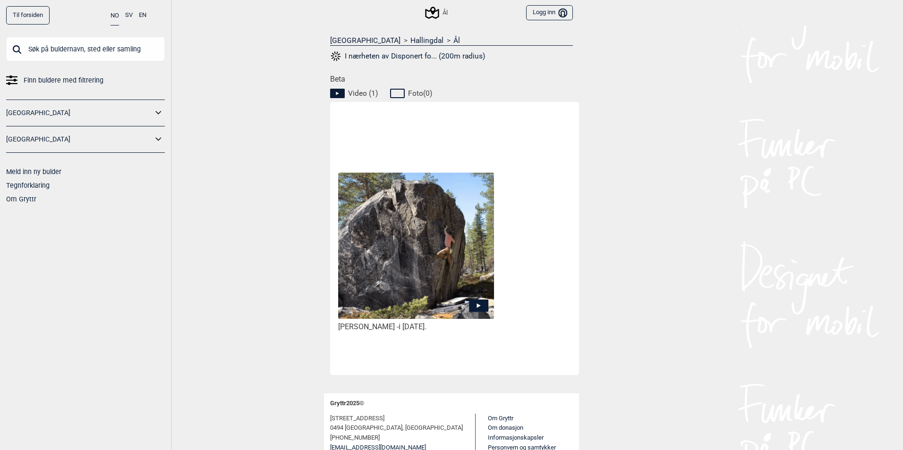
scroll to position [409, 0]
